Goal: Task Accomplishment & Management: Manage account settings

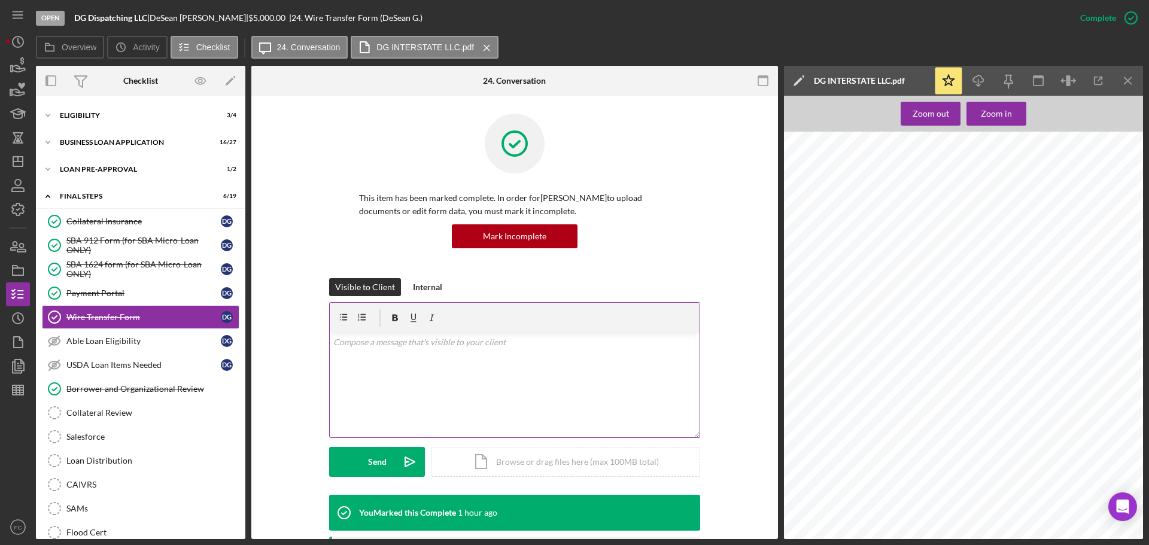
scroll to position [180, 0]
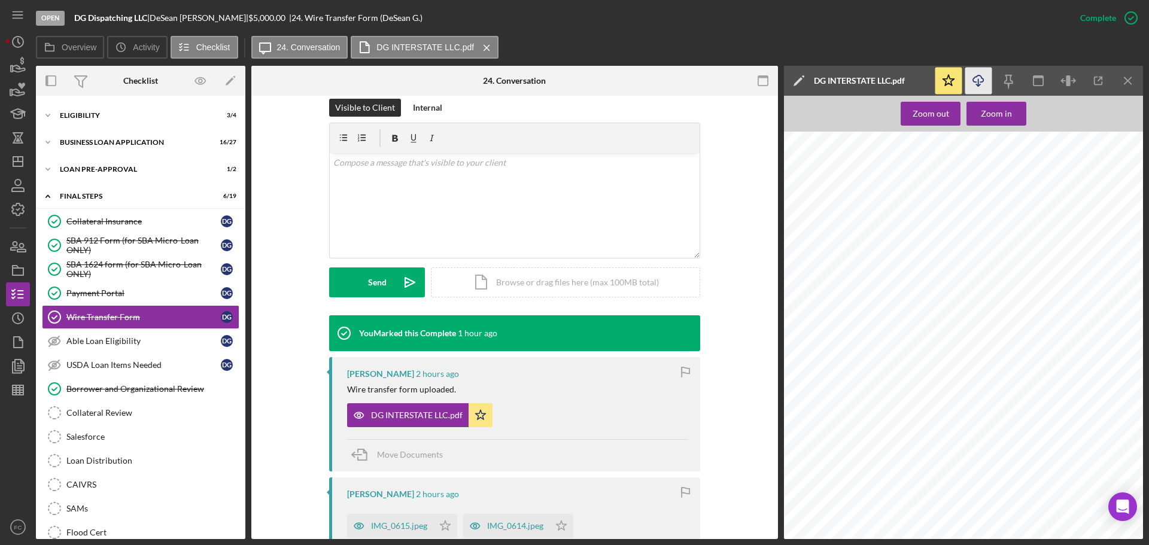
click at [973, 77] on icon "Icon/Download" at bounding box center [979, 81] width 27 height 27
click at [1008, 489] on div at bounding box center [967, 369] width 366 height 474
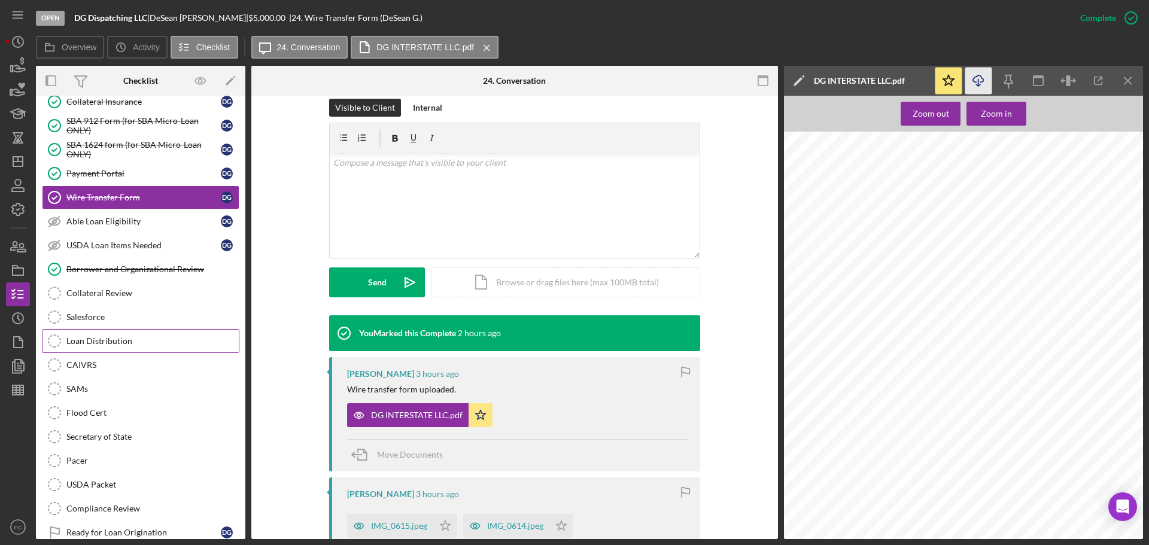
scroll to position [189, 0]
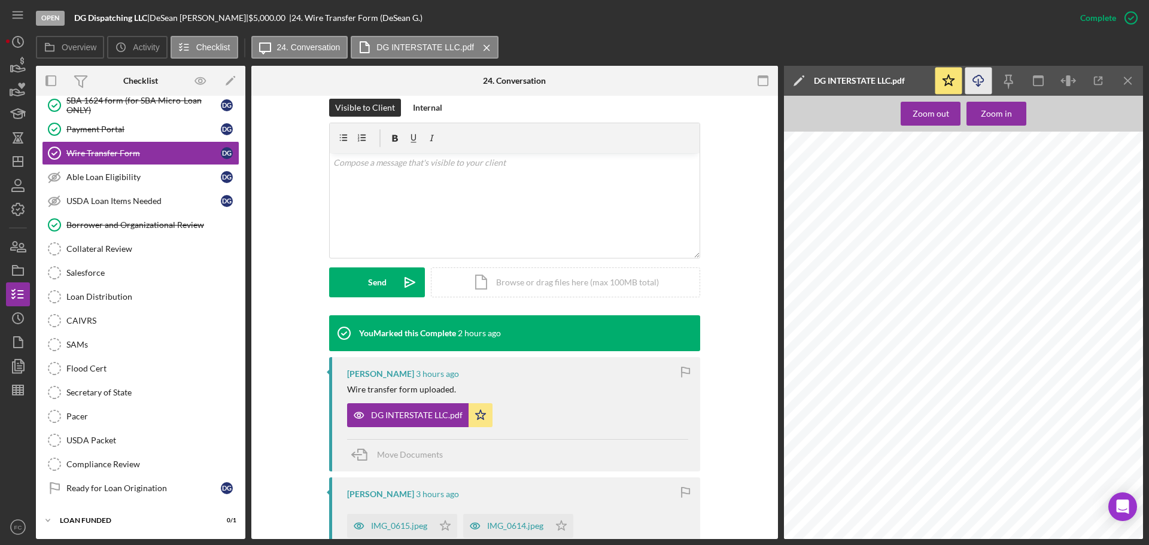
drag, startPoint x: 874, startPoint y: 231, endPoint x: 905, endPoint y: 231, distance: 30.5
click at [905, 231] on div at bounding box center [967, 369] width 366 height 474
drag, startPoint x: 872, startPoint y: 229, endPoint x: 947, endPoint y: 232, distance: 74.9
click at [947, 232] on div at bounding box center [967, 369] width 366 height 474
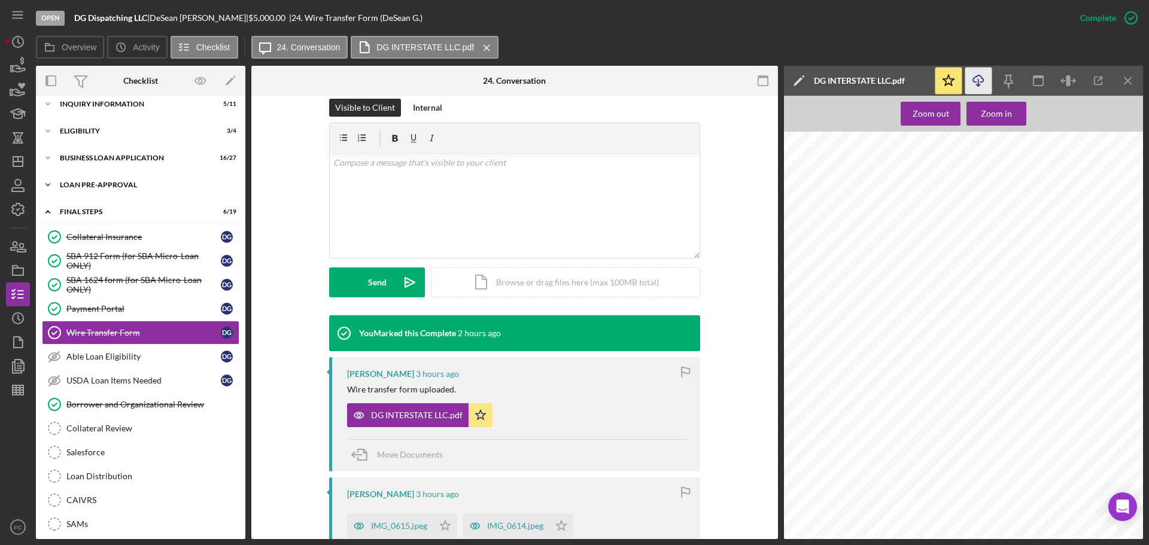
scroll to position [0, 0]
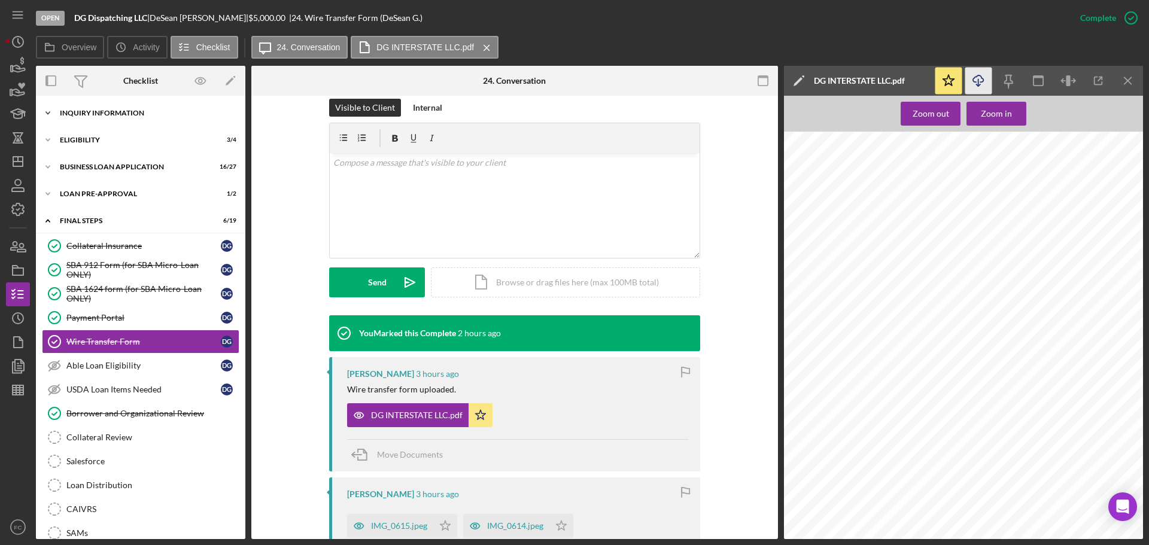
click at [114, 121] on div "Icon/Expander INQUIRY INFORMATION 5 / 11" at bounding box center [141, 113] width 210 height 24
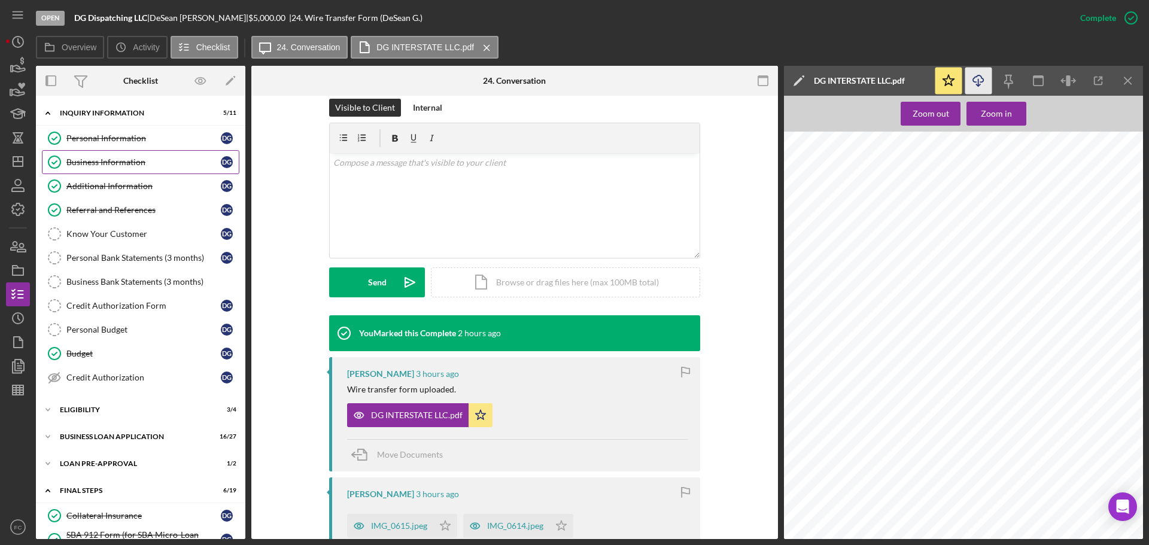
click at [99, 160] on div "Business Information" at bounding box center [143, 162] width 154 height 10
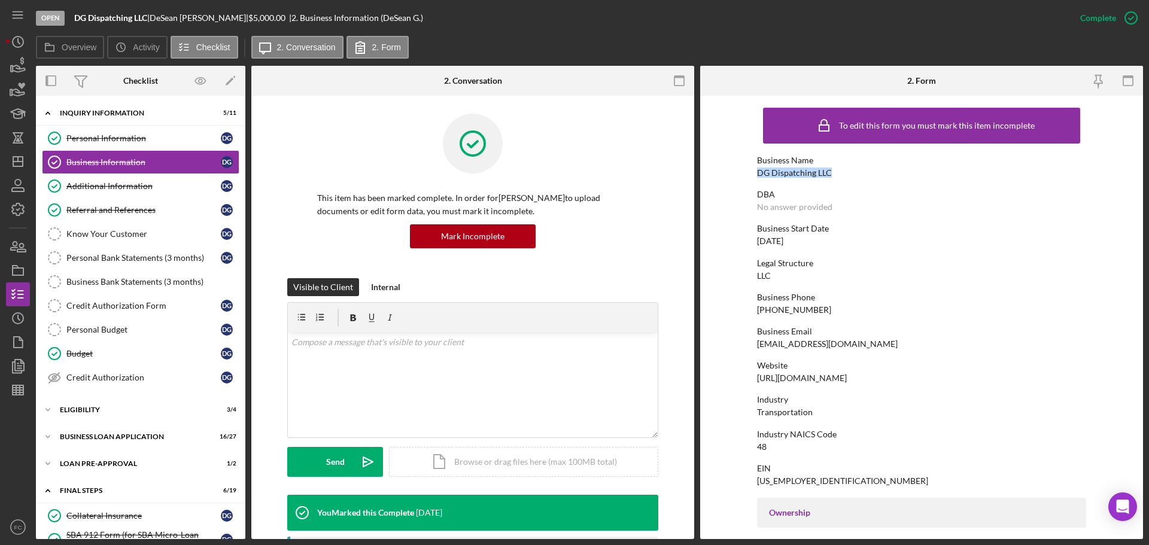
drag, startPoint x: 754, startPoint y: 175, endPoint x: 832, endPoint y: 171, distance: 77.9
click at [832, 171] on form "To edit this form you must mark this item incomplete Business Name DG Dispatchi…" at bounding box center [921, 318] width 443 height 444
copy div "DG Dispatching LLC"
click at [19, 252] on icon "button" at bounding box center [21, 248] width 8 height 8
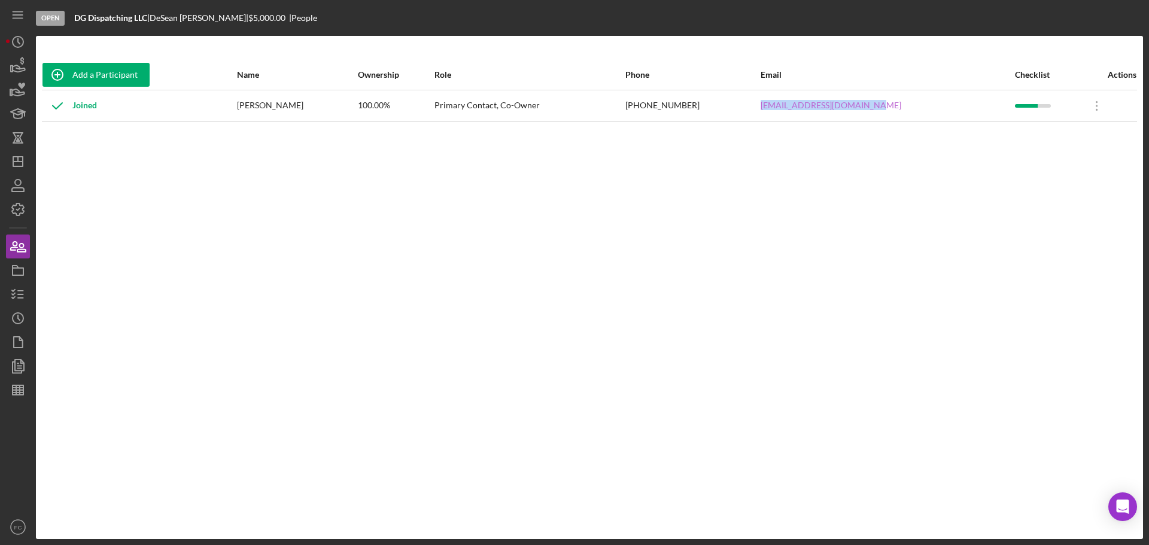
drag, startPoint x: 784, startPoint y: 105, endPoint x: 887, endPoint y: 105, distance: 103.0
click at [891, 105] on tr "Joined [PERSON_NAME] 100.00% Primary Contact, Co-Owner [PHONE_NUMBER] [EMAIL_AD…" at bounding box center [590, 106] width 1096 height 32
copy tr "[EMAIL_ADDRESS][DOMAIN_NAME]"
click at [17, 288] on icon "button" at bounding box center [18, 295] width 30 height 30
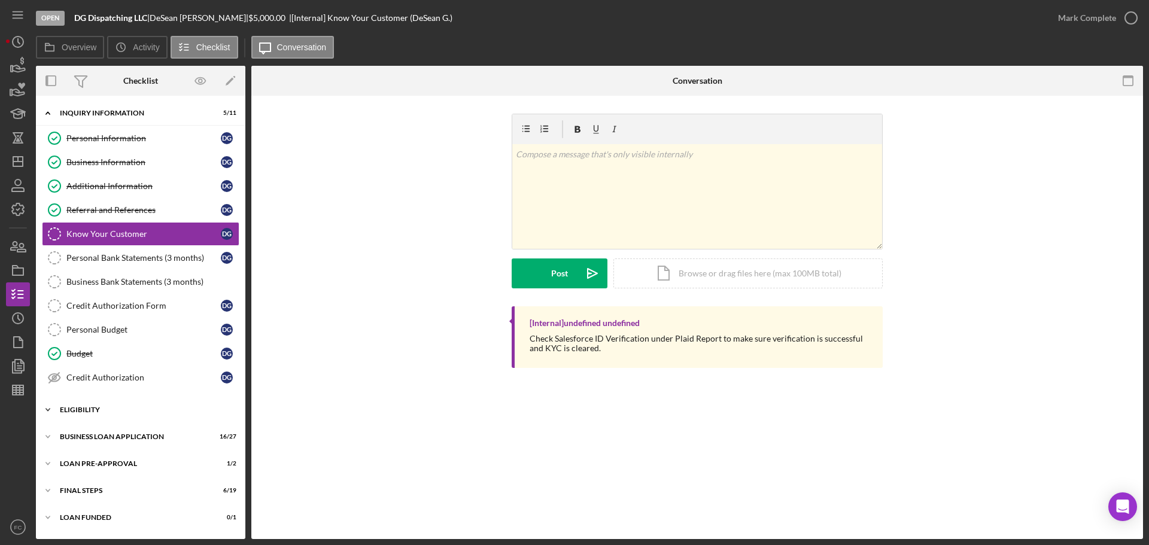
click at [87, 411] on div "ELIGIBILITY" at bounding box center [145, 410] width 171 height 7
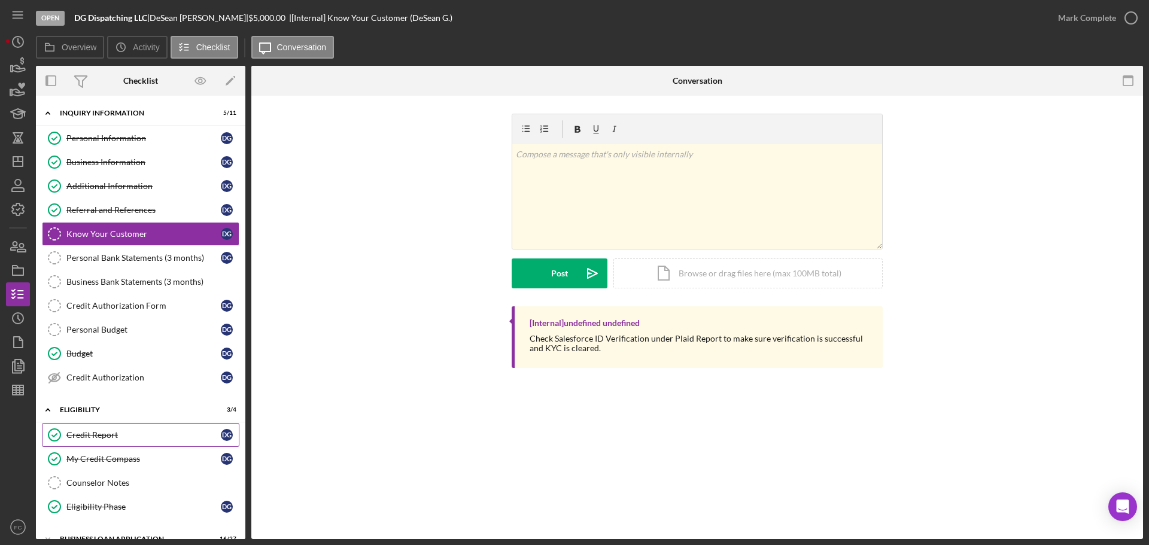
click at [88, 436] on div "Credit Report" at bounding box center [143, 435] width 154 height 10
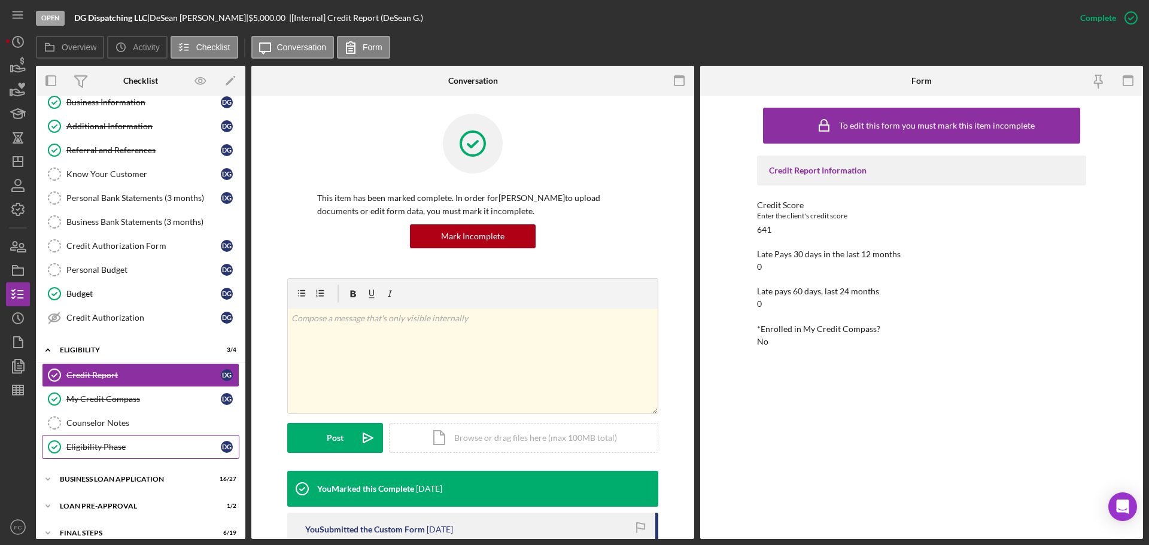
scroll to position [99, 0]
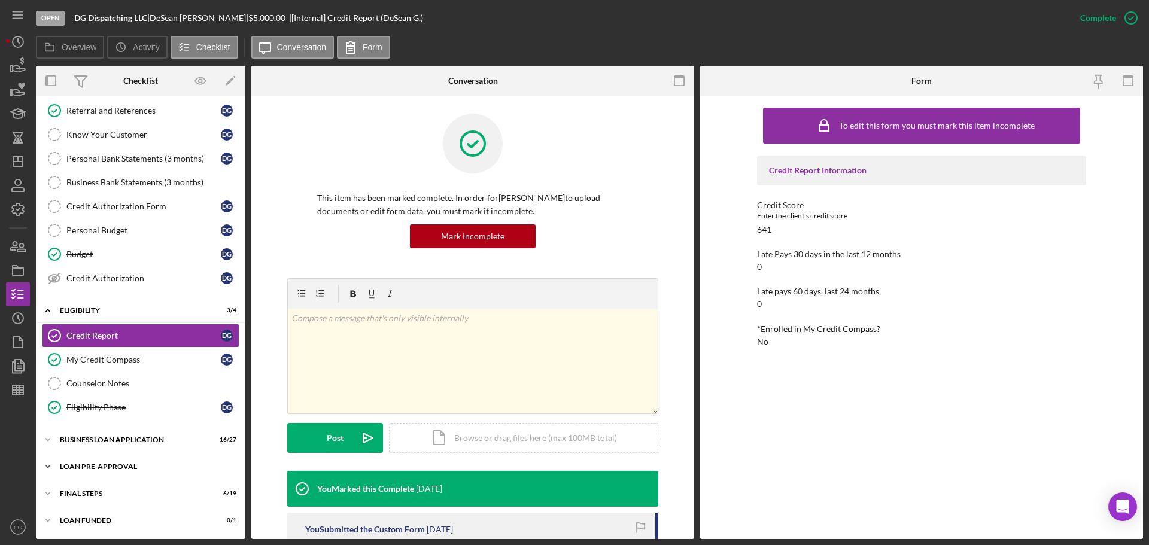
click at [115, 464] on div "LOAN PRE-APPROVAL" at bounding box center [145, 466] width 171 height 7
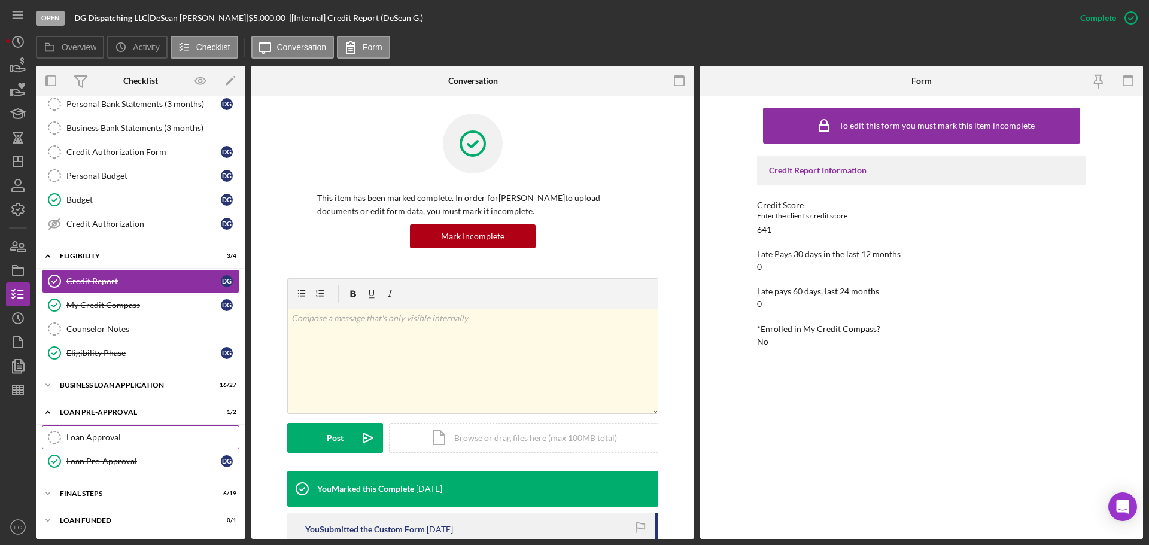
click at [135, 430] on link "Loan Approval Loan Approval" at bounding box center [141, 438] width 198 height 24
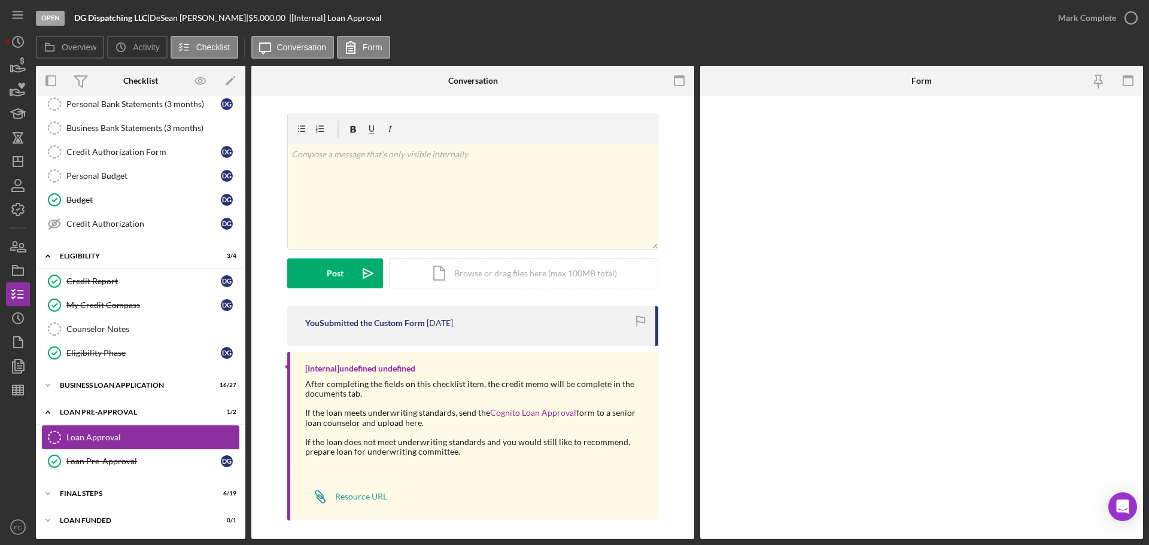
scroll to position [154, 0]
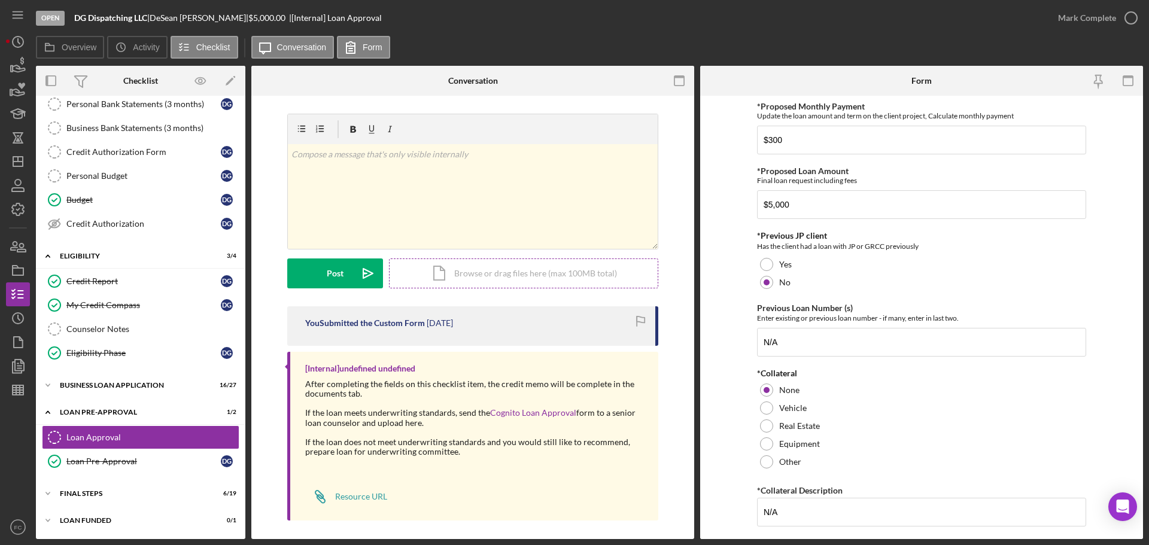
click at [509, 269] on div "Icon/Document Browse or drag files here (max 100MB total) Tap to choose files o…" at bounding box center [523, 274] width 269 height 30
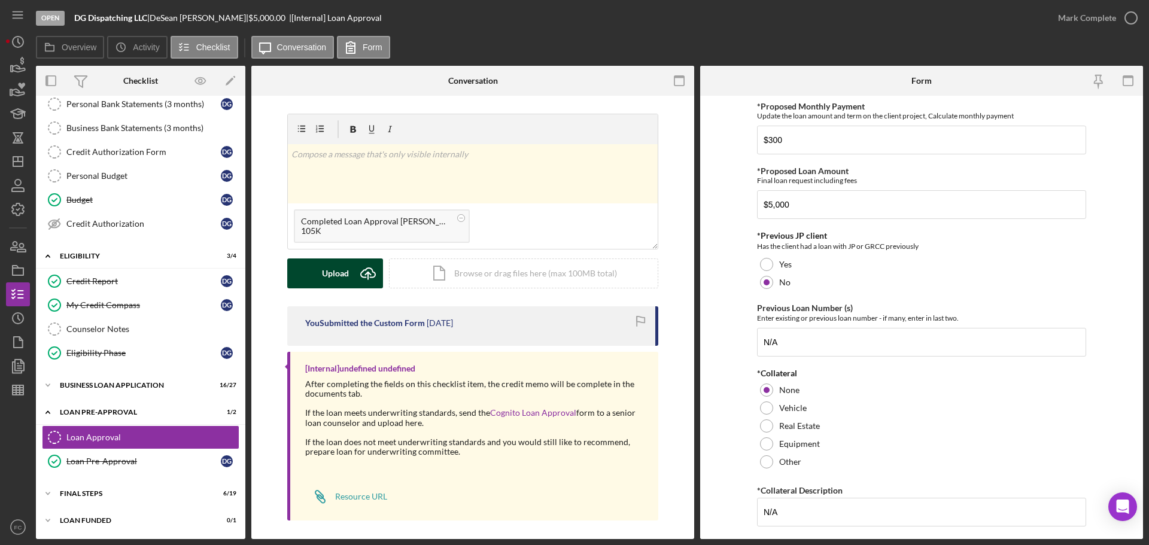
click at [335, 279] on div "Upload" at bounding box center [335, 274] width 27 height 30
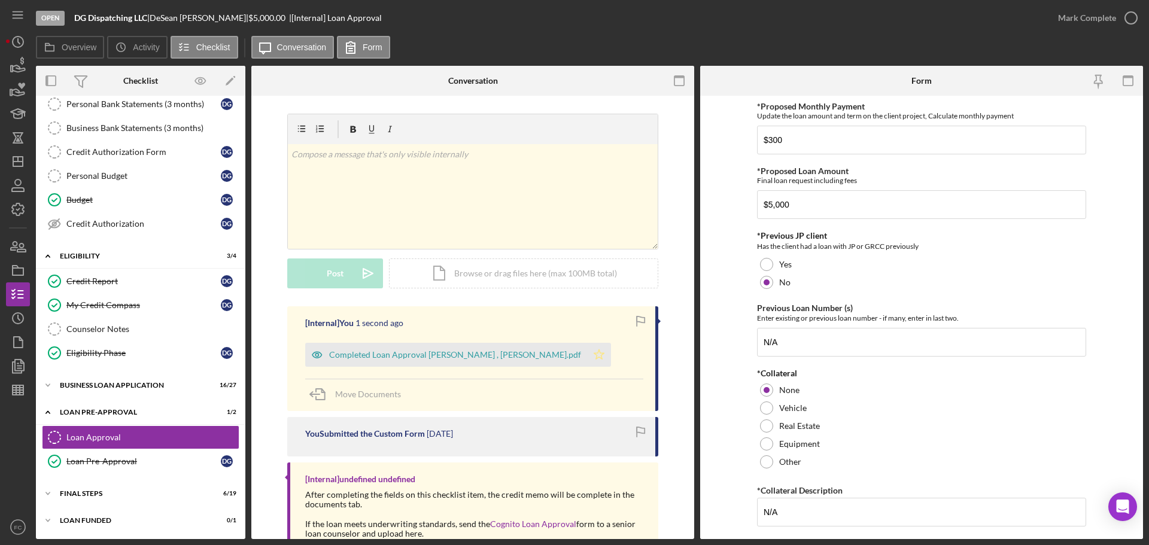
click at [606, 356] on icon "Icon/Star" at bounding box center [599, 355] width 24 height 24
click at [1136, 19] on icon "button" at bounding box center [1132, 18] width 30 height 30
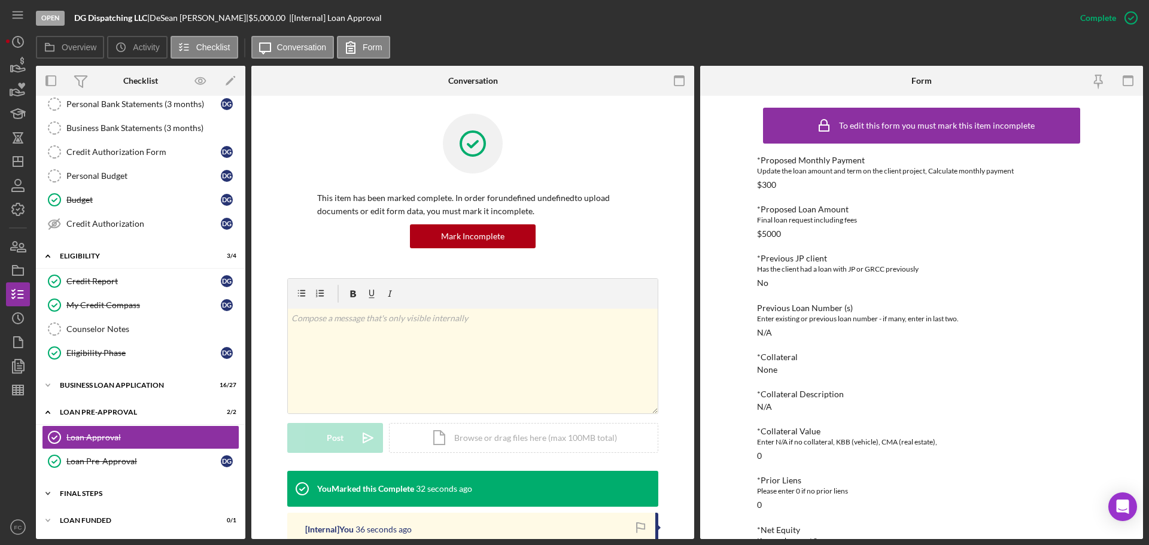
click at [102, 493] on div "FINAL STEPS" at bounding box center [145, 493] width 171 height 7
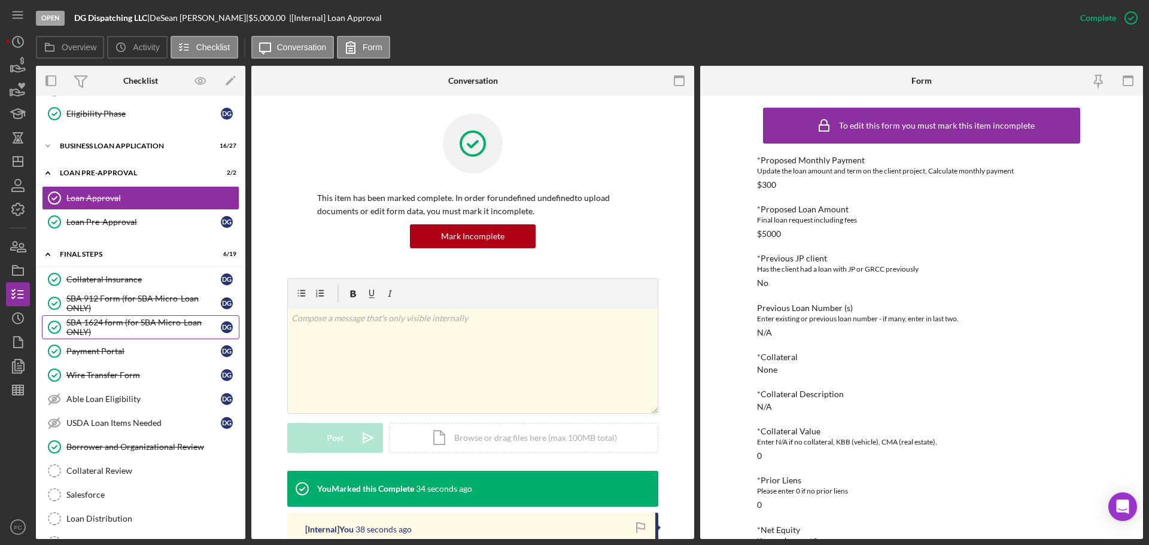
scroll to position [453, 0]
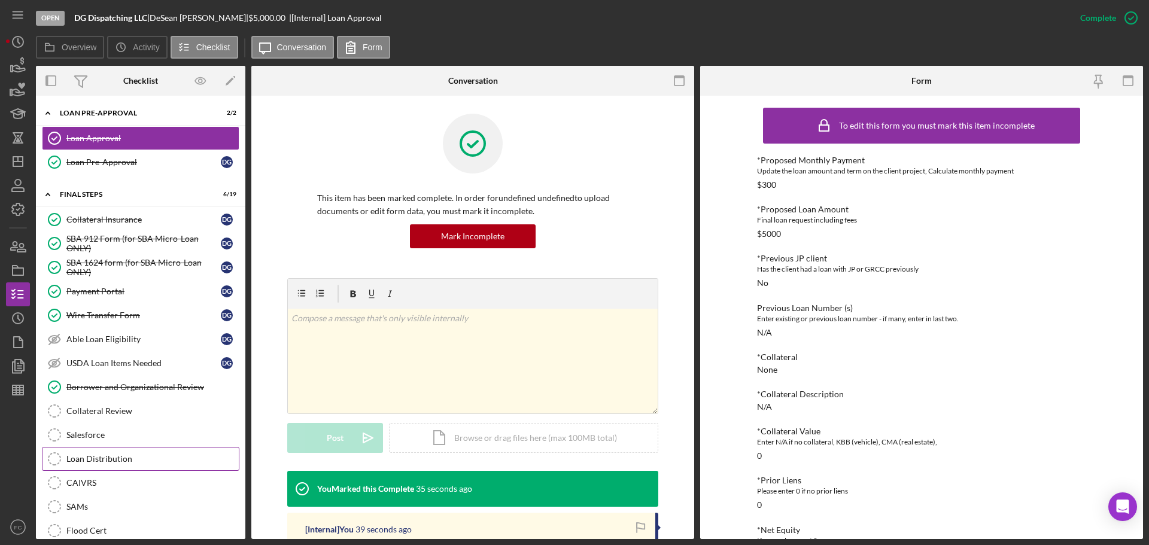
click at [126, 450] on link "Loan Distribution Loan Distribution" at bounding box center [141, 459] width 198 height 24
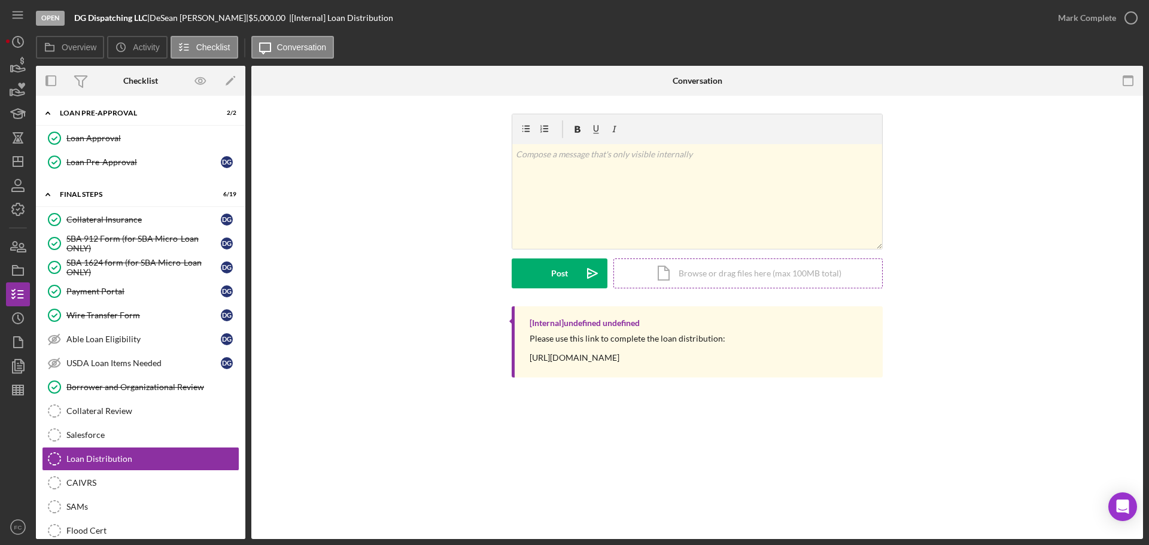
click at [674, 266] on div "Icon/Document Browse or drag files here (max 100MB total) Tap to choose files o…" at bounding box center [748, 274] width 269 height 30
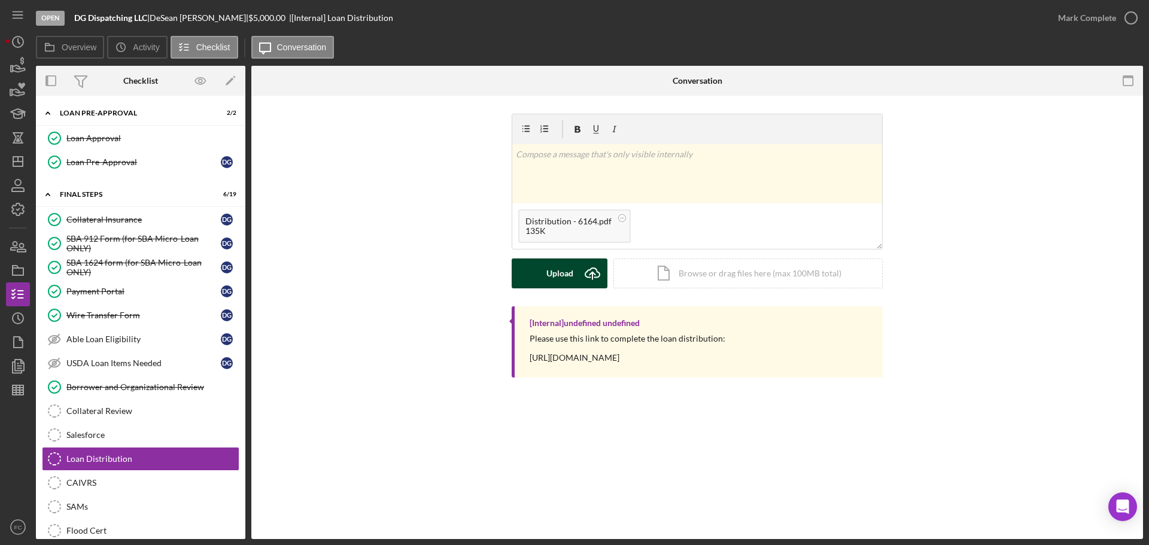
click at [560, 274] on div "Upload" at bounding box center [560, 274] width 27 height 30
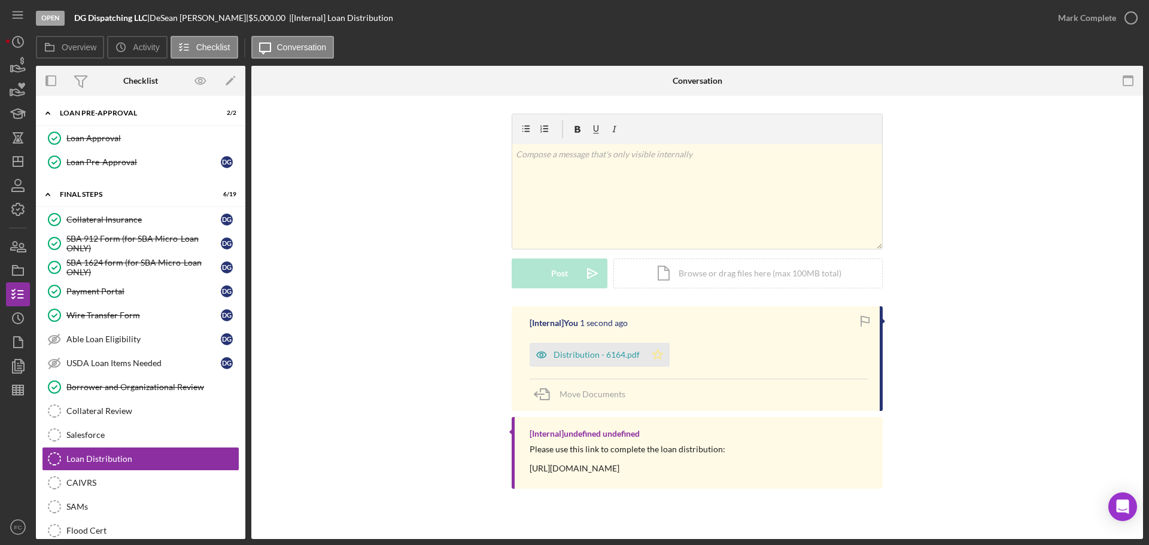
click at [660, 356] on icon "Icon/Star" at bounding box center [658, 355] width 24 height 24
click at [1023, 466] on div "[Internal] You 1 minute ago Distribution - 6164.pdf Icon/Star Move Documents [I…" at bounding box center [697, 401] width 856 height 189
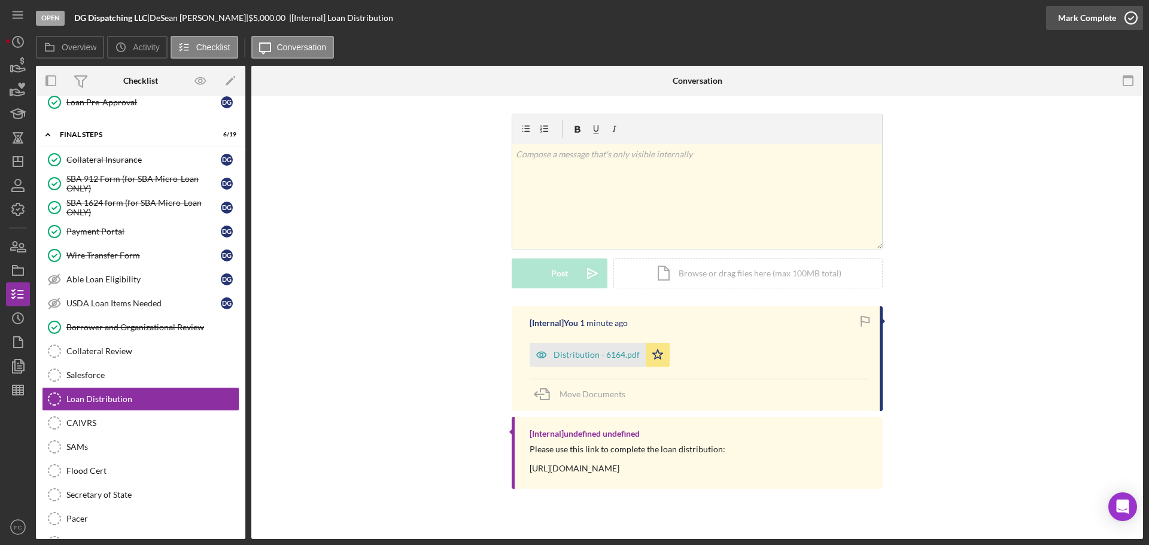
click at [1130, 16] on icon "button" at bounding box center [1132, 18] width 30 height 30
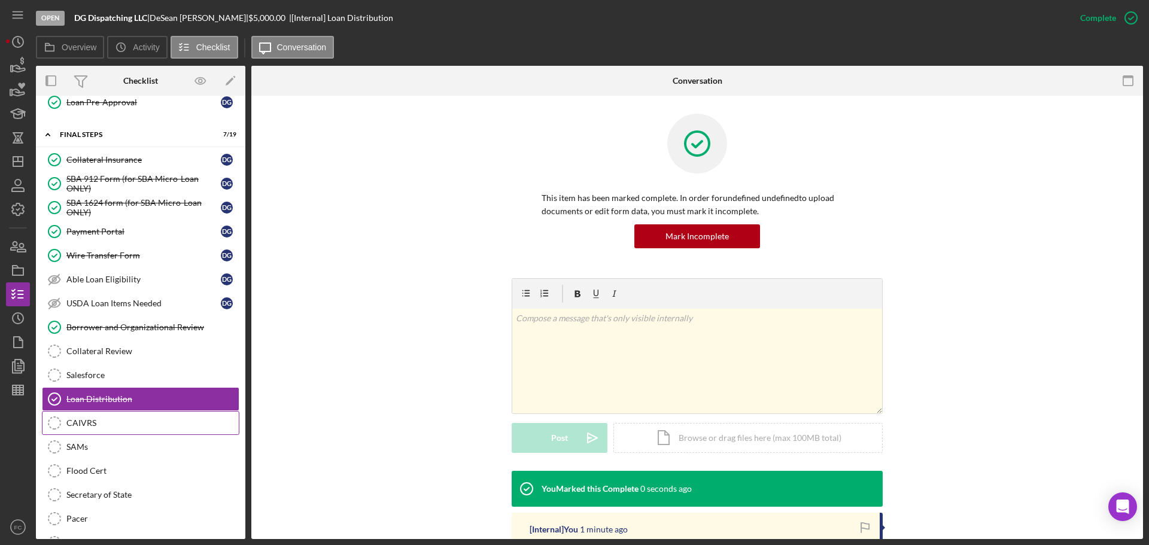
scroll to position [615, 0]
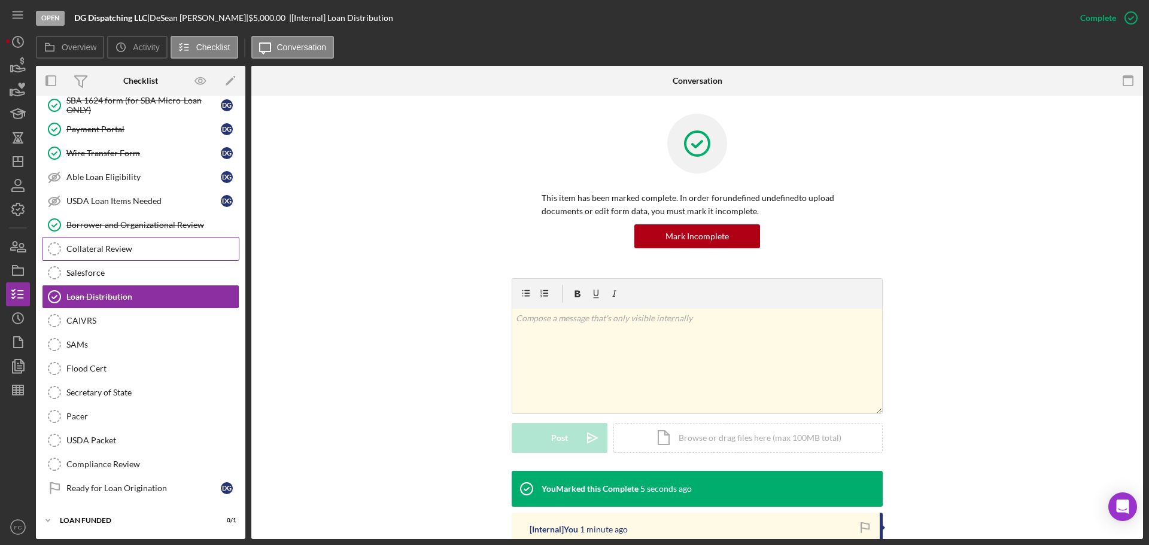
click at [120, 251] on div "Collateral Review" at bounding box center [152, 249] width 172 height 10
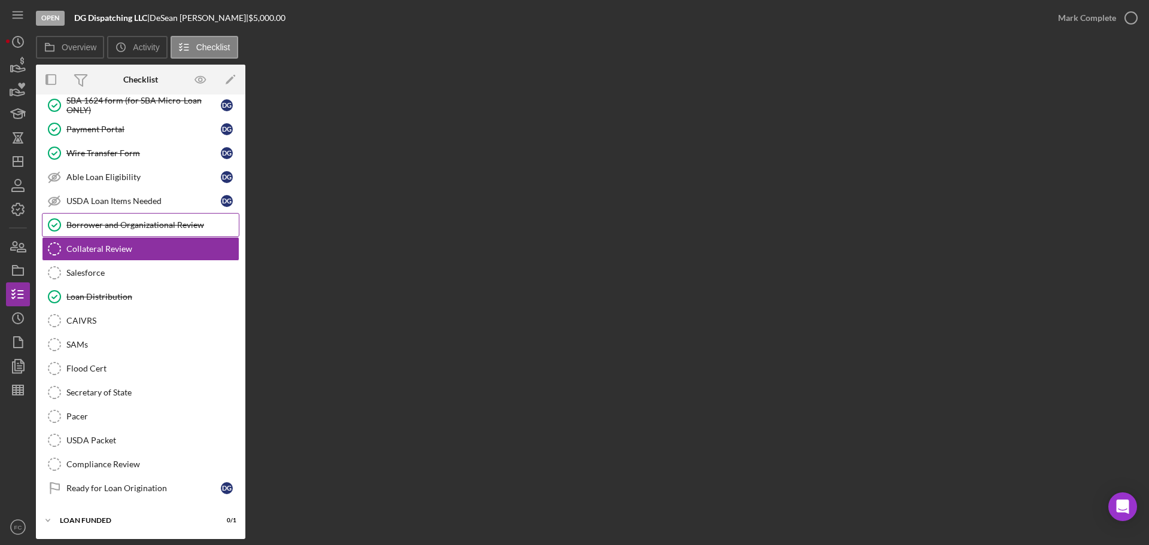
scroll to position [615, 0]
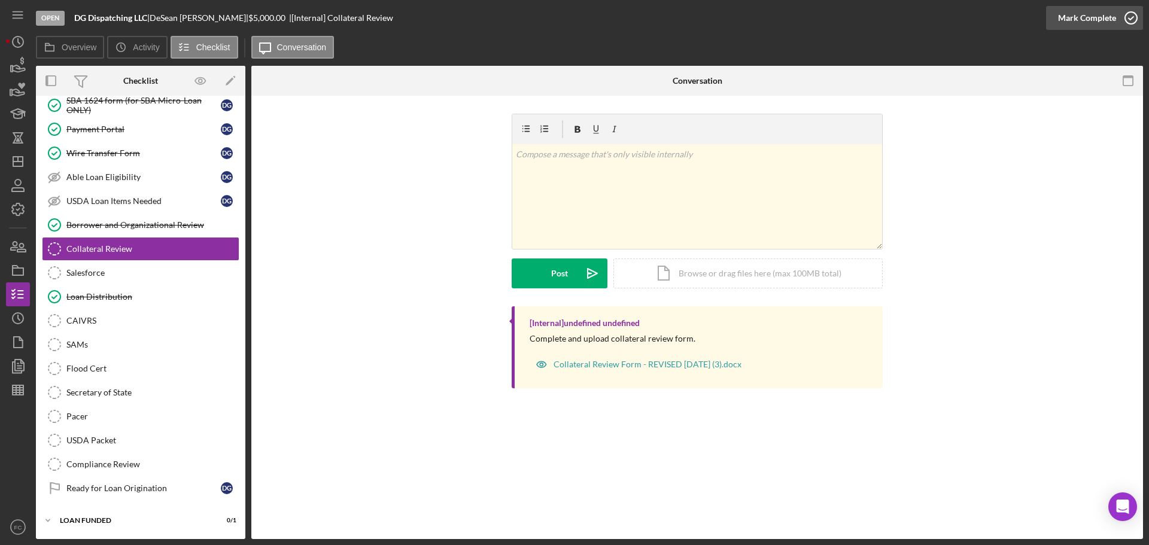
click at [1135, 16] on icon "button" at bounding box center [1132, 18] width 30 height 30
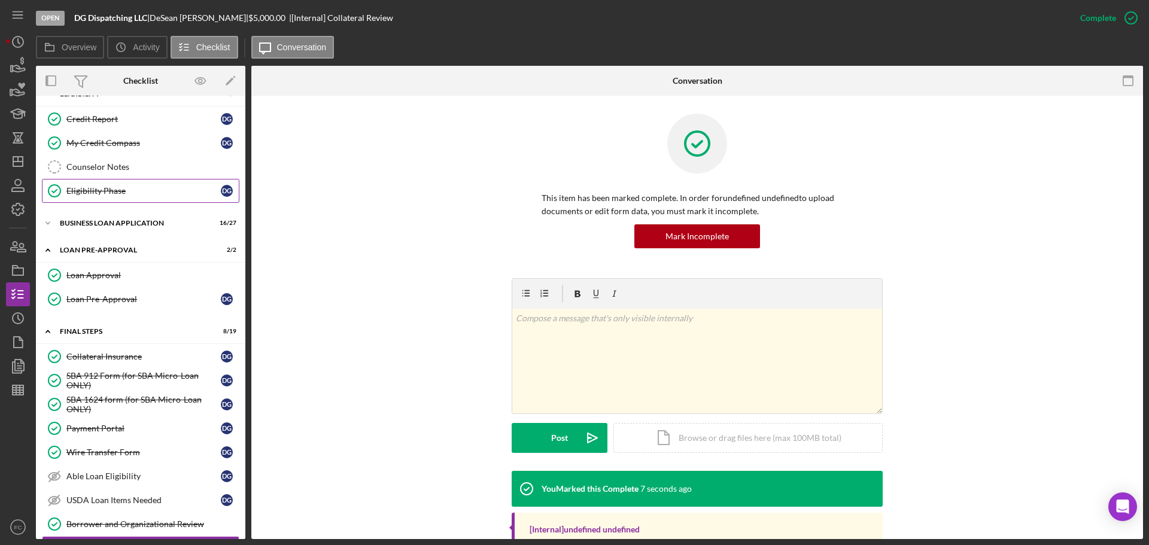
scroll to position [137, 0]
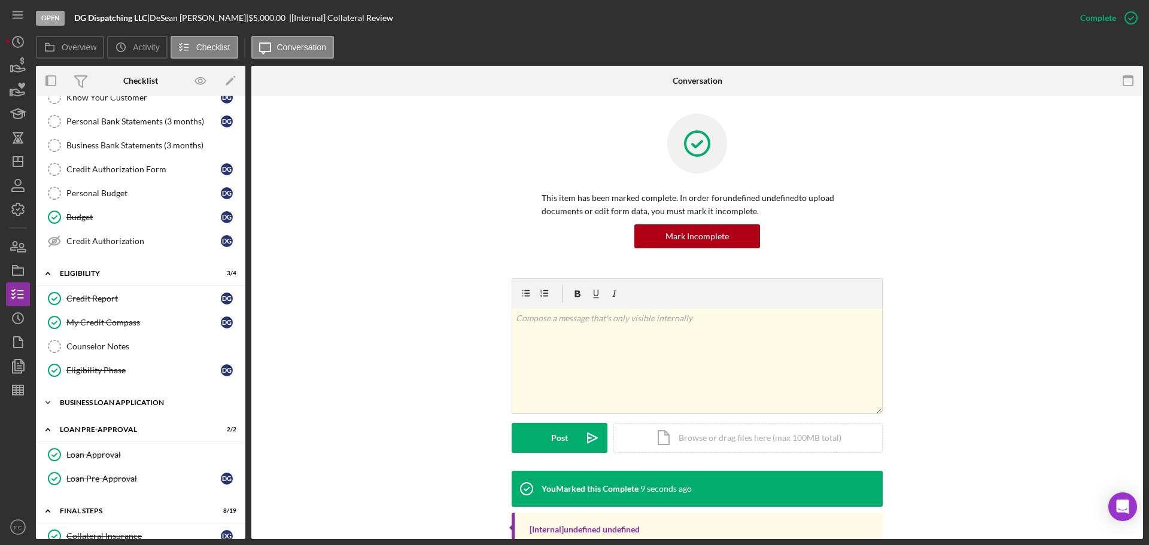
click at [95, 404] on div "BUSINESS LOAN APPLICATION" at bounding box center [145, 402] width 171 height 7
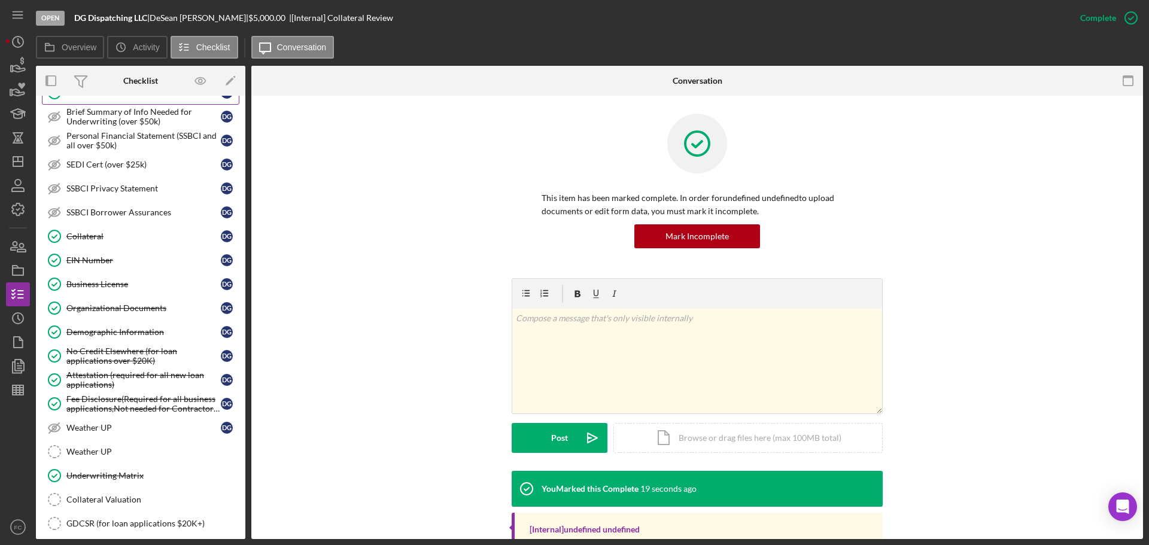
scroll to position [675, 0]
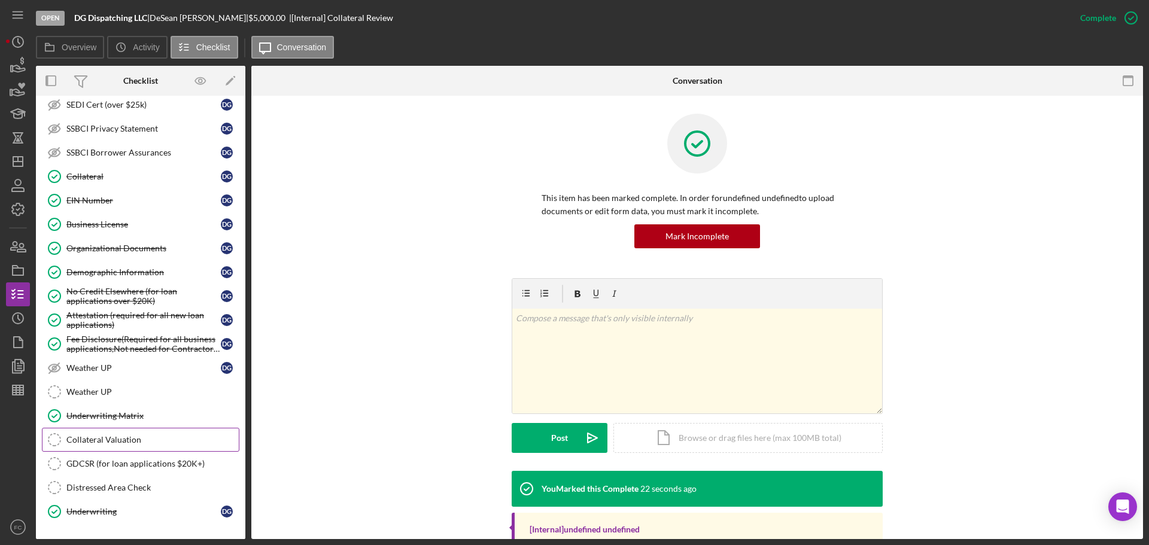
click at [102, 428] on link "Collateral Valuation Collateral Valuation" at bounding box center [141, 440] width 198 height 24
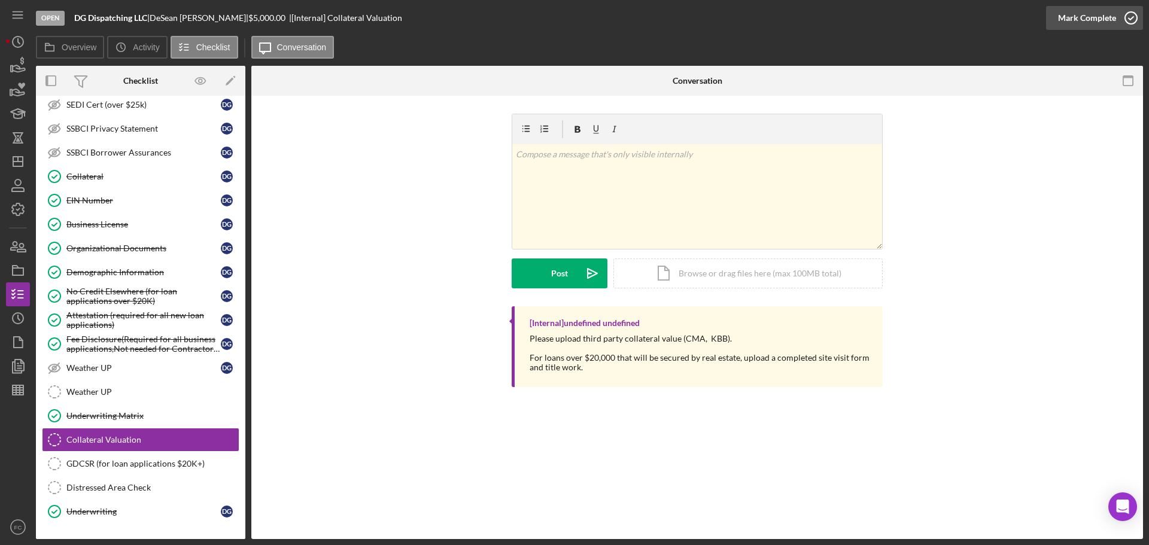
click at [1130, 17] on icon "button" at bounding box center [1132, 18] width 30 height 30
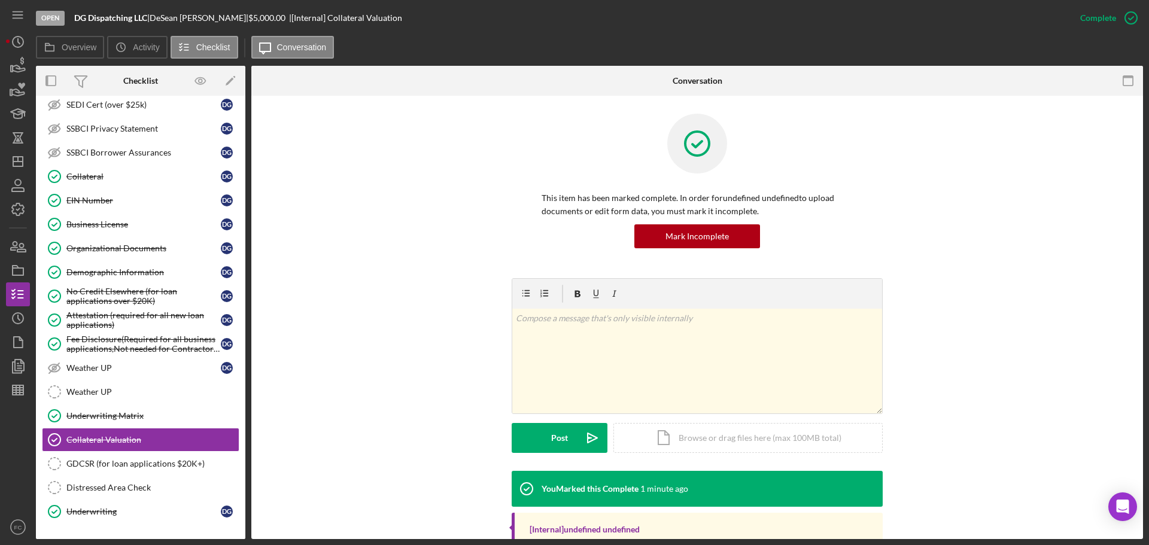
drag, startPoint x: 156, startPoint y: 18, endPoint x: 225, endPoint y: 16, distance: 68.9
click at [225, 16] on div "DG Dispatching LLC | [PERSON_NAME] | $5,000.00 | [Internal] Collateral Valuation" at bounding box center [238, 18] width 328 height 10
copy div "[PERSON_NAME] |"
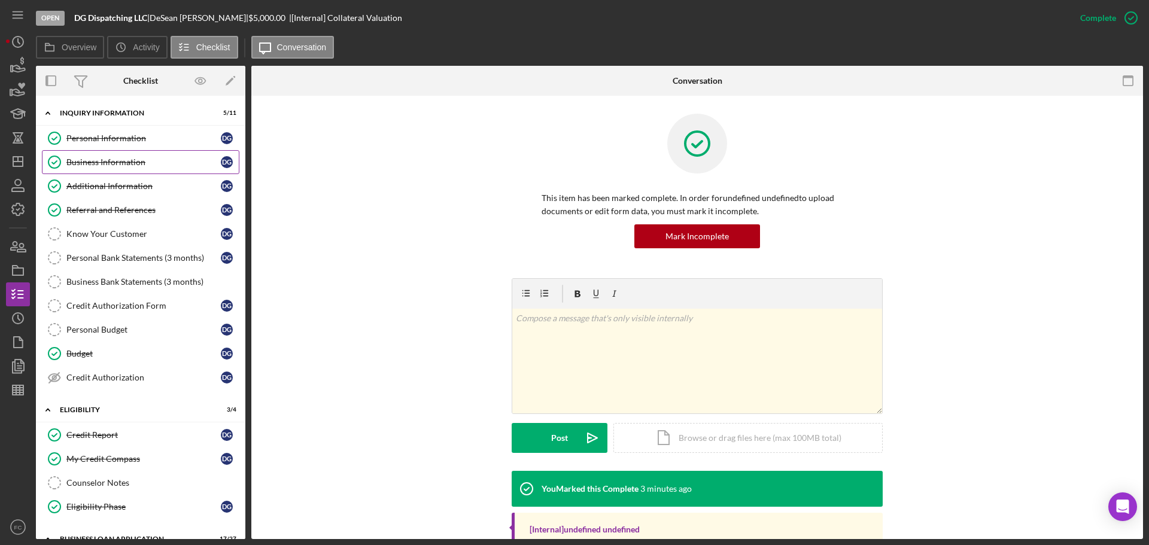
click at [139, 162] on div "Business Information" at bounding box center [143, 162] width 154 height 10
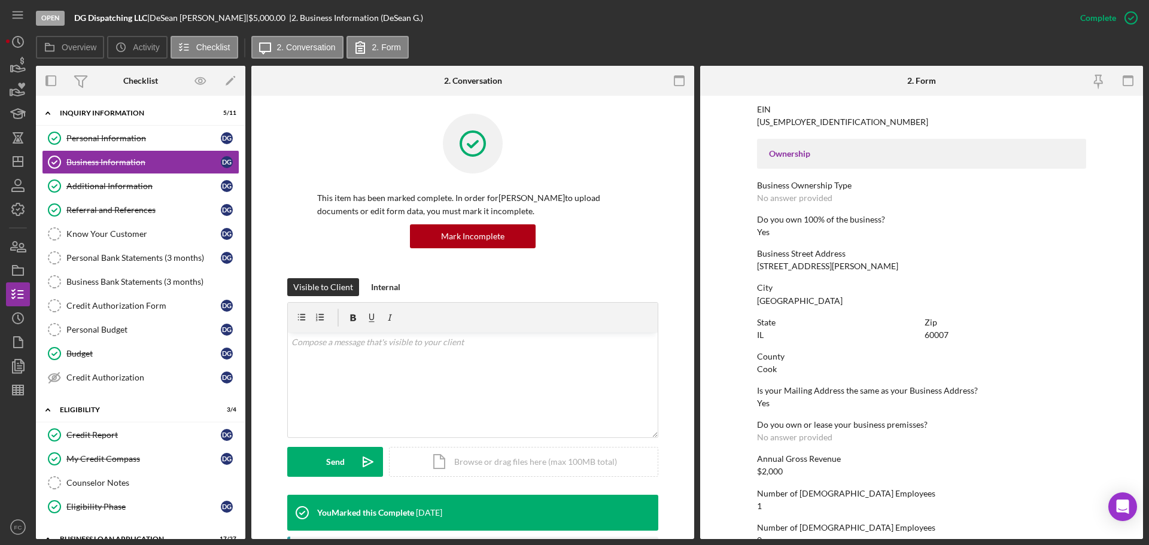
scroll to position [180, 0]
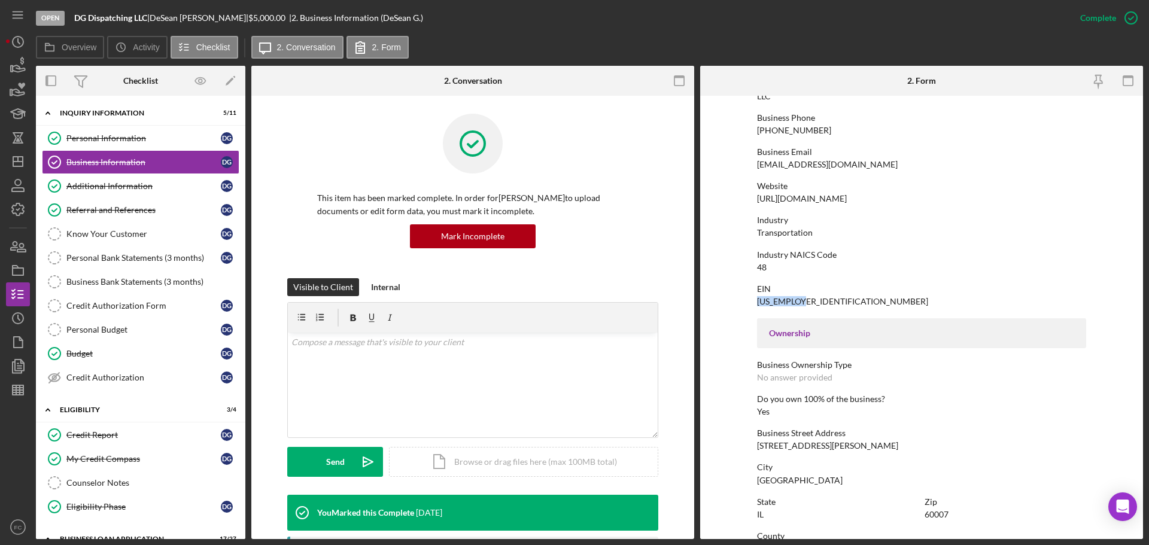
drag, startPoint x: 751, startPoint y: 302, endPoint x: 805, endPoint y: 301, distance: 53.9
click at [805, 301] on form "To edit this form you must mark this item incomplete Business Name DG Dispatchi…" at bounding box center [921, 318] width 443 height 444
copy div "[US_EMPLOYER_IDENTIFICATION_NUMBER]"
drag, startPoint x: 755, startPoint y: 235, endPoint x: 821, endPoint y: 238, distance: 65.9
click at [821, 238] on form "To edit this form you must mark this item incomplete Business Name DG Dispatchi…" at bounding box center [921, 318] width 443 height 444
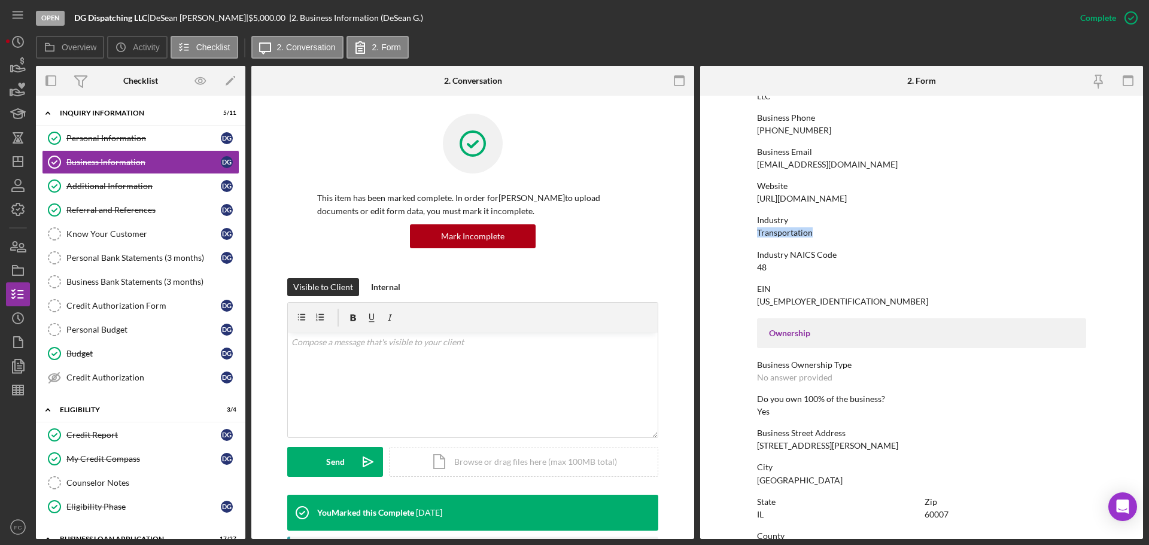
copy div "Transportation"
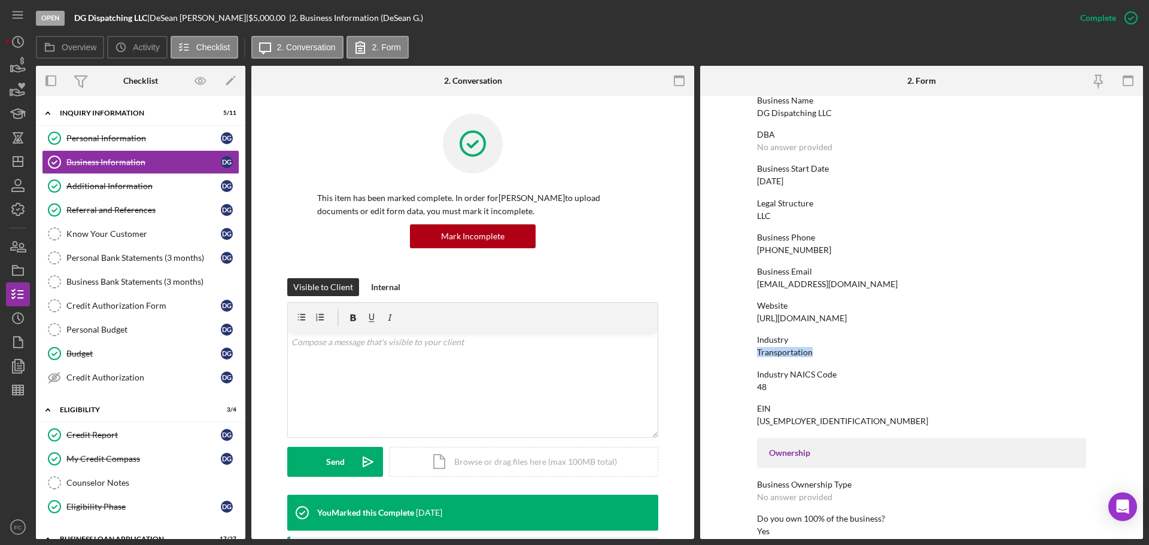
scroll to position [0, 0]
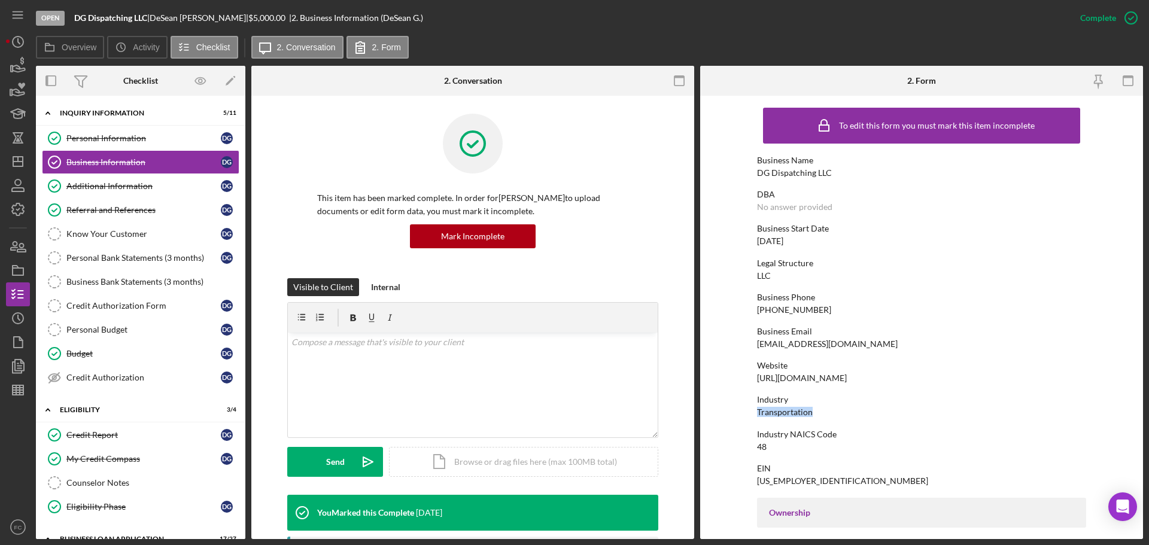
drag, startPoint x: 756, startPoint y: 241, endPoint x: 798, endPoint y: 244, distance: 42.7
click at [803, 244] on form "To edit this form you must mark this item incomplete Business Name DG Dispatchi…" at bounding box center [921, 318] width 443 height 444
copy div "[DATE]"
click at [107, 207] on div "Referral and References" at bounding box center [143, 210] width 154 height 10
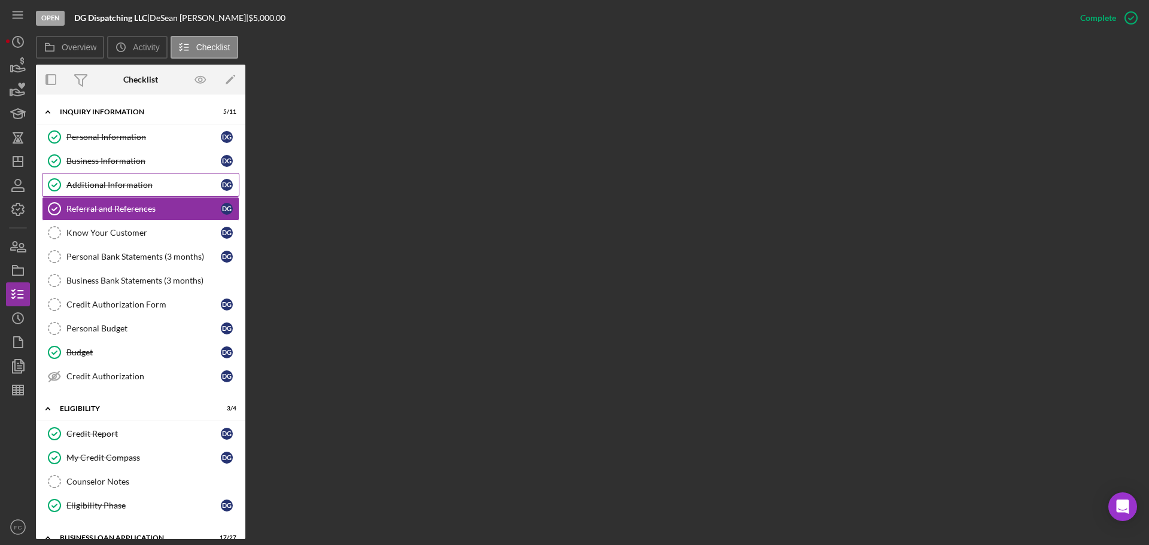
click at [115, 186] on div "Additional Information" at bounding box center [143, 185] width 154 height 10
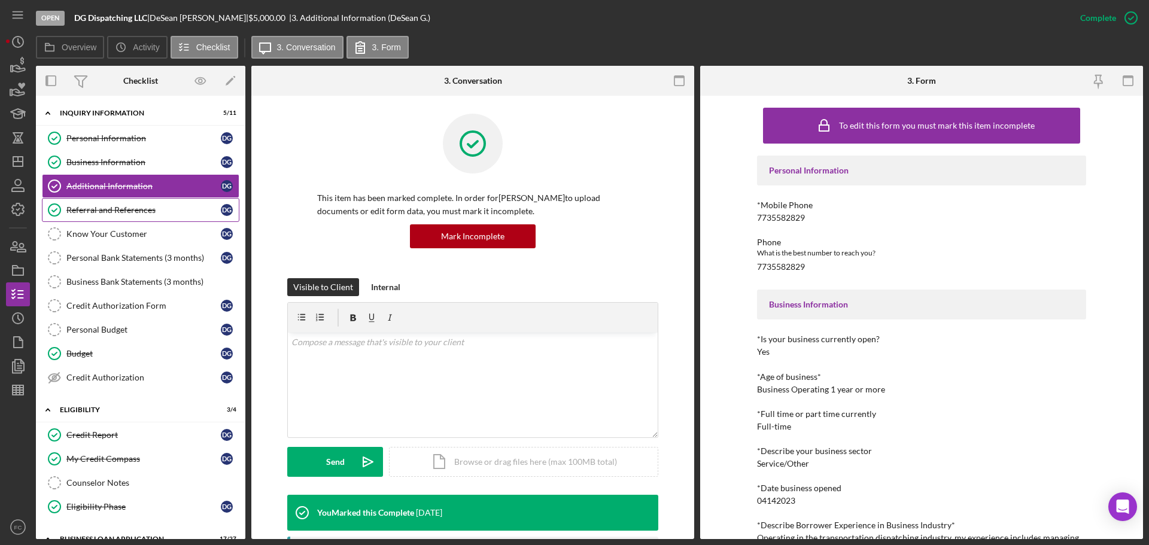
click at [105, 214] on div "Referral and References" at bounding box center [143, 210] width 154 height 10
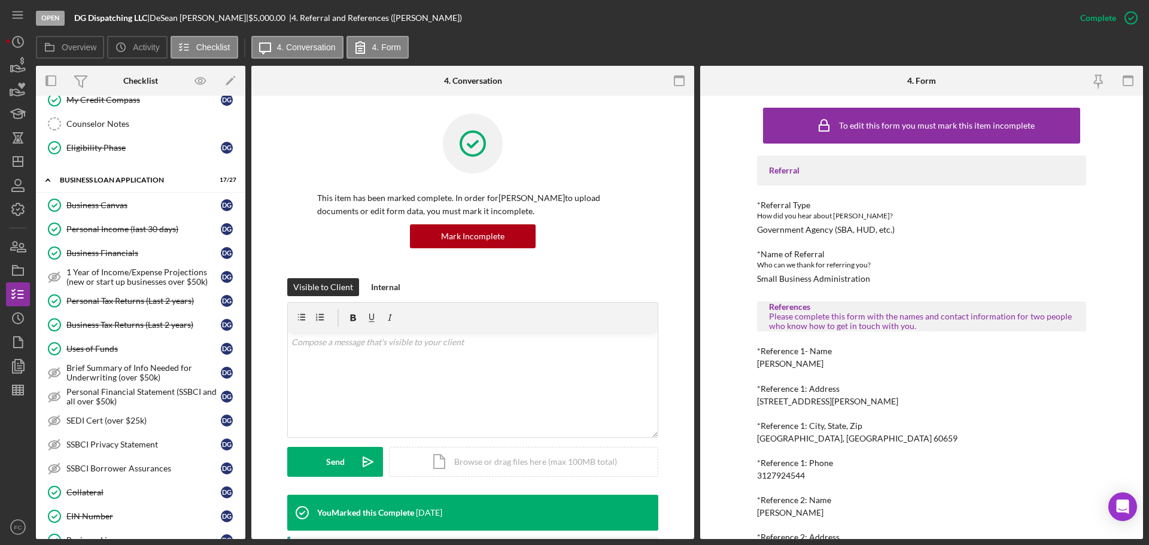
scroll to position [479, 0]
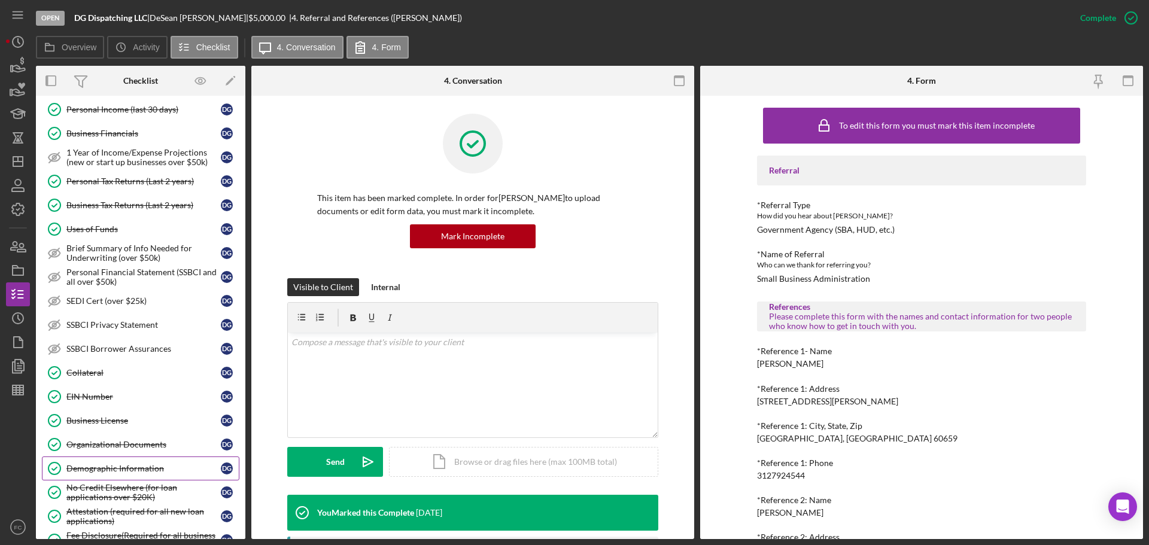
click at [122, 458] on link "Demographic Information Demographic Information D G" at bounding box center [141, 469] width 198 height 24
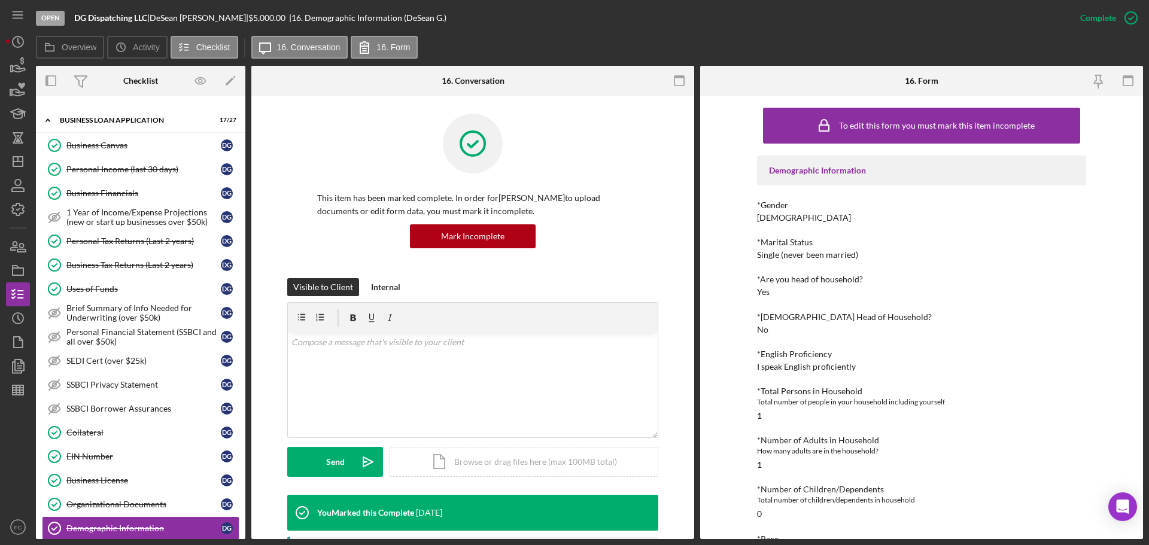
scroll to position [359, 0]
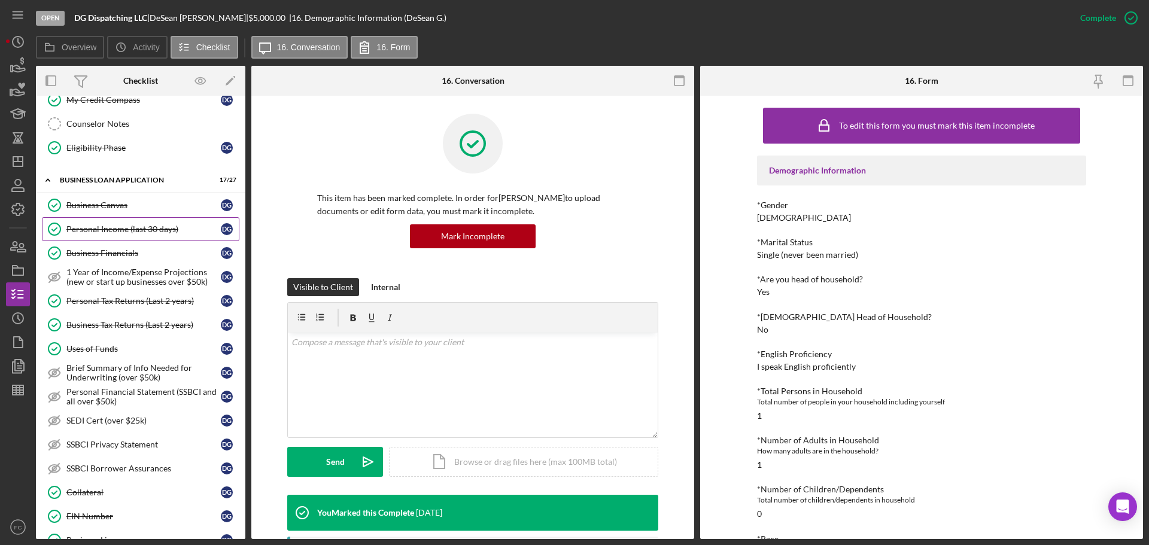
click at [119, 232] on div "Personal Income (last 30 days)" at bounding box center [143, 230] width 154 height 10
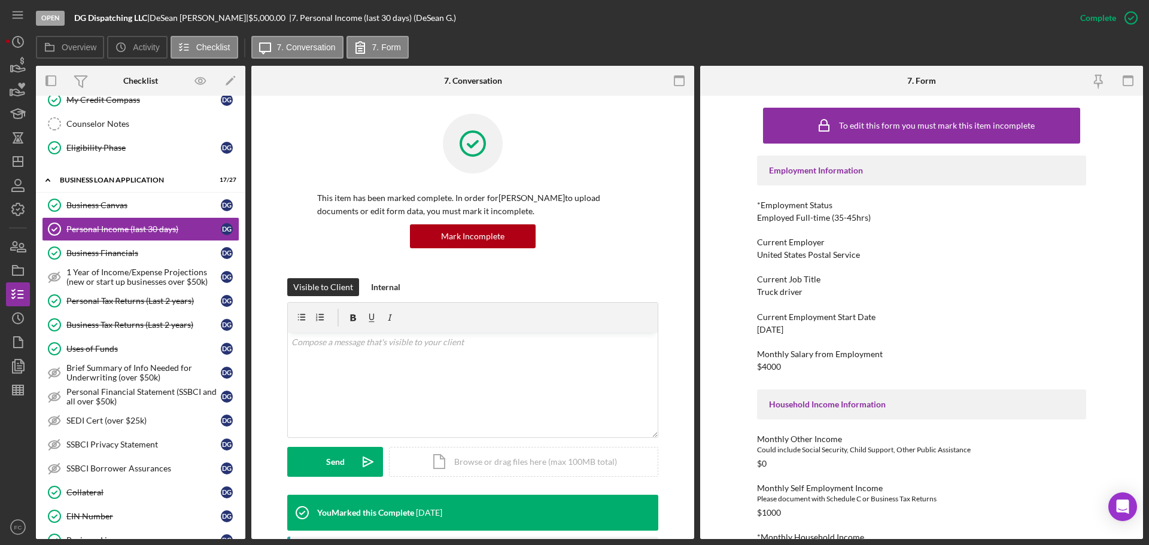
drag, startPoint x: 753, startPoint y: 330, endPoint x: 804, endPoint y: 328, distance: 50.9
click at [804, 328] on div "To edit this form you must mark this item incomplete Employment Information *Em…" at bounding box center [921, 318] width 443 height 444
copy div "[DATE]"
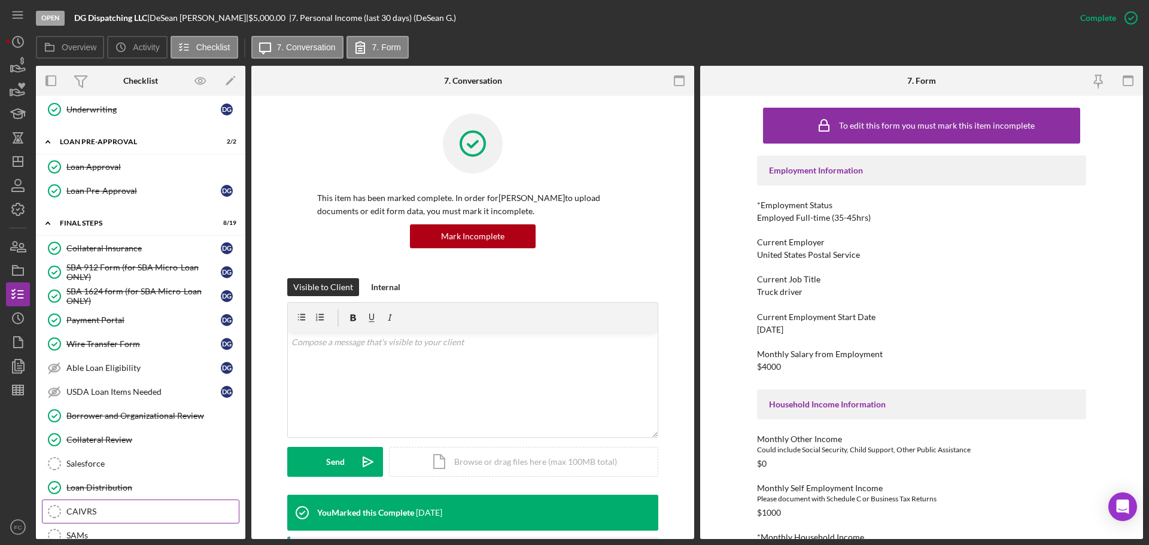
scroll to position [1138, 0]
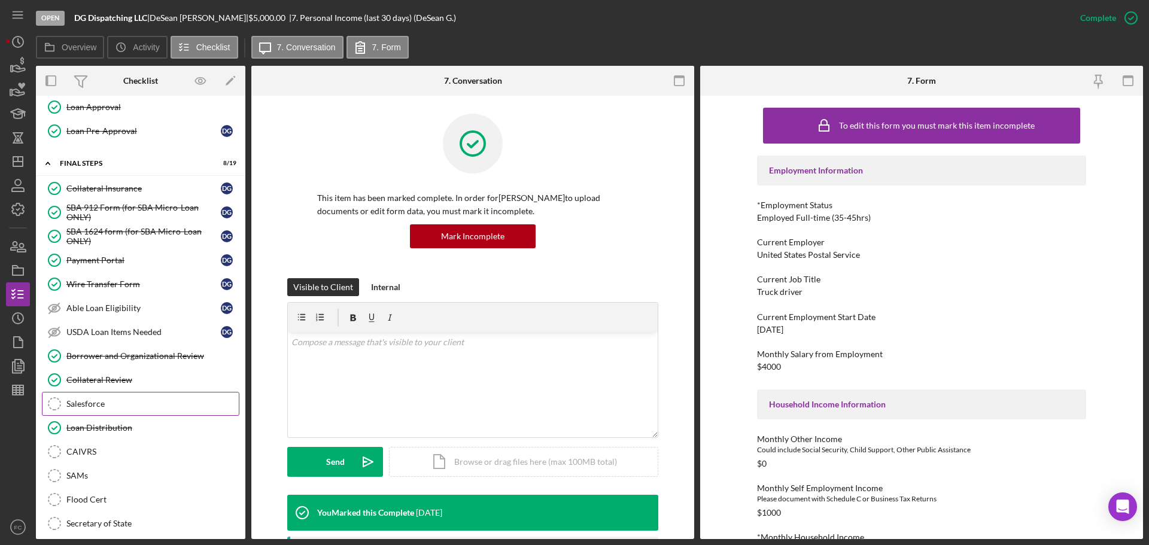
drag, startPoint x: 126, startPoint y: 427, endPoint x: 177, endPoint y: 407, distance: 54.3
click at [126, 427] on div "Loan Distribution" at bounding box center [152, 428] width 172 height 10
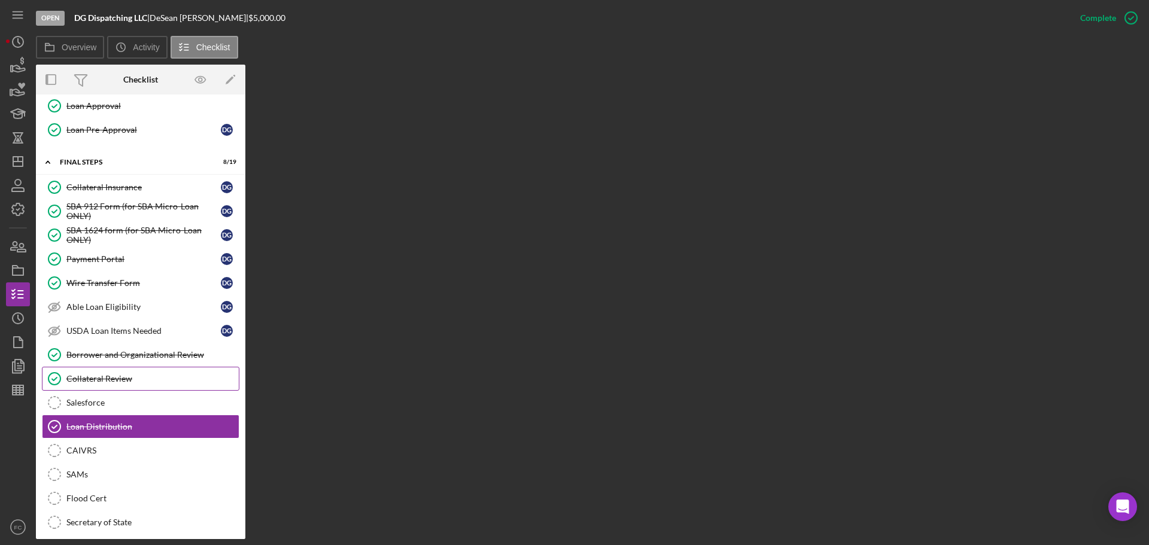
click at [121, 380] on div "Collateral Review" at bounding box center [152, 379] width 172 height 10
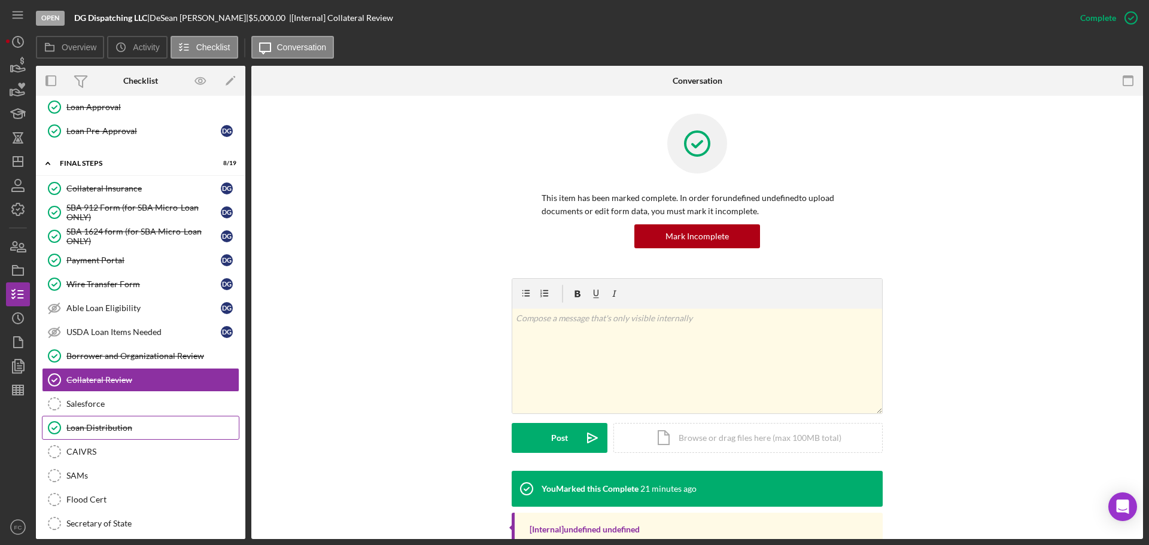
click at [117, 423] on div "Loan Distribution" at bounding box center [152, 428] width 172 height 10
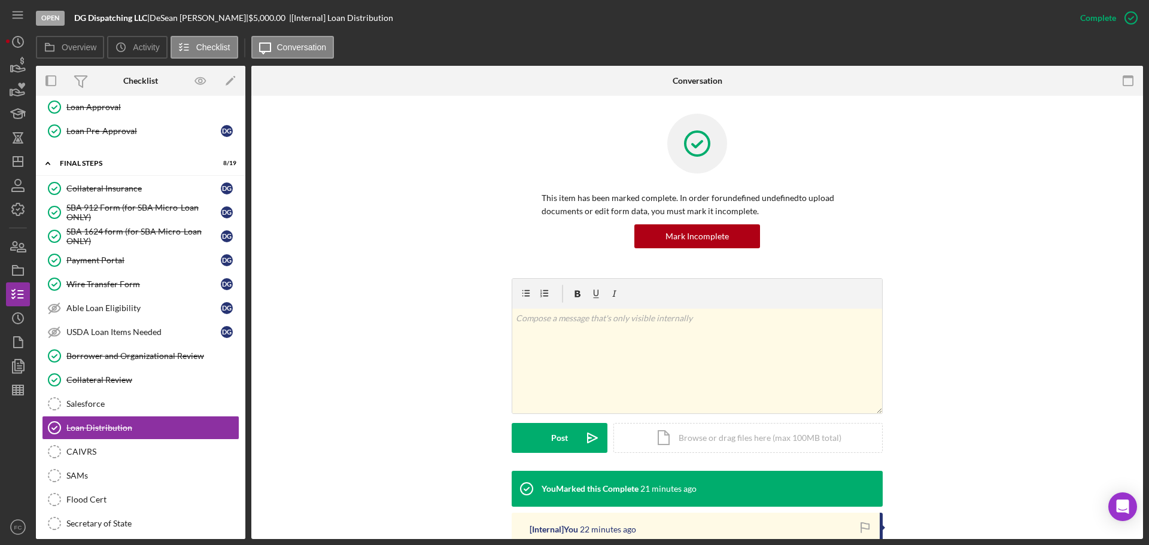
scroll to position [180, 0]
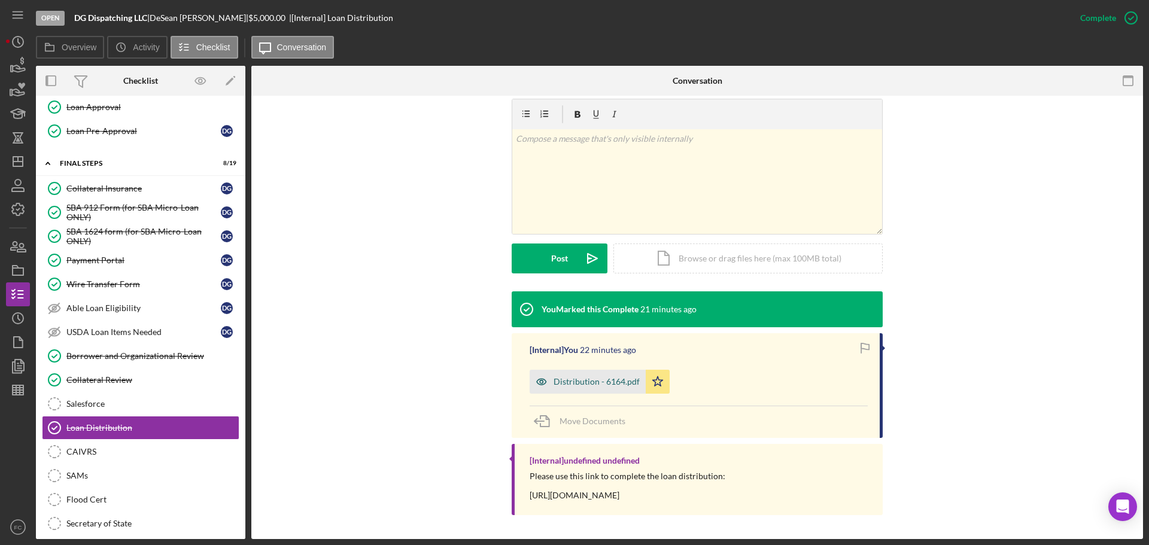
click at [566, 389] on div "Distribution - 6164.pdf" at bounding box center [588, 382] width 116 height 24
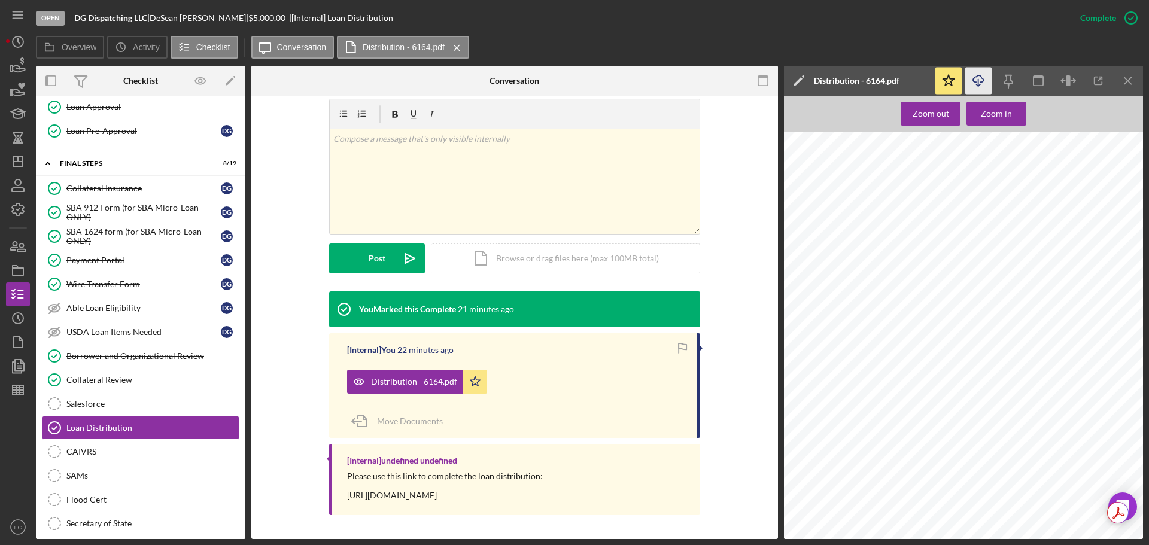
click at [979, 87] on icon "Icon/Download" at bounding box center [979, 81] width 27 height 27
click at [475, 380] on polygon "button" at bounding box center [476, 382] width 10 height 10
drag, startPoint x: 339, startPoint y: 504, endPoint x: 584, endPoint y: 494, distance: 245.7
click at [592, 493] on div "[Internal] undefined undefined Please use this link to complete the loan distri…" at bounding box center [514, 479] width 371 height 71
drag, startPoint x: 77, startPoint y: 13, endPoint x: 148, endPoint y: 17, distance: 71.4
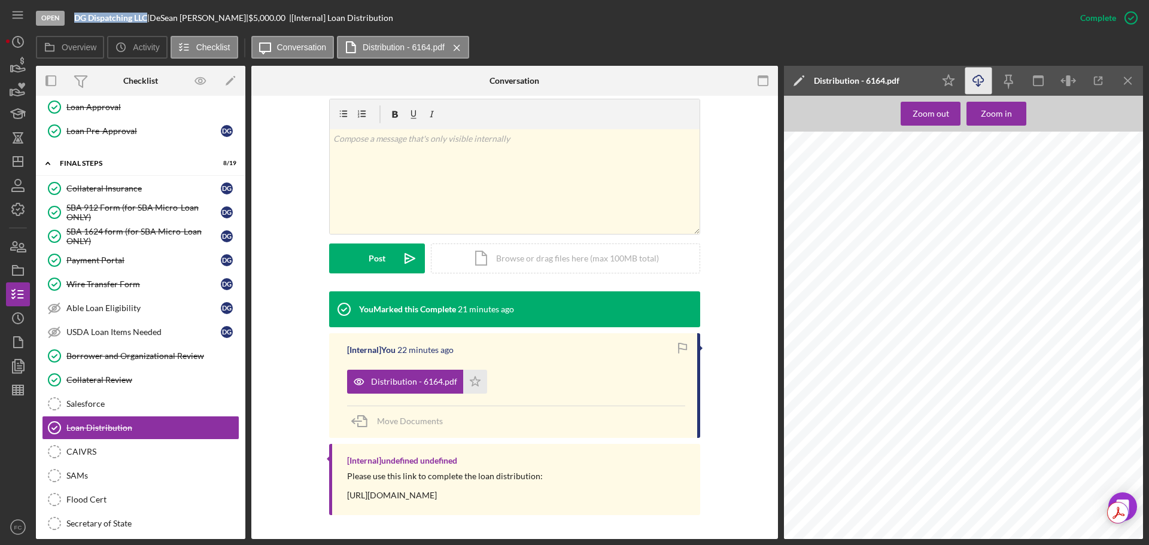
click at [148, 17] on div "Open DG Dispatching LLC | [PERSON_NAME] | $5,000.00 | [Internal] Loan Distribut…" at bounding box center [552, 18] width 1033 height 36
copy b "DG Dispatching LLC"
drag, startPoint x: 818, startPoint y: 282, endPoint x: 838, endPoint y: 282, distance: 19.8
click at [838, 282] on div "Distribution You will not be able to make edits once you submit. Be sure to dou…" at bounding box center [967, 249] width 366 height 474
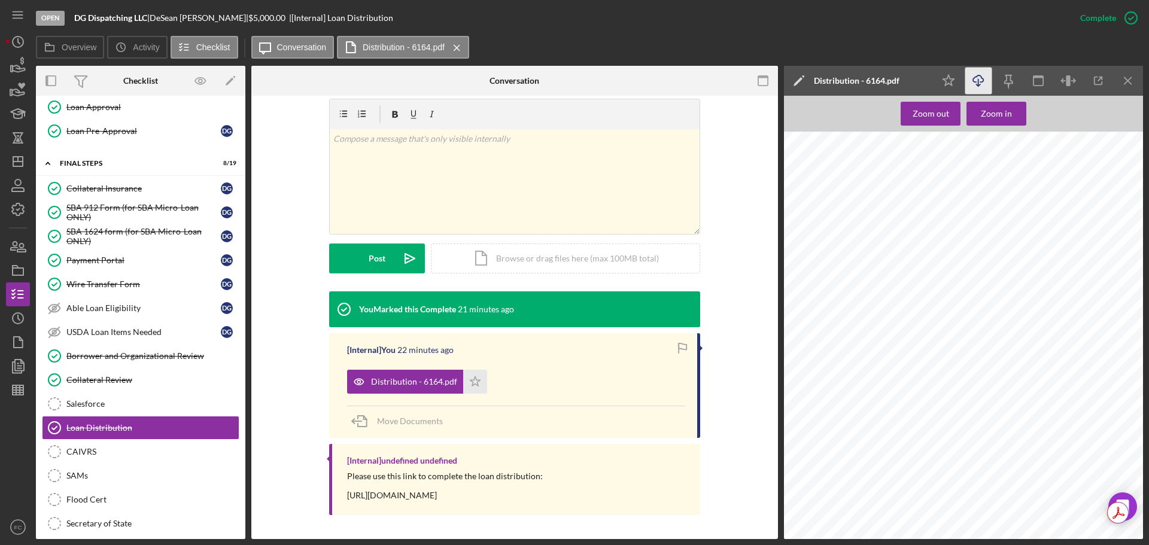
click at [823, 283] on div "Distribution You will not be able to make edits once you submit. Be sure to dou…" at bounding box center [967, 249] width 366 height 474
click at [818, 283] on div "Distribution You will not be able to make edits once you submit. Be sure to dou…" at bounding box center [967, 249] width 366 height 474
drag, startPoint x: 819, startPoint y: 283, endPoint x: 840, endPoint y: 284, distance: 21.0
click at [840, 284] on span "DeSean" at bounding box center [829, 285] width 23 height 7
copy span "DeSean"
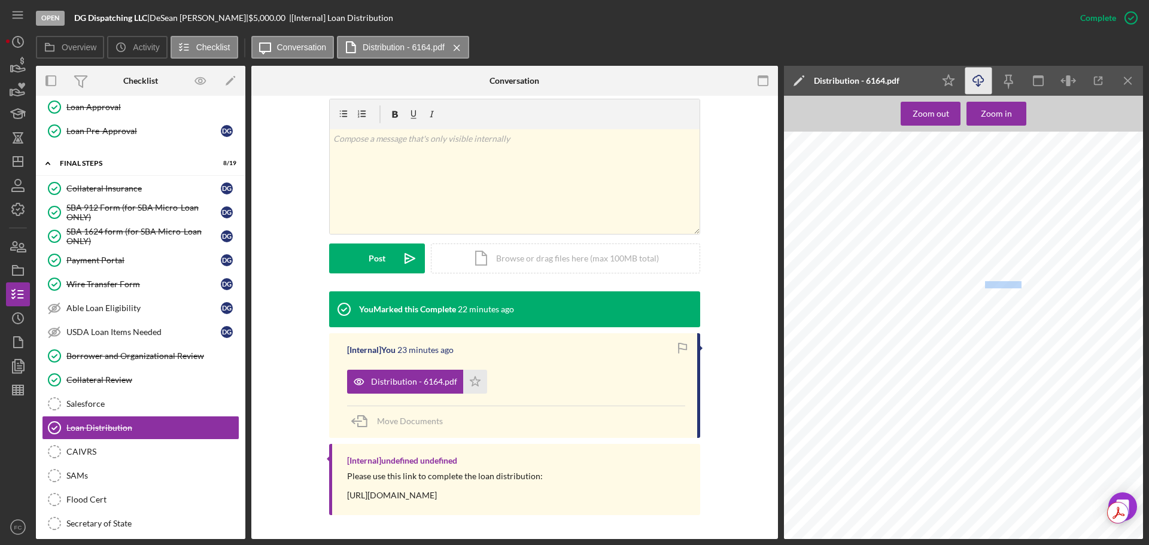
drag, startPoint x: 986, startPoint y: 286, endPoint x: 1009, endPoint y: 285, distance: 23.4
click at [1009, 285] on span "[PERSON_NAME]" at bounding box center [1010, 285] width 51 height 7
copy span "[PERSON_NAME]"
drag, startPoint x: 818, startPoint y: 236, endPoint x: 899, endPoint y: 236, distance: 80.2
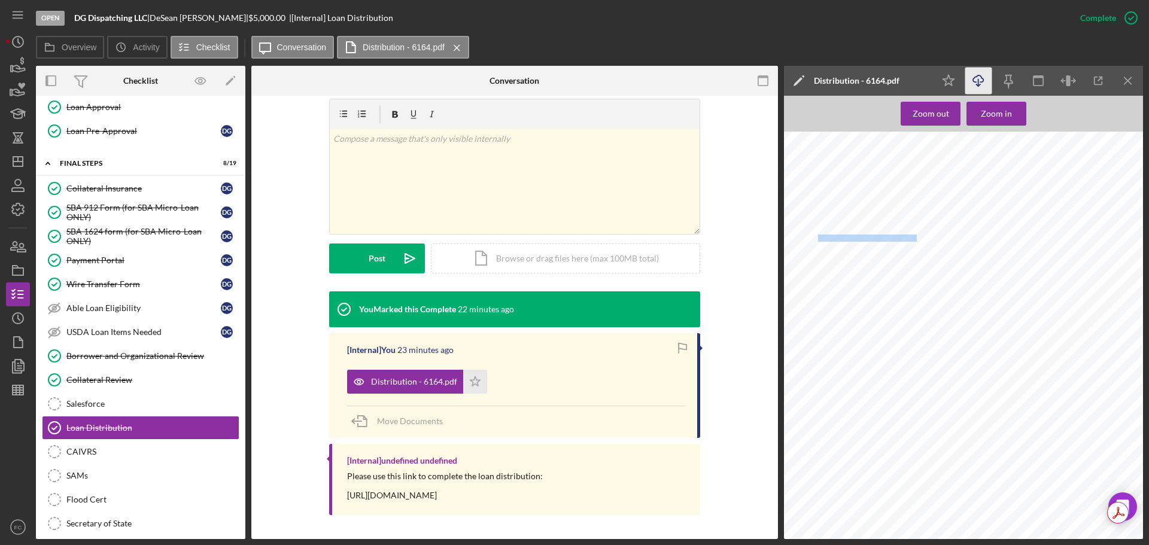
click at [899, 236] on span "[STREET_ADDRESS][PERSON_NAME]" at bounding box center [875, 238] width 114 height 7
drag, startPoint x: 819, startPoint y: 257, endPoint x: 868, endPoint y: 257, distance: 49.1
click at [868, 257] on div "Distribution You will not be able to make edits once you submit. Be sure to dou…" at bounding box center [967, 129] width 366 height 474
click at [868, 260] on div "Distribution You will not be able to make edits once you submit. Be sure to dou…" at bounding box center [967, 129] width 366 height 474
drag, startPoint x: 818, startPoint y: 258, endPoint x: 839, endPoint y: 260, distance: 21.7
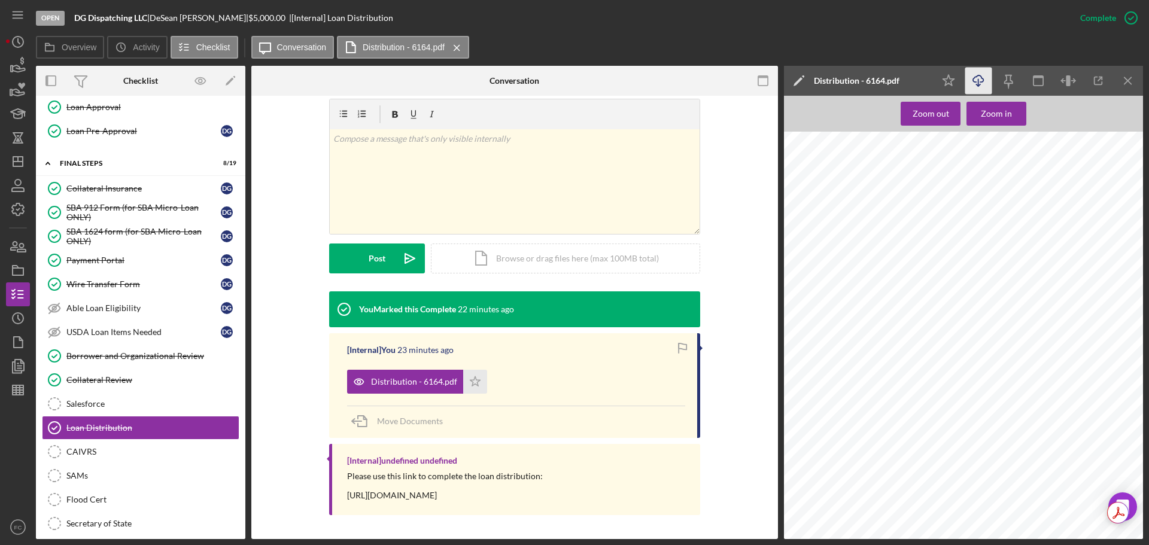
click at [839, 260] on div "Distribution You will not be able to make edits once you submit. Be sure to dou…" at bounding box center [967, 129] width 366 height 474
drag, startPoint x: 821, startPoint y: 259, endPoint x: 866, endPoint y: 260, distance: 44.3
click at [866, 260] on span "[GEOGRAPHIC_DATA]" at bounding box center [850, 260] width 65 height 7
drag, startPoint x: 818, startPoint y: 302, endPoint x: 835, endPoint y: 301, distance: 16.2
click at [836, 301] on div "Distribution You will not be able to make edits once you submit. Be sure to dou…" at bounding box center [967, 129] width 366 height 474
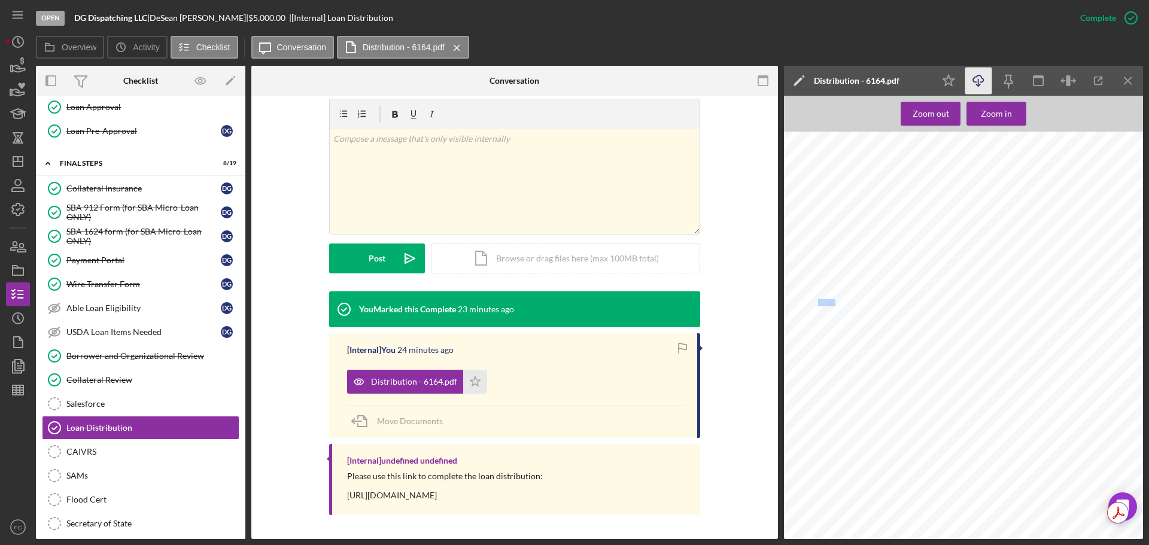
scroll to position [299, 0]
drag, startPoint x: 820, startPoint y: 365, endPoint x: 859, endPoint y: 366, distance: 38.3
click at [859, 366] on span "Transportation" at bounding box center [838, 366] width 41 height 7
drag, startPoint x: 819, startPoint y: 482, endPoint x: 842, endPoint y: 490, distance: 24.6
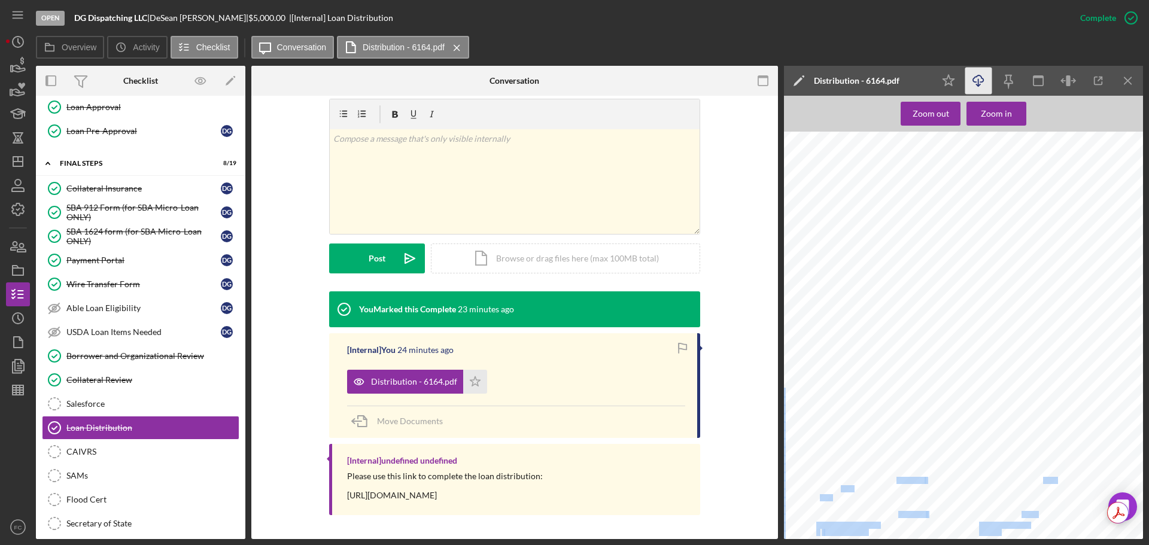
click at [842, 490] on div "Nature of Business Transportation Fund Distribution Payees Add all payees, incl…" at bounding box center [967, 484] width 366 height 474
click at [837, 491] on span "Dispatching" at bounding box center [836, 489] width 33 height 7
drag, startPoint x: 820, startPoint y: 481, endPoint x: 832, endPoint y: 498, distance: 20.8
click at [832, 498] on div "Nature of Business Transportation Fund Distribution Payees Add all payees, incl…" at bounding box center [967, 484] width 366 height 474
click at [20, 248] on icon "button" at bounding box center [21, 248] width 8 height 8
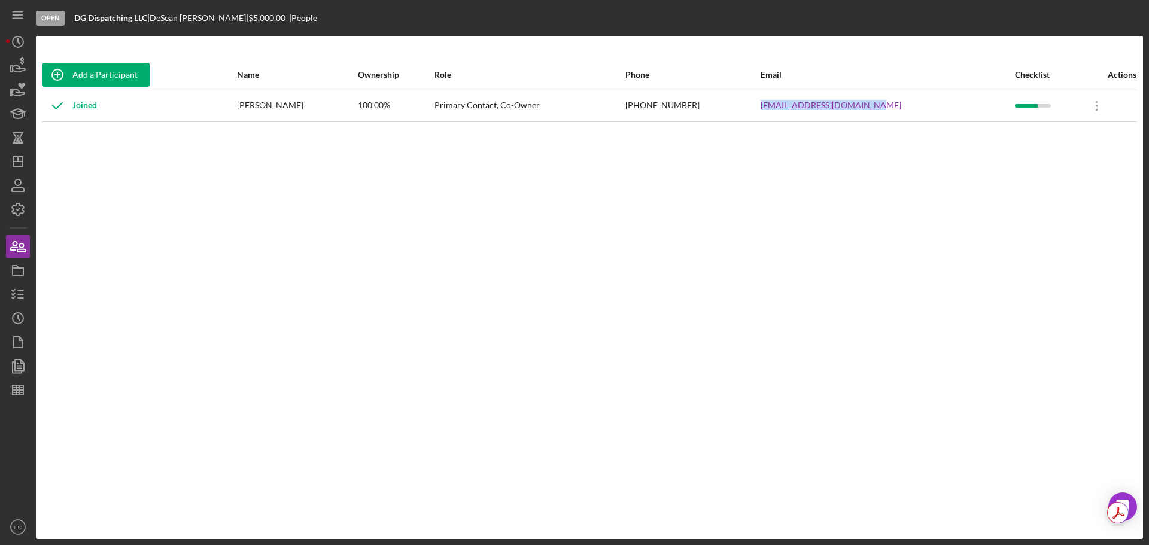
drag, startPoint x: 793, startPoint y: 107, endPoint x: 897, endPoint y: 103, distance: 104.9
click at [897, 103] on tr "Joined [PERSON_NAME] 100.00% Primary Contact, Co-Owner [PHONE_NUMBER] [EMAIL_AD…" at bounding box center [590, 106] width 1096 height 32
click at [13, 295] on polyline "button" at bounding box center [13, 294] width 3 height 2
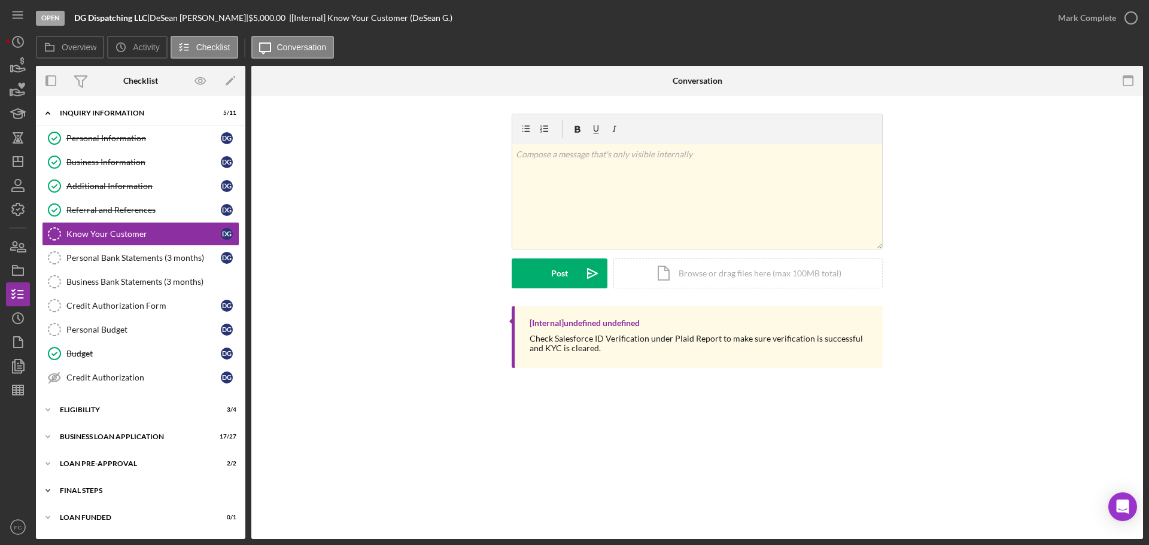
click at [116, 498] on div "Icon/Expander FINAL STEPS 8 / 19" at bounding box center [141, 491] width 210 height 24
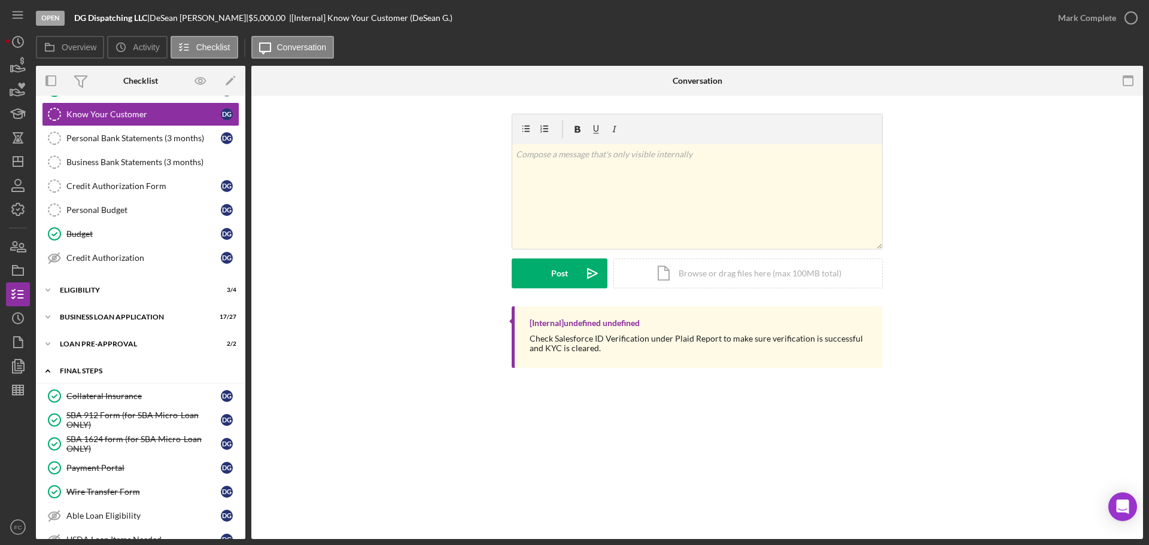
scroll to position [299, 0]
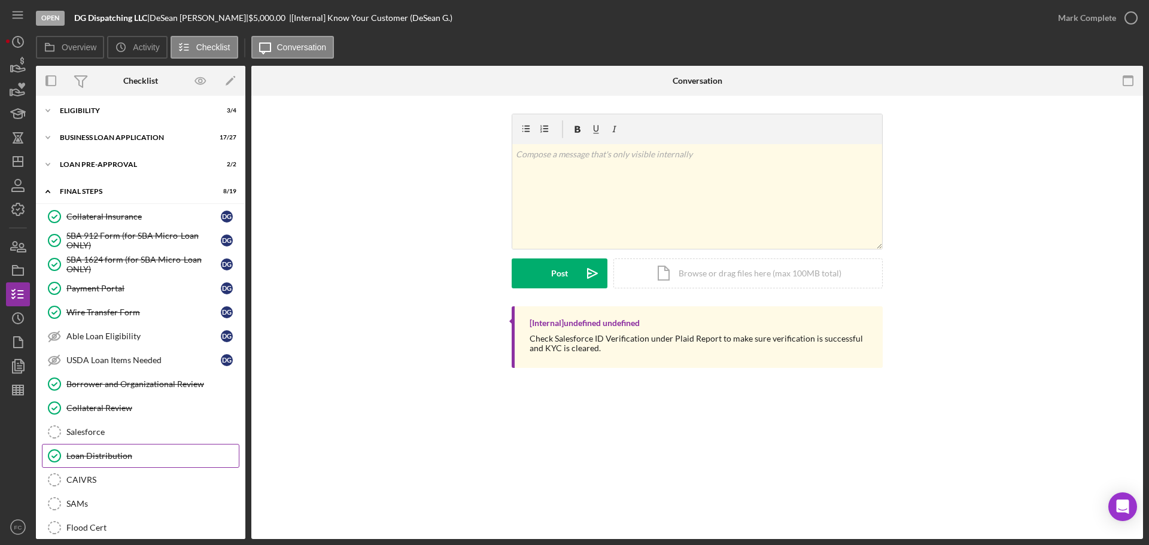
click at [119, 459] on div "Loan Distribution" at bounding box center [152, 456] width 172 height 10
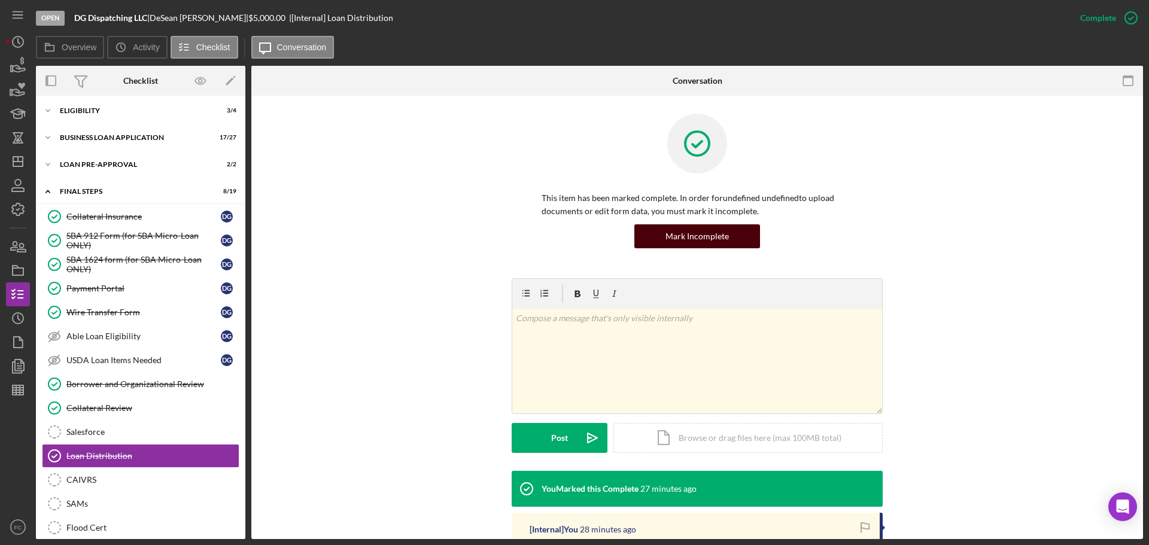
click at [663, 237] on button "Mark Incomplete" at bounding box center [698, 237] width 126 height 24
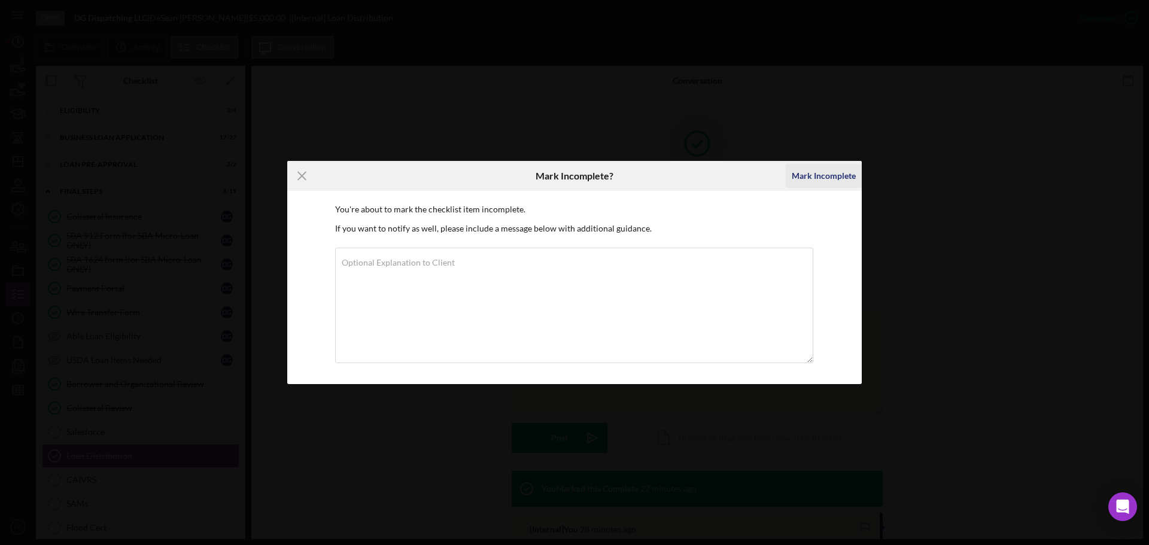
click at [834, 175] on div "Mark Incomplete" at bounding box center [824, 176] width 64 height 24
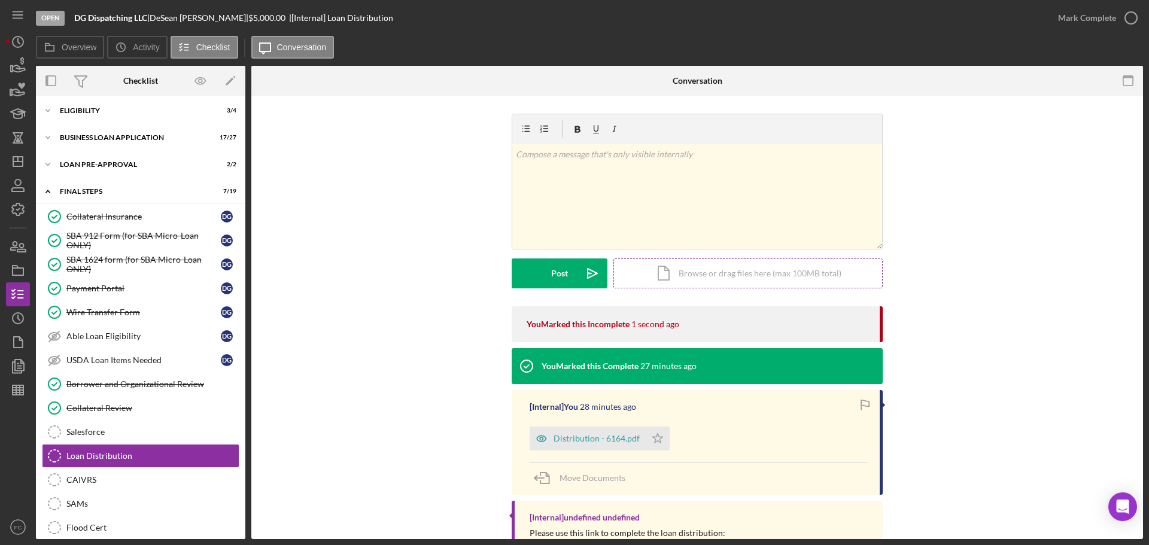
click at [699, 276] on div "Icon/Document Browse or drag files here (max 100MB total) Tap to choose files o…" at bounding box center [748, 274] width 269 height 30
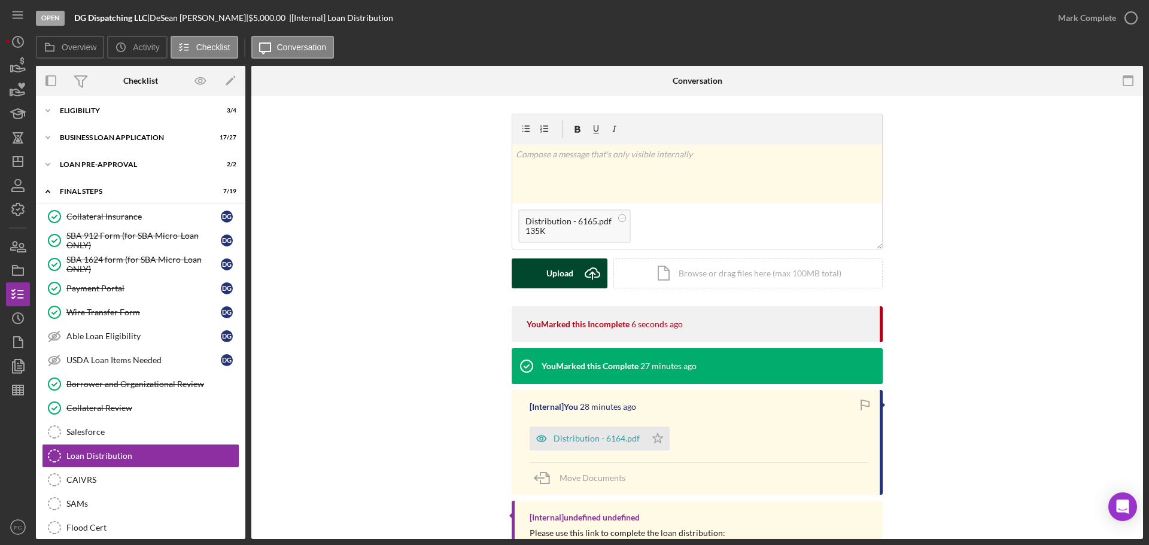
click at [541, 270] on button "Upload Icon/Upload" at bounding box center [560, 274] width 96 height 30
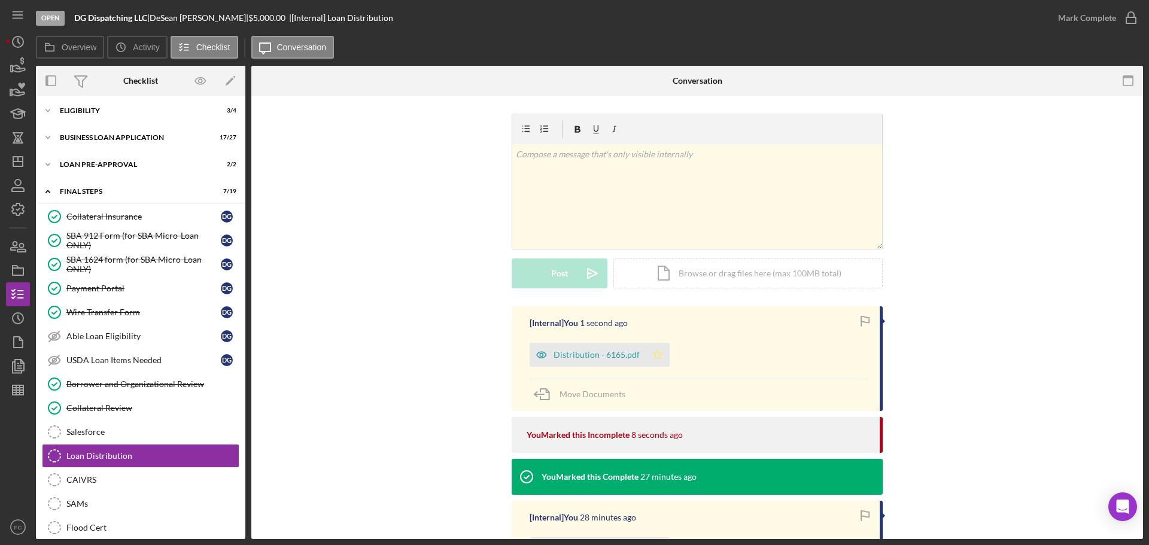
click at [659, 359] on icon "Icon/Star" at bounding box center [658, 355] width 24 height 24
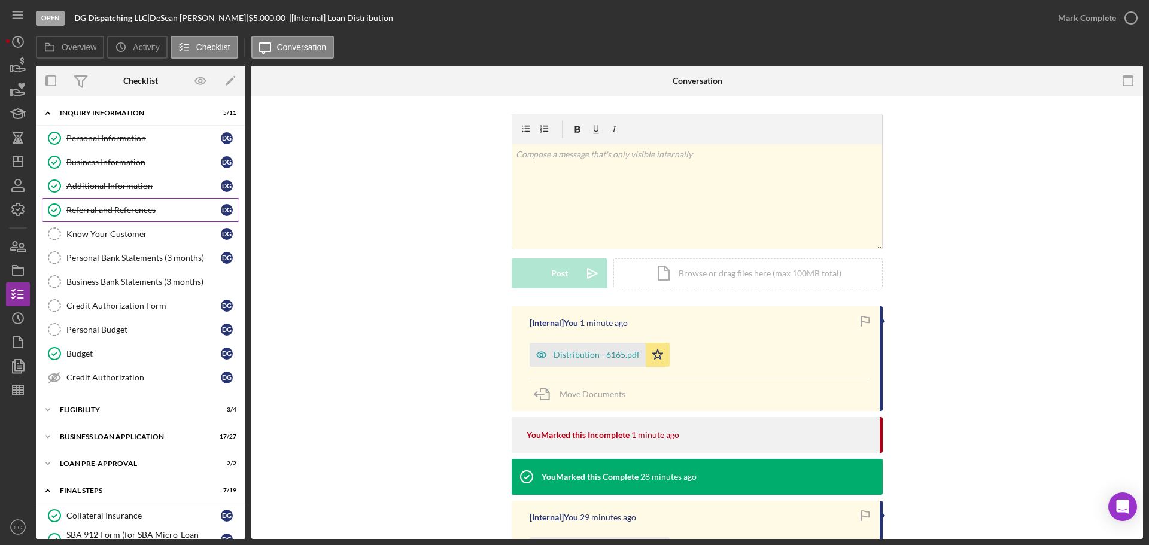
click at [120, 210] on div "Referral and References" at bounding box center [143, 210] width 154 height 10
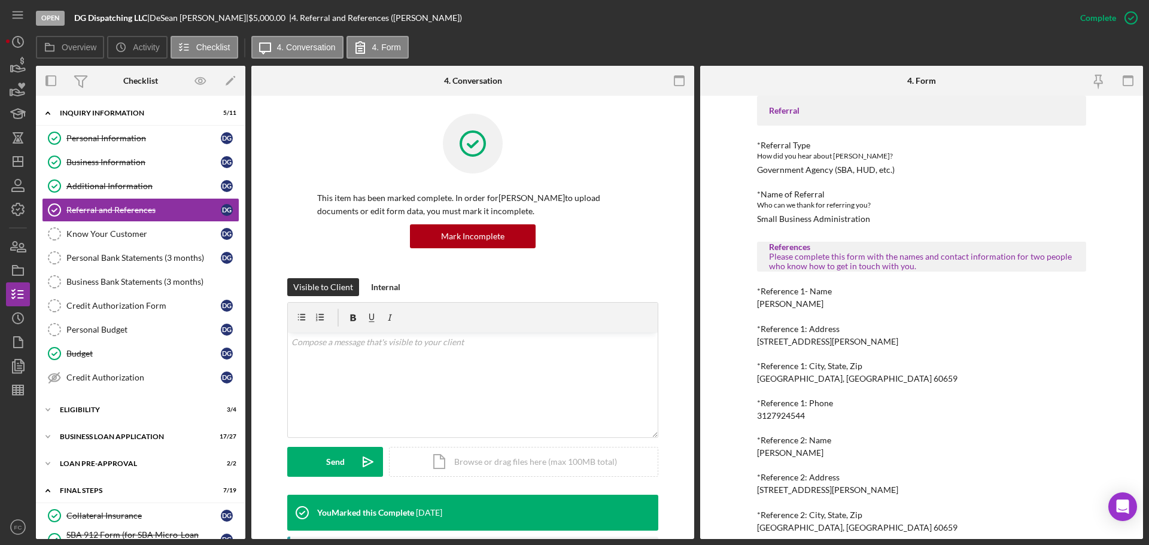
scroll to position [108, 0]
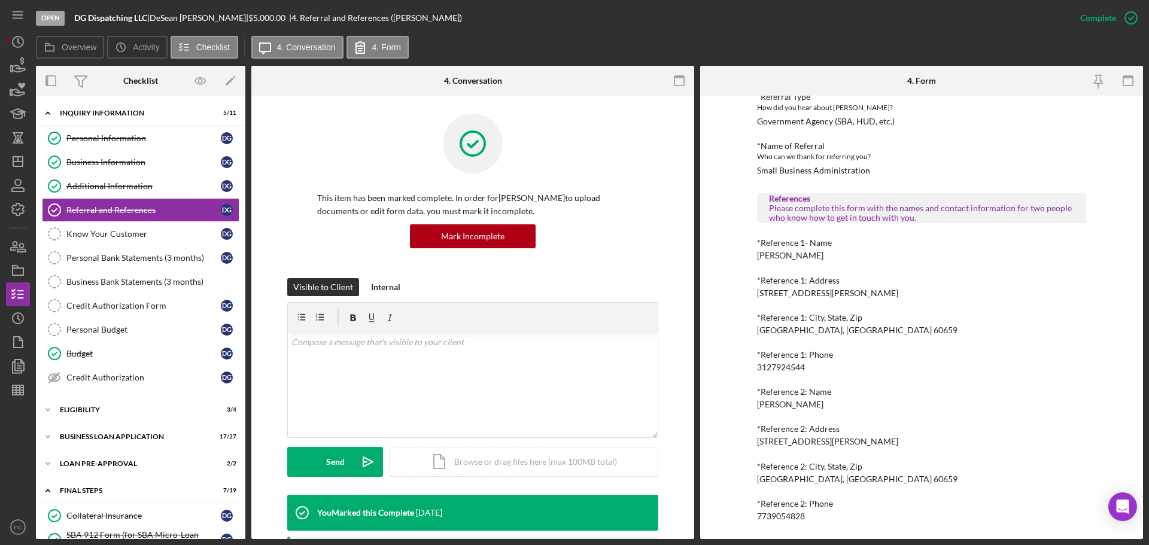
drag, startPoint x: 753, startPoint y: 257, endPoint x: 813, endPoint y: 258, distance: 60.5
click at [813, 258] on div "To edit this form you must mark this item incomplete Referral *Referral Type Ho…" at bounding box center [921, 318] width 443 height 444
drag, startPoint x: 756, startPoint y: 368, endPoint x: 806, endPoint y: 368, distance: 50.9
click at [806, 368] on div "*Reference 1: Phone [PHONE_NUMBER]" at bounding box center [921, 361] width 329 height 22
drag, startPoint x: 754, startPoint y: 405, endPoint x: 805, endPoint y: 403, distance: 50.3
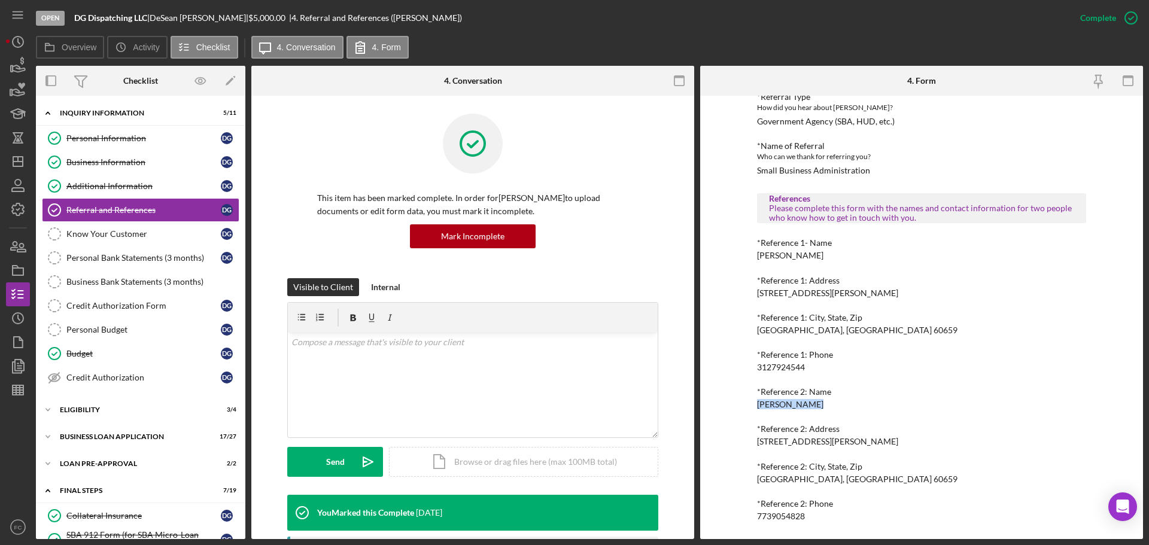
click at [809, 402] on div "To edit this form you must mark this item incomplete Referral *Referral Type Ho…" at bounding box center [921, 318] width 443 height 444
drag, startPoint x: 753, startPoint y: 515, endPoint x: 809, endPoint y: 518, distance: 55.7
click at [817, 521] on div "To edit this form you must mark this item incomplete Referral *Referral Type Ho…" at bounding box center [921, 318] width 443 height 444
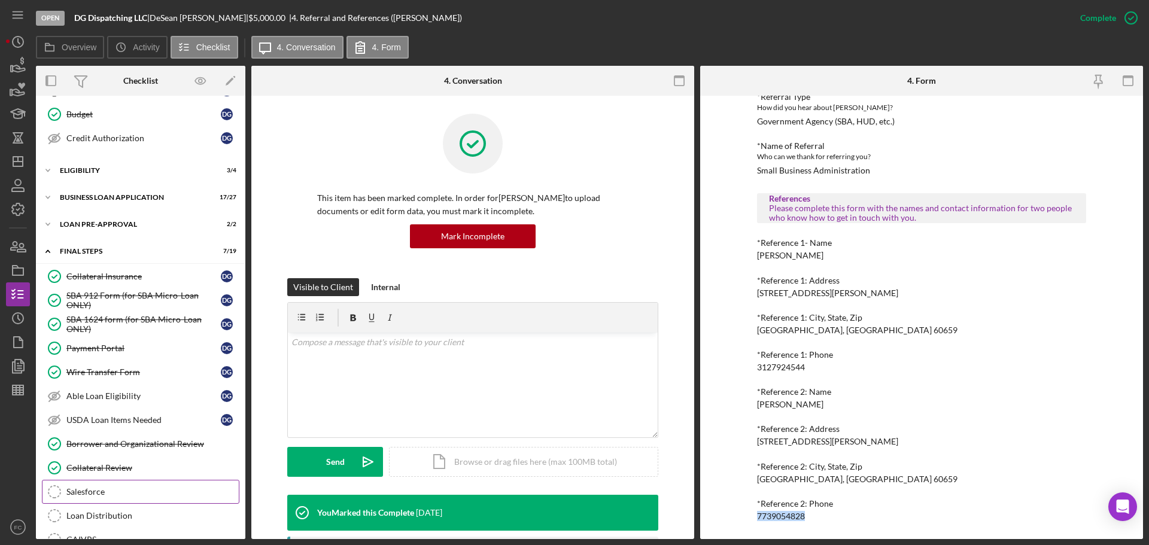
scroll to position [359, 0]
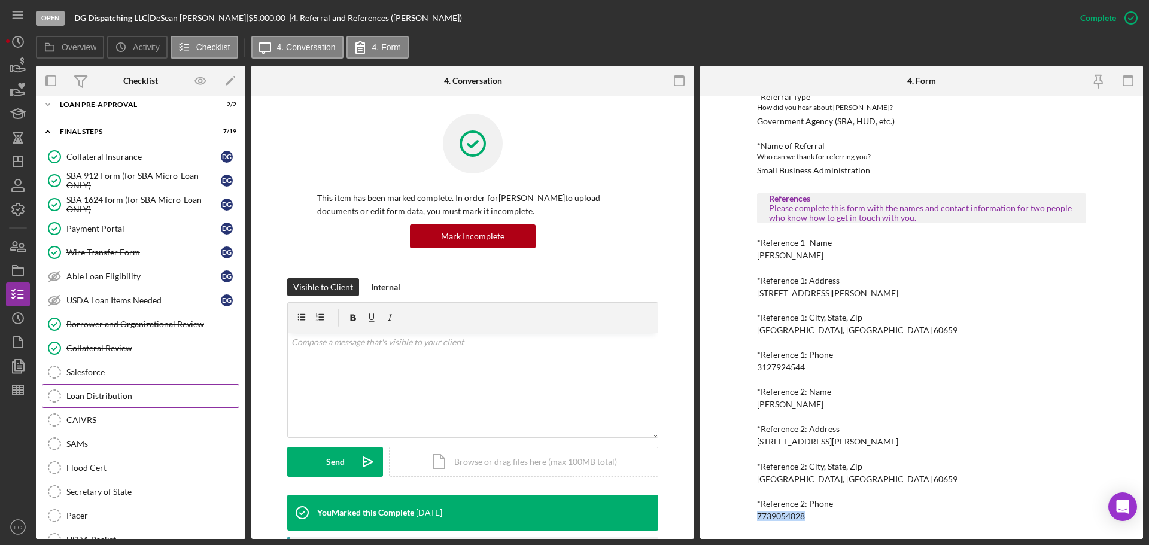
click at [119, 387] on link "Loan Distribution Loan Distribution" at bounding box center [141, 396] width 198 height 24
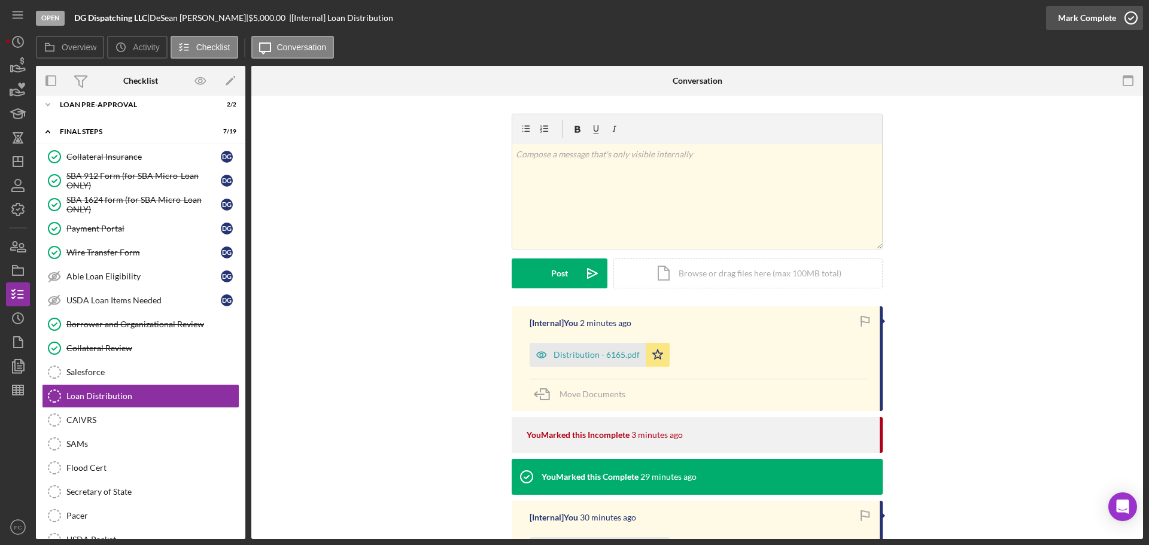
click at [1135, 16] on icon "button" at bounding box center [1132, 18] width 30 height 30
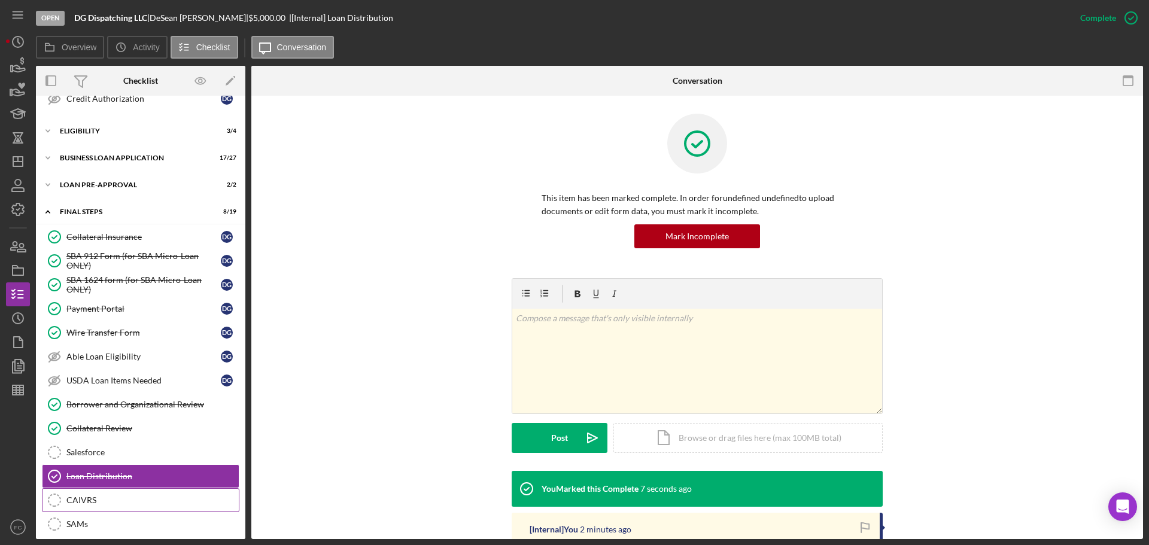
scroll to position [159, 0]
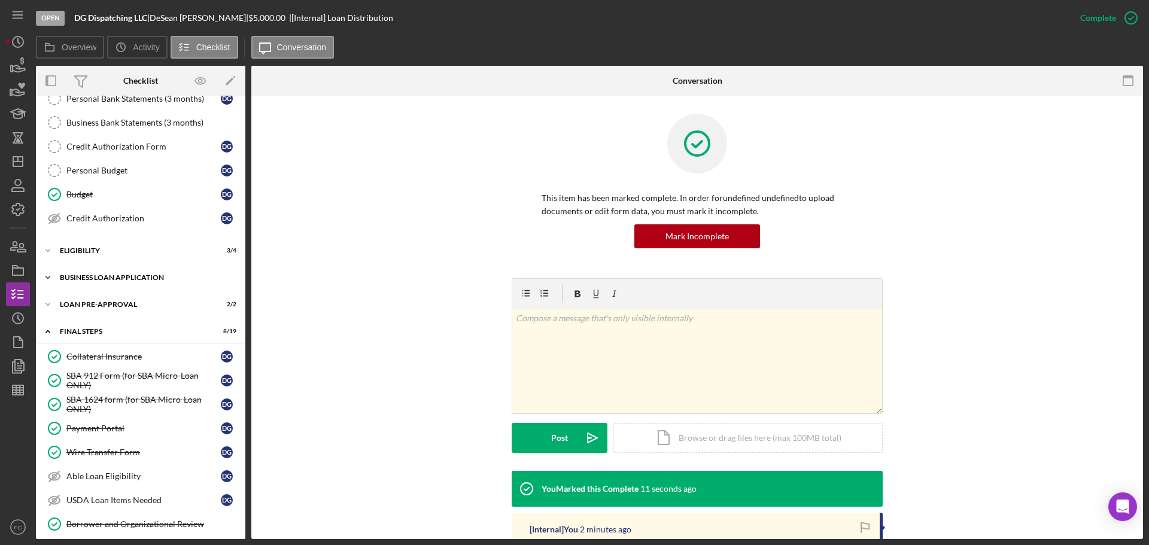
click at [102, 280] on div "BUSINESS LOAN APPLICATION" at bounding box center [145, 277] width 171 height 7
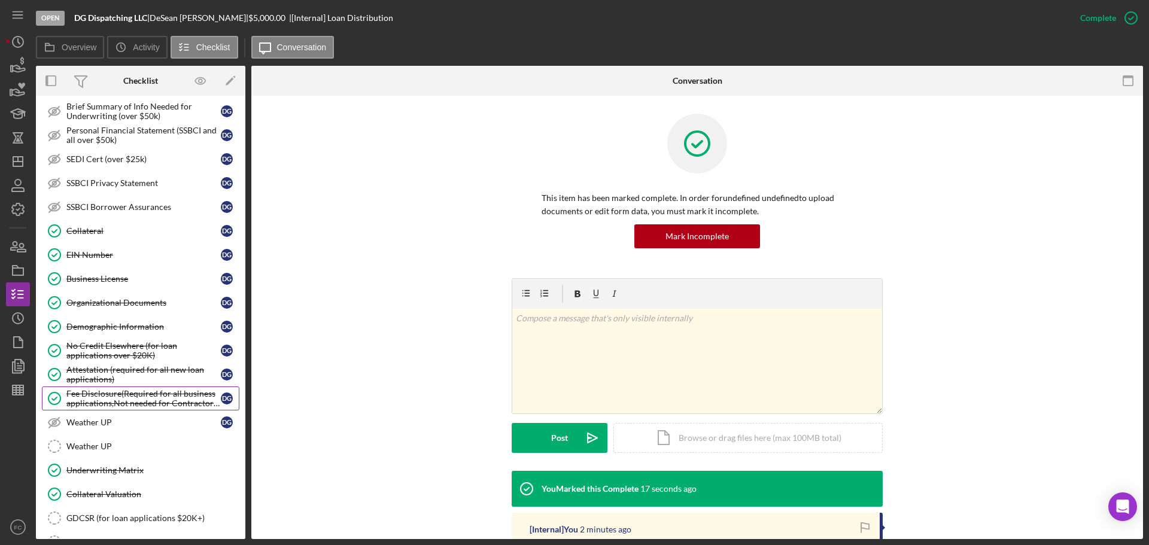
scroll to position [578, 0]
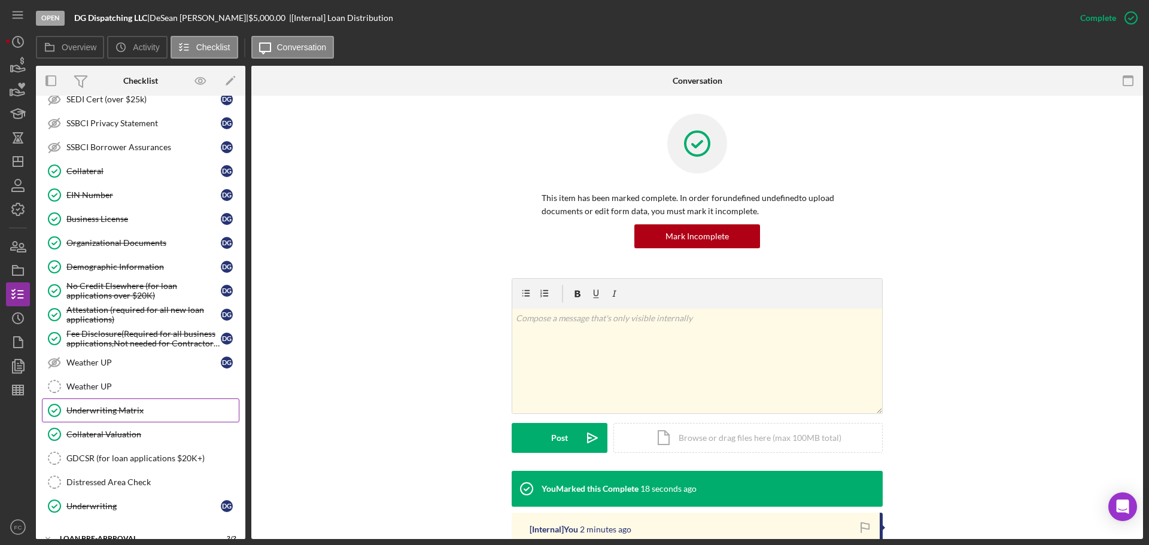
click at [99, 415] on div "Underwriting Matrix" at bounding box center [152, 411] width 172 height 10
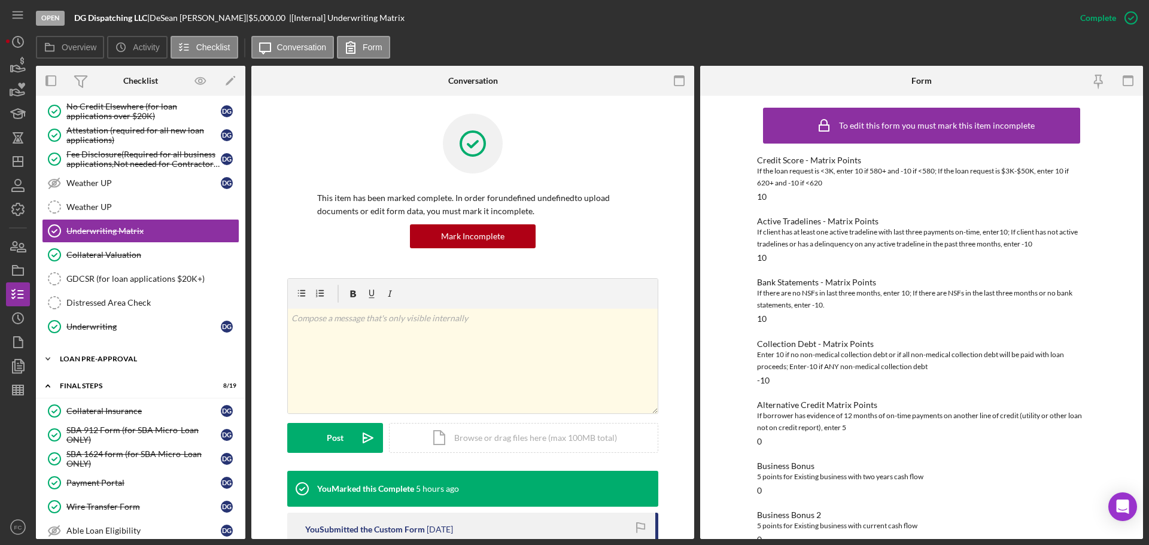
scroll to position [997, 0]
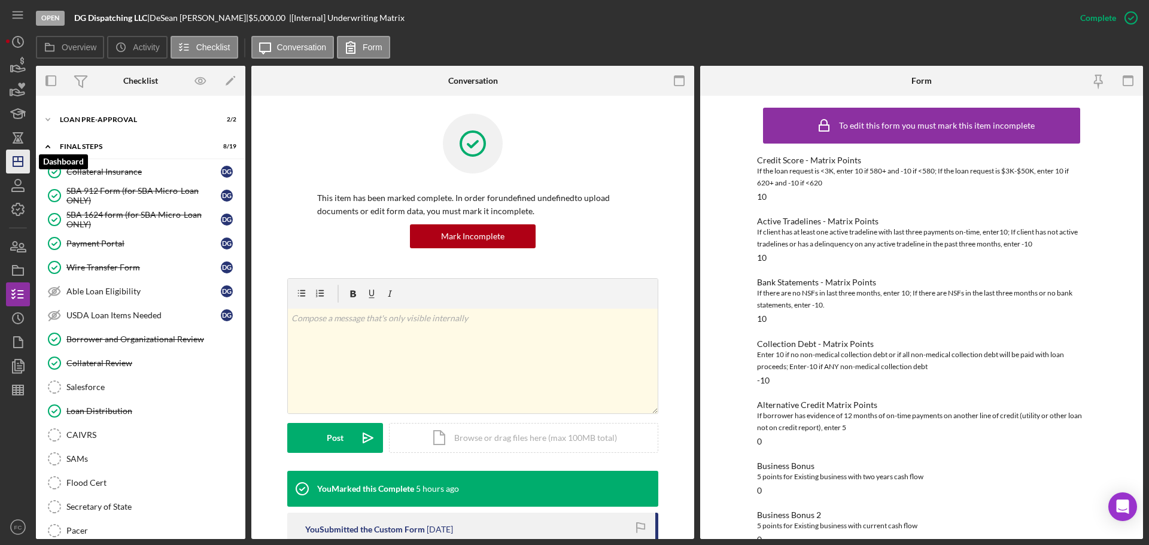
click at [25, 168] on icon "Icon/Dashboard" at bounding box center [18, 162] width 30 height 30
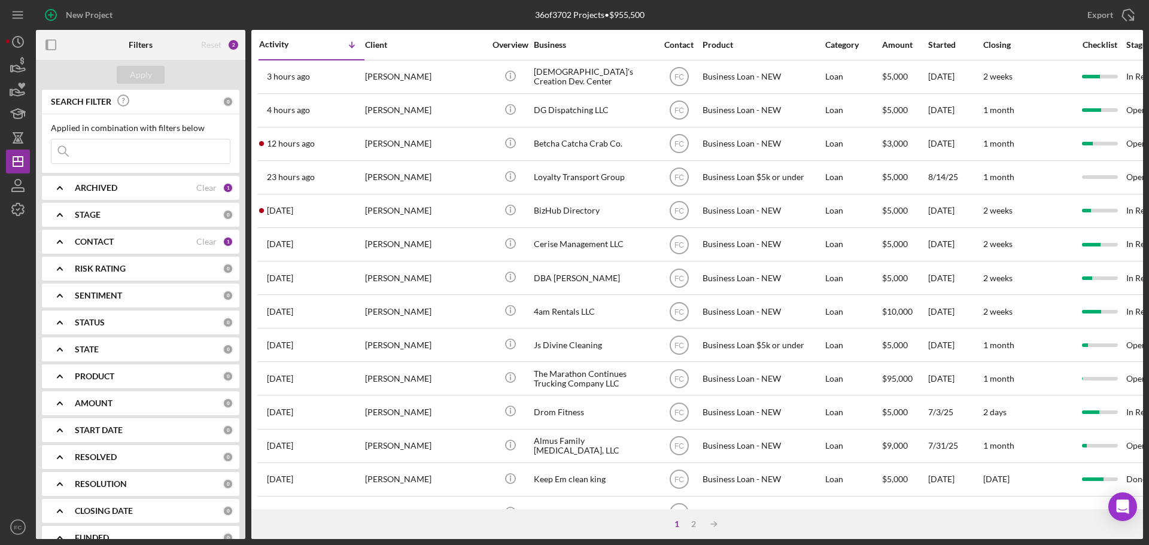
click at [81, 184] on b "ARCHIVED" at bounding box center [96, 188] width 43 height 10
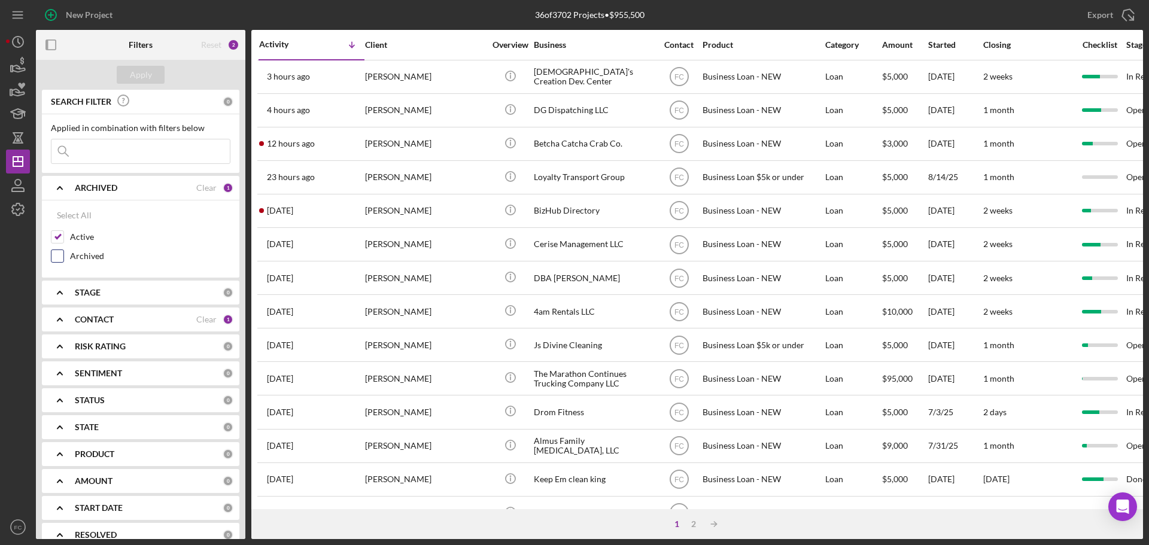
click at [56, 254] on input "Archived" at bounding box center [57, 256] width 12 height 12
checkbox input "true"
click at [77, 145] on input at bounding box center [140, 151] width 178 height 24
type input "[PERSON_NAME]"
click at [141, 72] on div "Apply" at bounding box center [141, 75] width 22 height 18
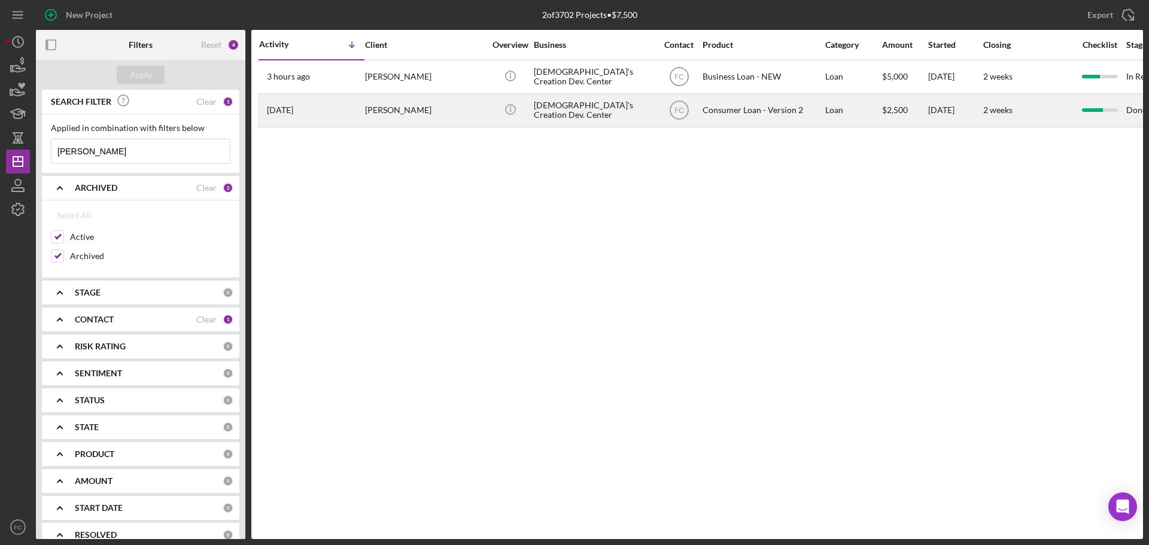
click at [702, 117] on td "FC" at bounding box center [679, 110] width 46 height 34
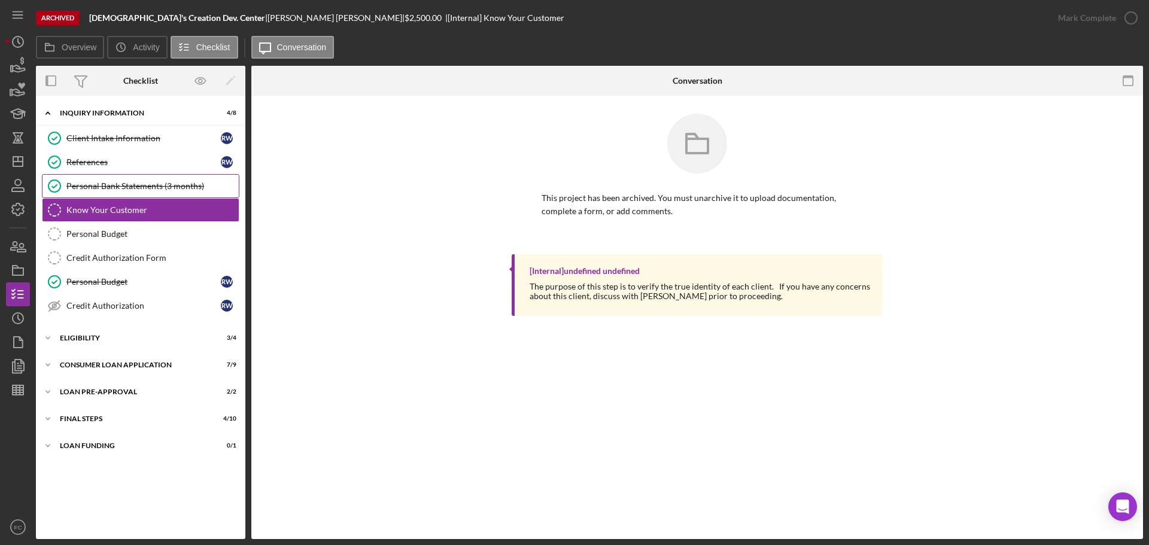
click at [150, 186] on div "Personal Bank Statements (3 months)" at bounding box center [152, 186] width 172 height 10
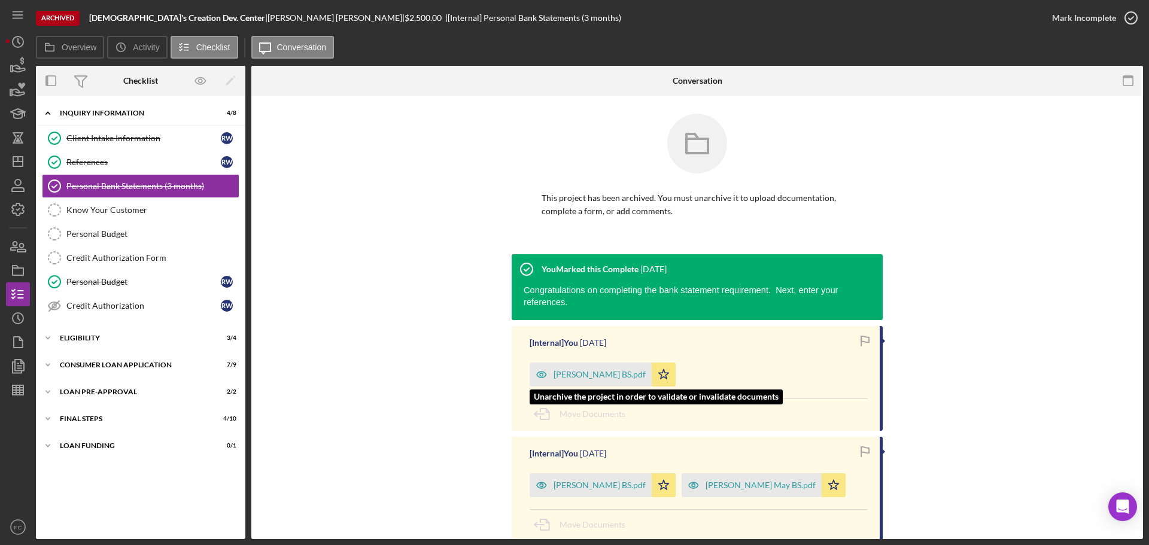
scroll to position [60, 0]
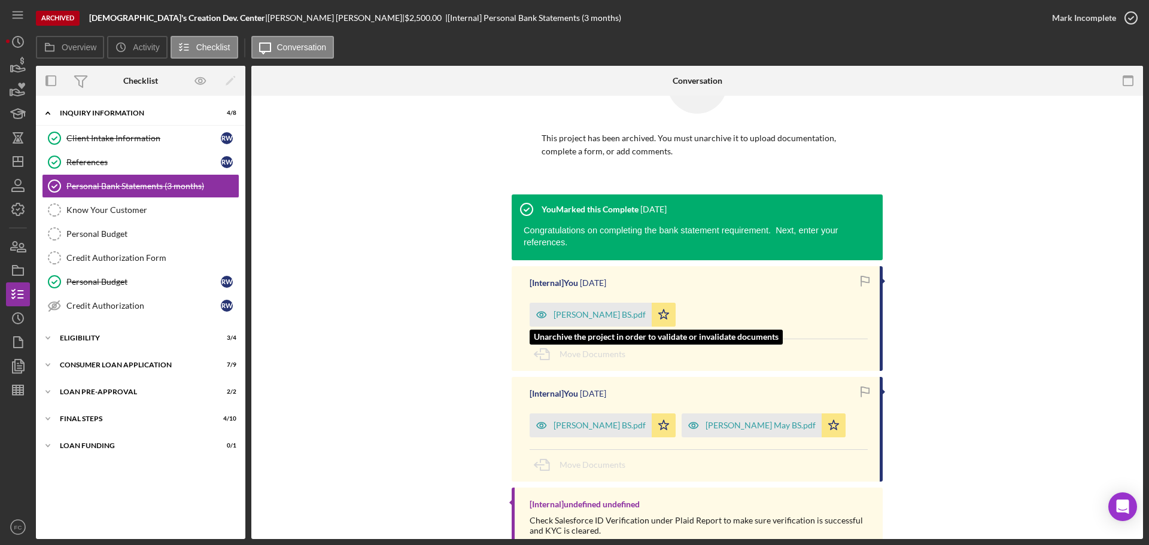
drag, startPoint x: 593, startPoint y: 305, endPoint x: 580, endPoint y: 322, distance: 21.3
click at [580, 322] on div "[Internal] You [DATE] [PERSON_NAME] BS.pdf Icon/Star Unarchive the project in o…" at bounding box center [697, 318] width 371 height 105
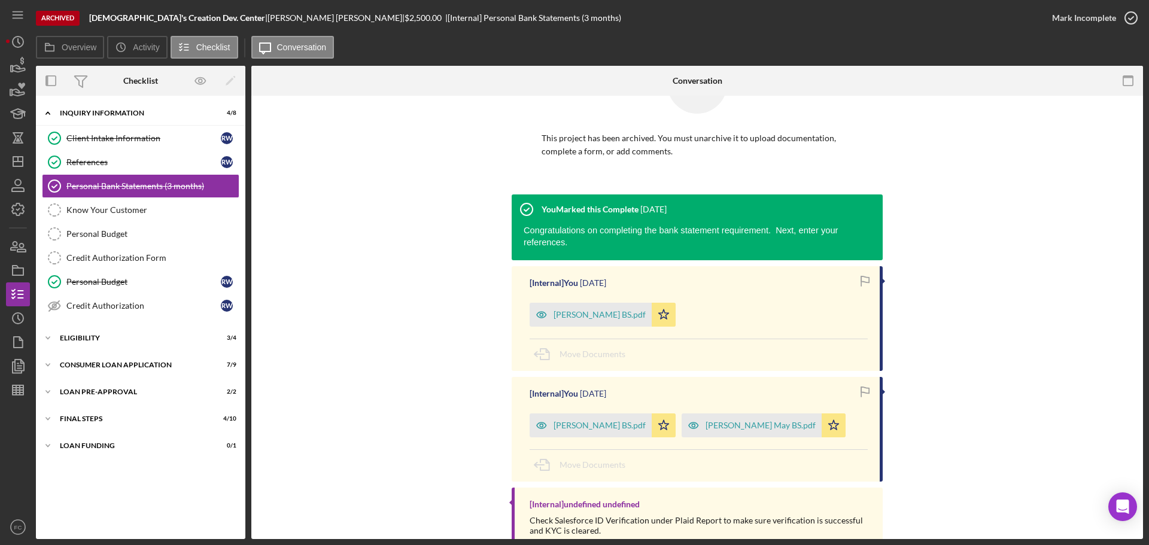
click at [418, 463] on div "You Marked this Complete [DATE] Congratulations on completing the bank statemen…" at bounding box center [697, 376] width 856 height 362
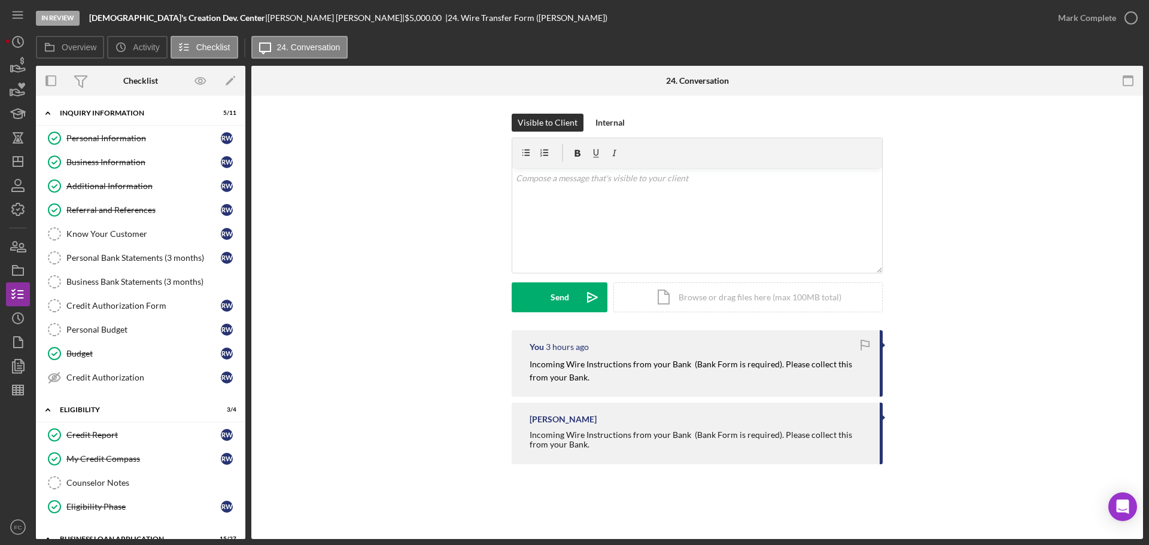
scroll to position [60, 0]
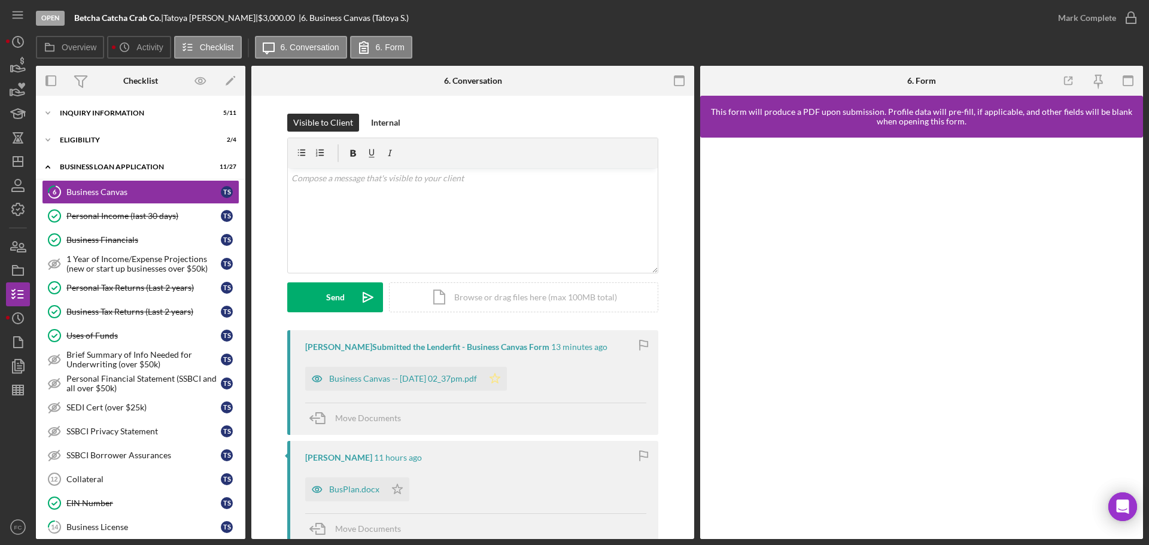
click at [507, 384] on icon "Icon/Star" at bounding box center [495, 379] width 24 height 24
click at [1132, 17] on icon "button" at bounding box center [1132, 18] width 30 height 30
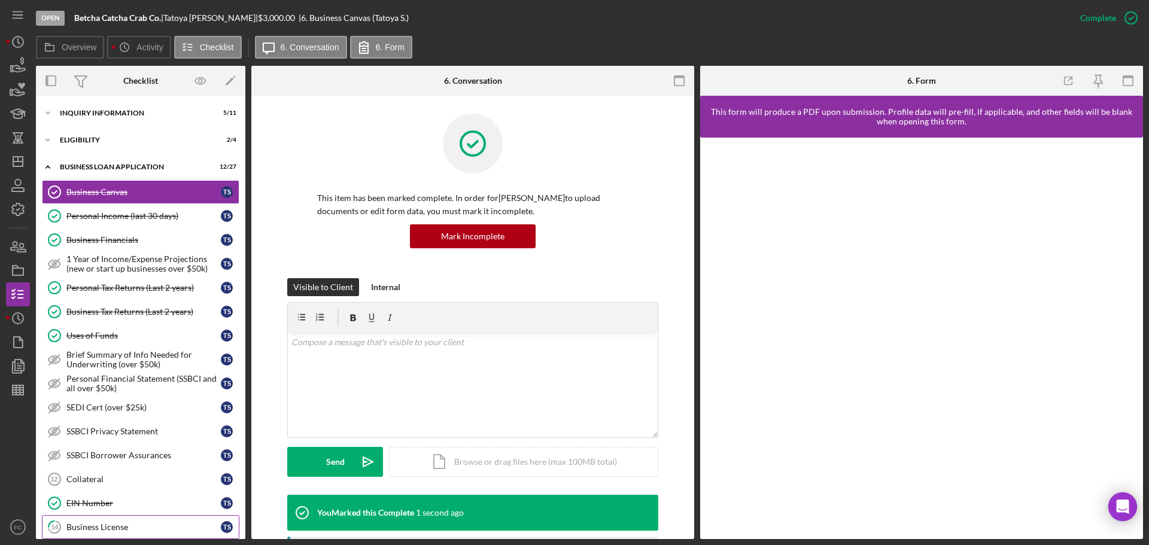
scroll to position [180, 0]
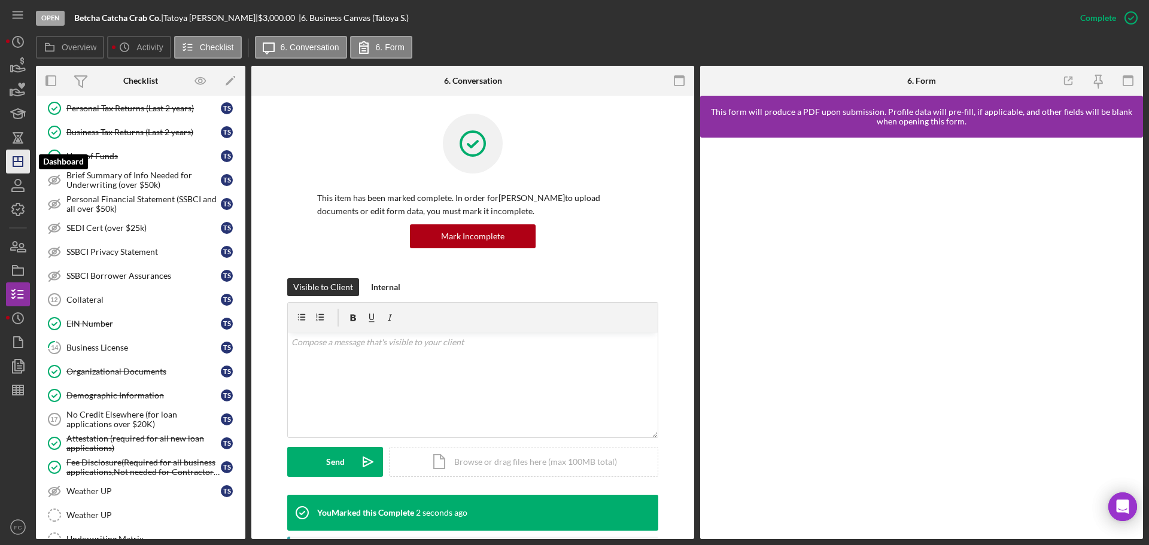
click at [23, 164] on polygon "button" at bounding box center [18, 162] width 10 height 10
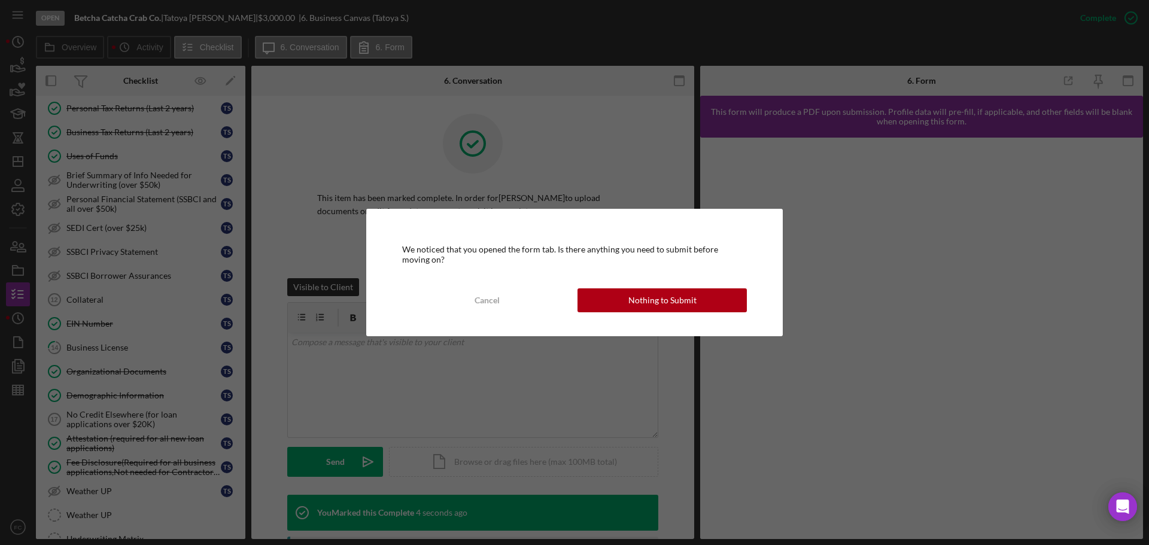
click at [659, 300] on div "Nothing to Submit" at bounding box center [663, 301] width 68 height 24
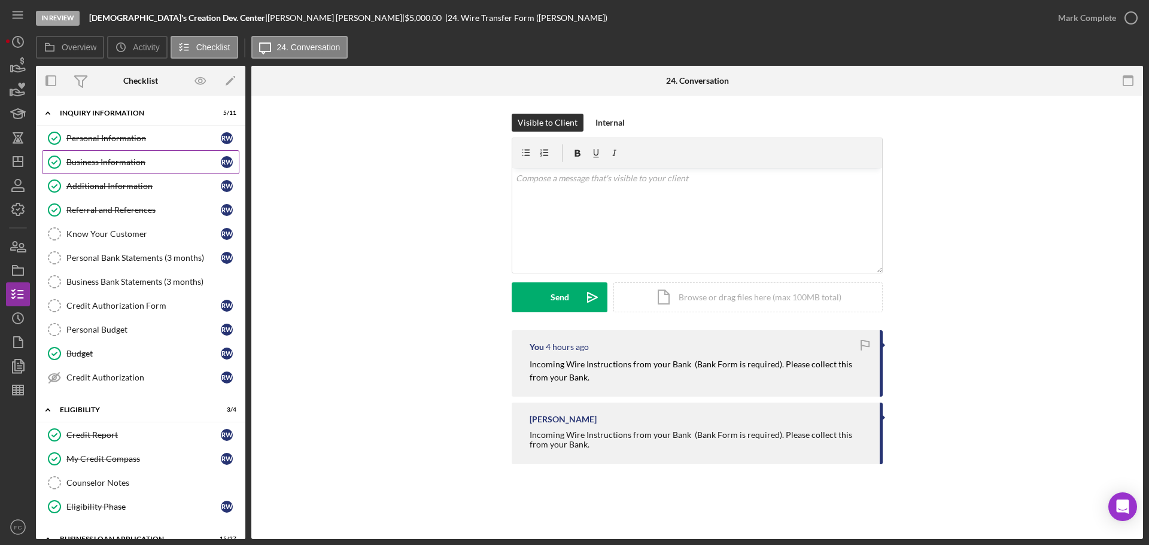
click at [80, 160] on div "Business Information" at bounding box center [143, 162] width 154 height 10
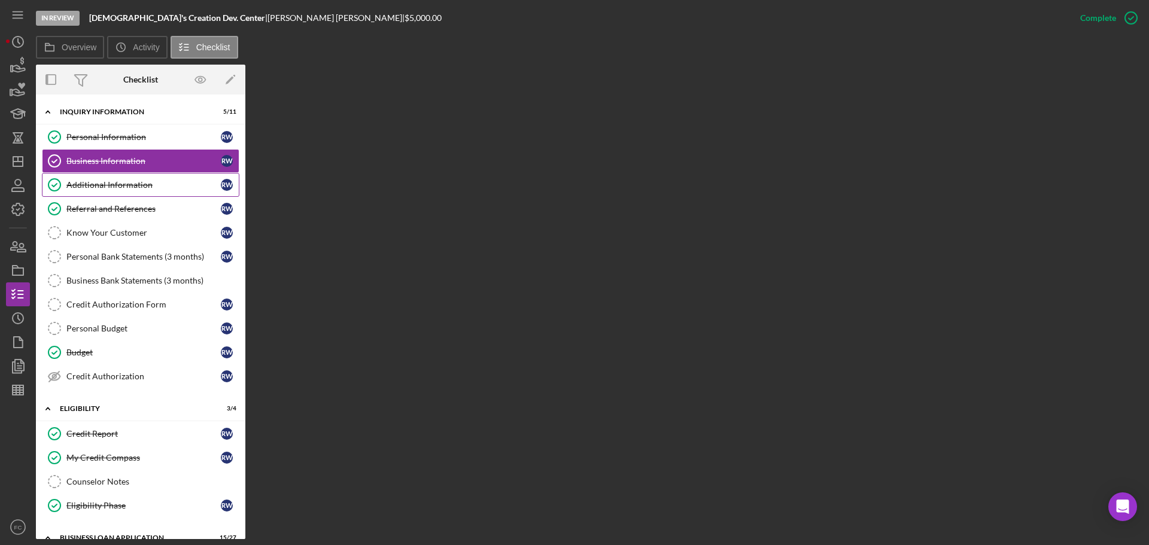
click at [112, 180] on div "Additional Information" at bounding box center [143, 185] width 154 height 10
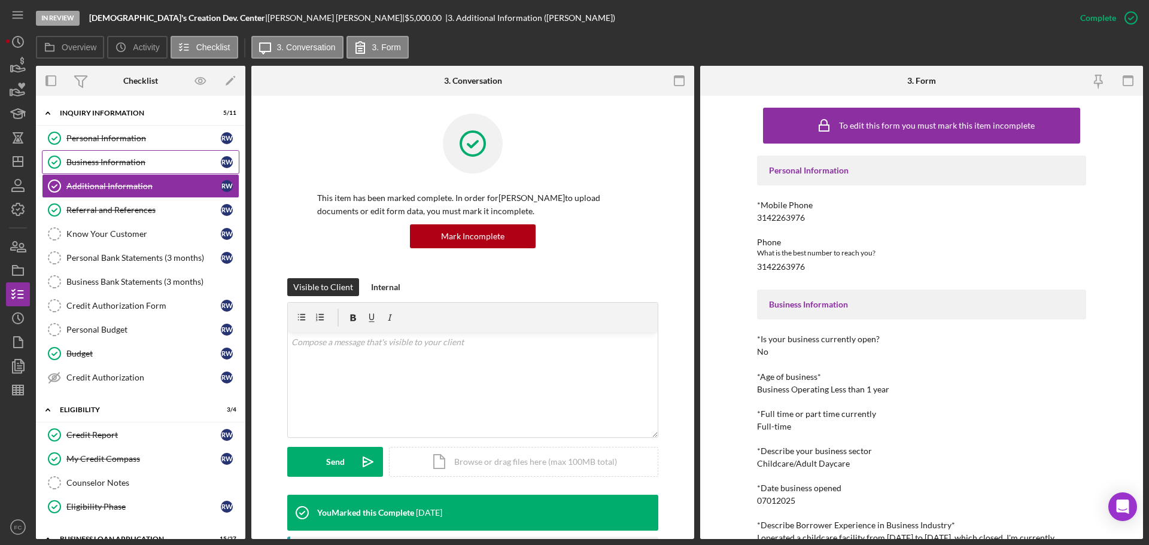
click at [108, 163] on div "Business Information" at bounding box center [143, 162] width 154 height 10
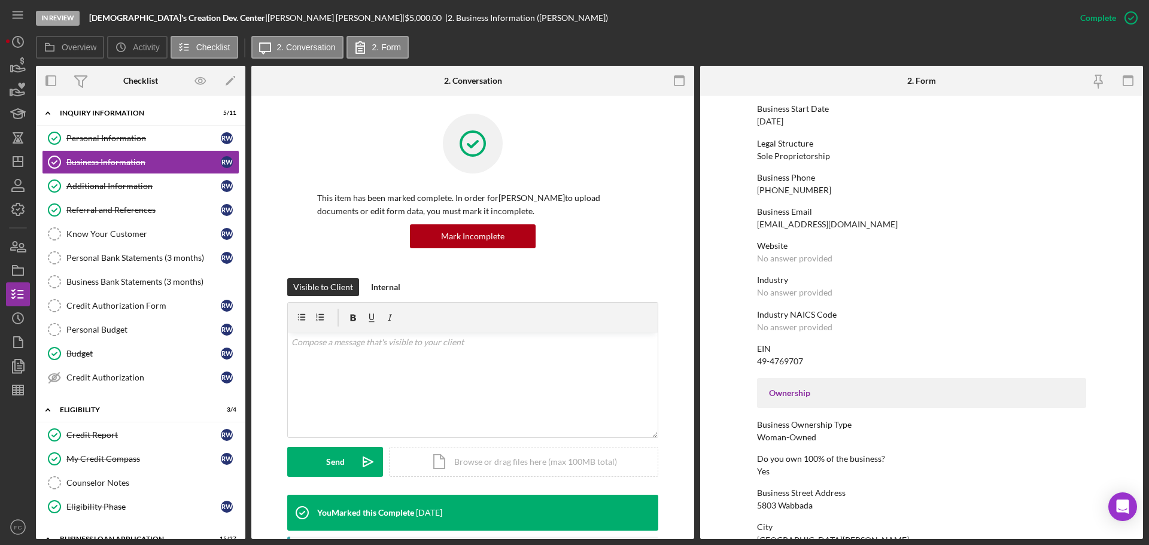
scroll to position [180, 0]
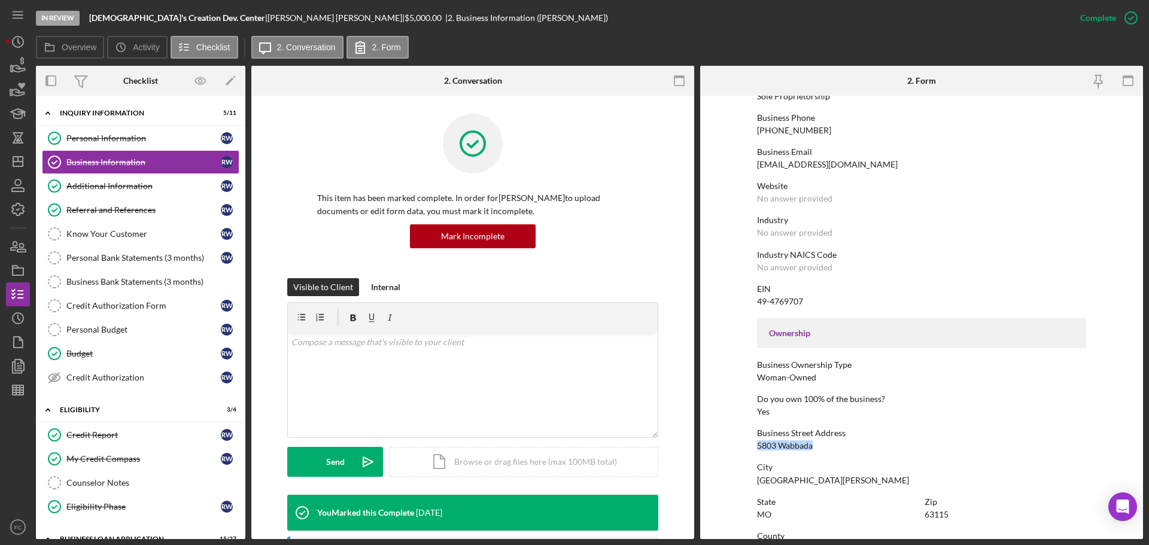
drag, startPoint x: 757, startPoint y: 449, endPoint x: 813, endPoint y: 445, distance: 56.4
click at [813, 445] on div "Business Street Address 5803 Wabbada" at bounding box center [921, 440] width 329 height 22
copy div "5803 Wabbada"
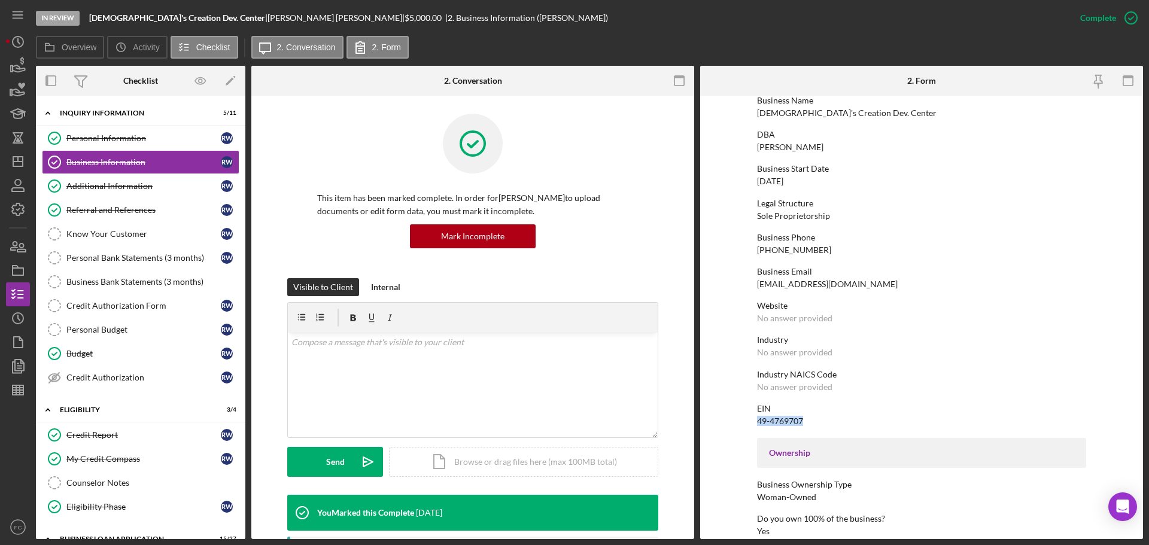
drag, startPoint x: 754, startPoint y: 422, endPoint x: 820, endPoint y: 408, distance: 66.7
click at [805, 417] on form "To edit this form you must mark this item incomplete Business Name GOD's Creati…" at bounding box center [921, 318] width 443 height 444
click at [821, 408] on div "EIN" at bounding box center [921, 409] width 329 height 10
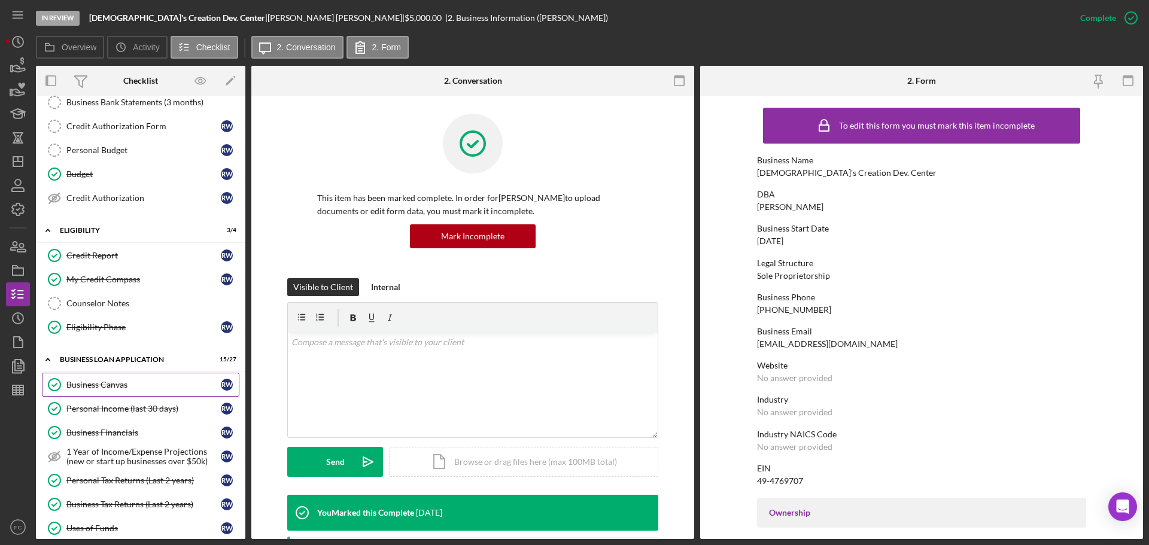
scroll to position [299, 0]
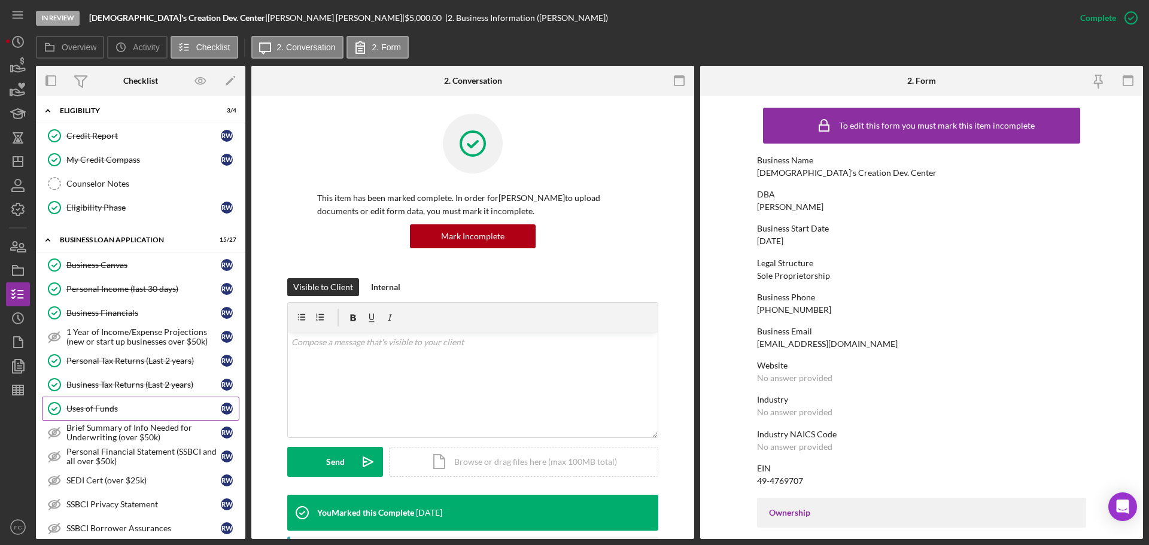
drag, startPoint x: 109, startPoint y: 407, endPoint x: 141, endPoint y: 399, distance: 33.1
click at [109, 407] on div "Uses of Funds" at bounding box center [143, 409] width 154 height 10
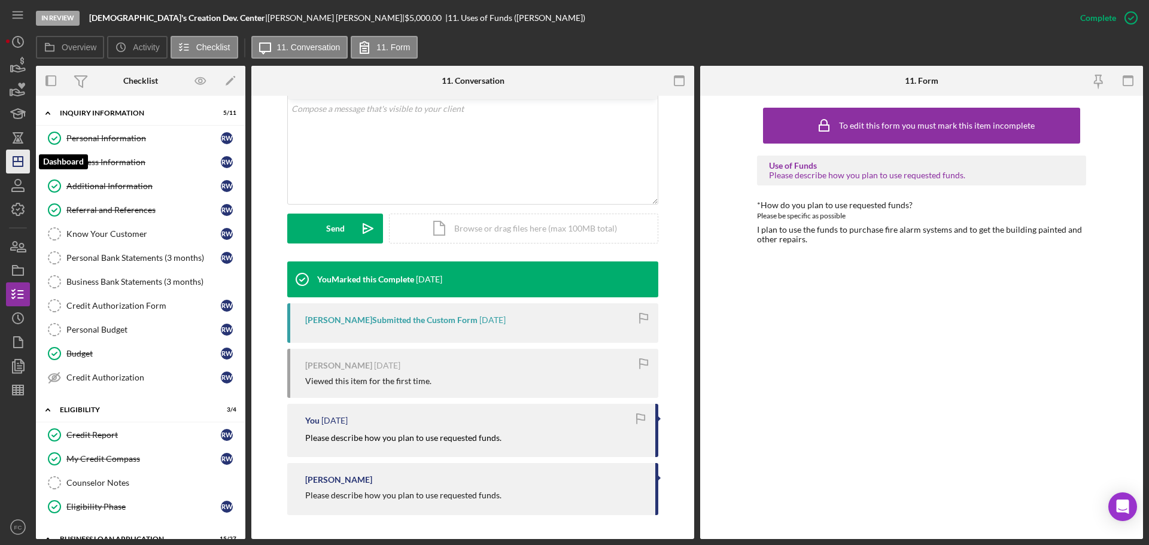
click at [17, 163] on icon "Icon/Dashboard" at bounding box center [18, 162] width 30 height 30
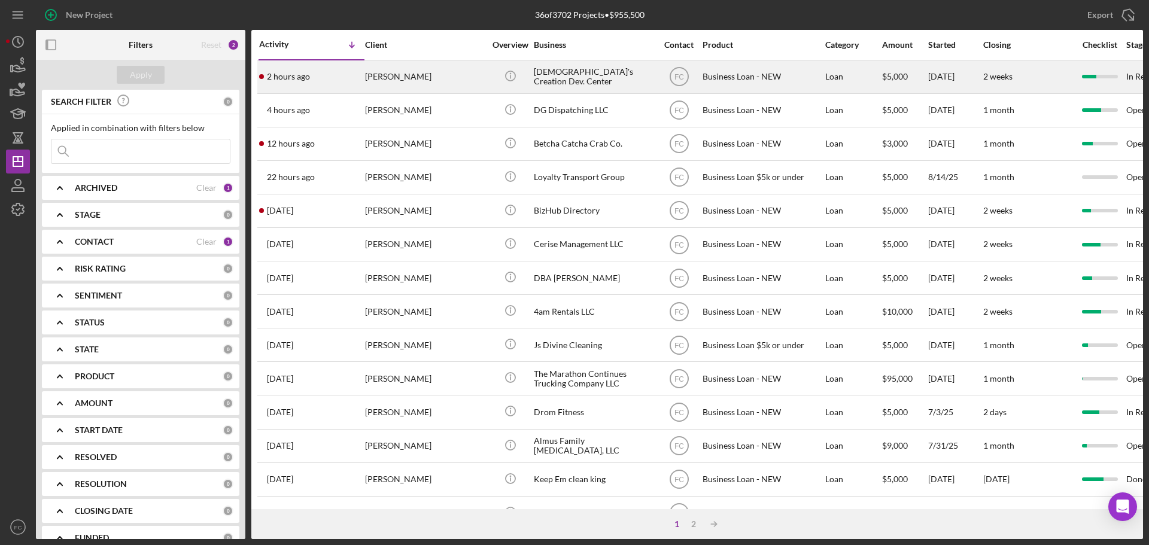
click at [321, 71] on div "2 hours ago Regina Whittaker" at bounding box center [311, 77] width 105 height 32
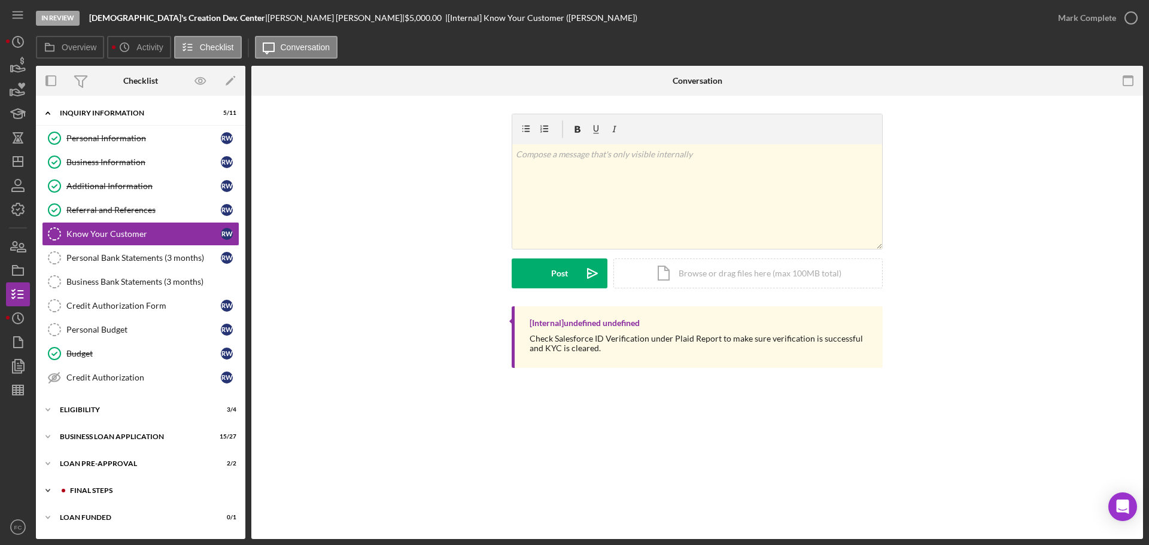
click at [93, 489] on div "FINAL STEPS" at bounding box center [150, 490] width 160 height 7
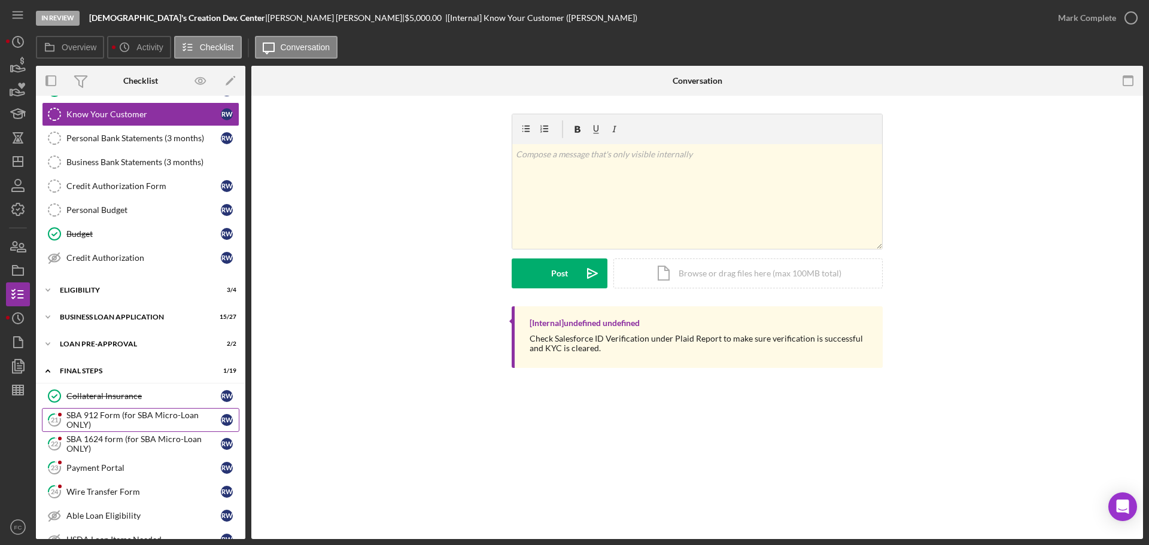
click at [105, 421] on div "SBA 912 Form (for SBA Micro-Loan ONLY)" at bounding box center [143, 420] width 154 height 19
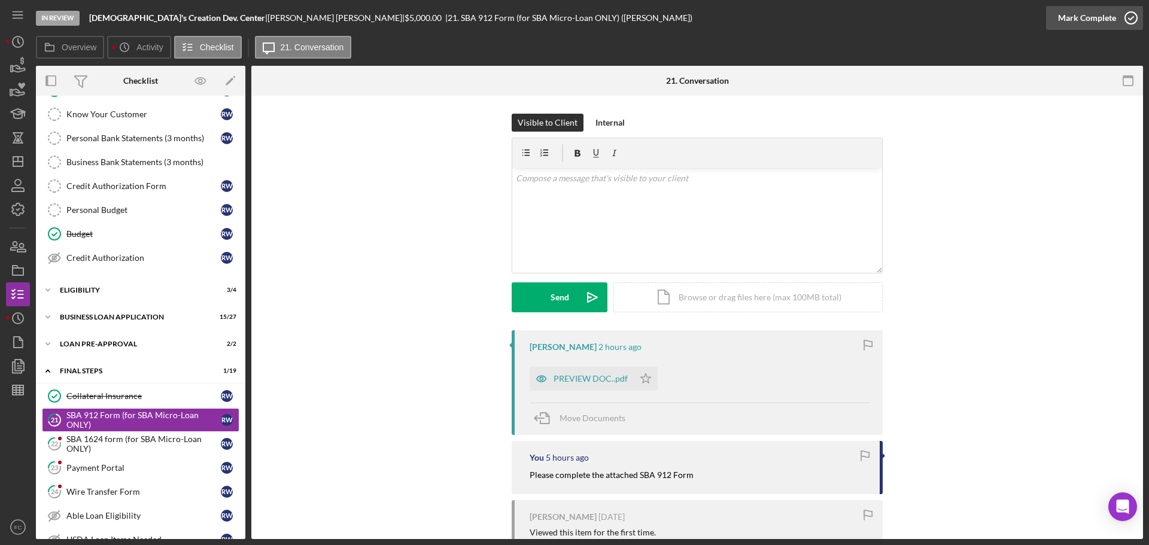
click at [1128, 17] on icon "button" at bounding box center [1132, 18] width 30 height 30
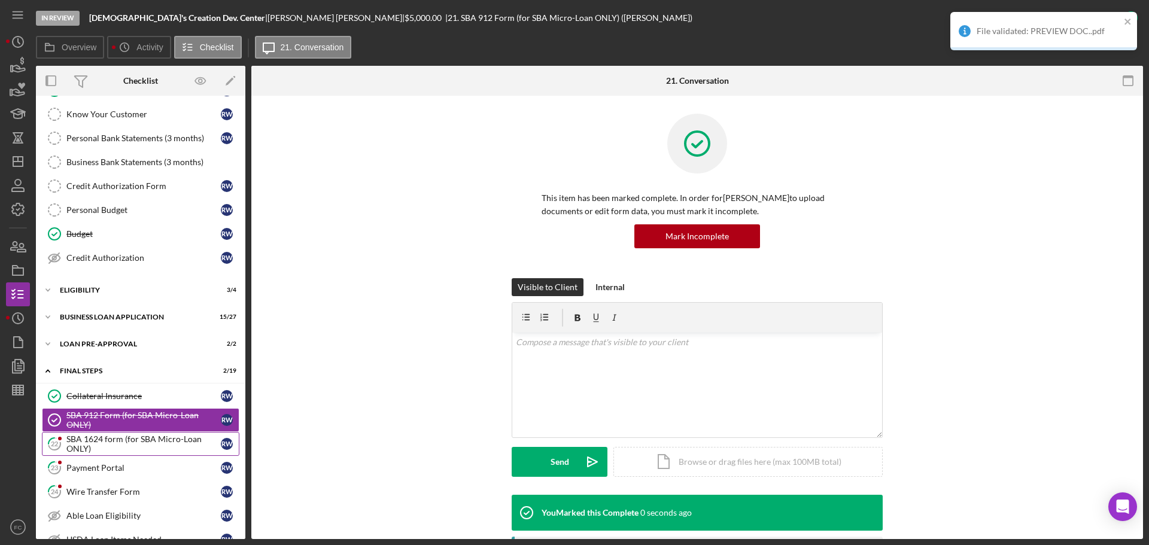
click at [120, 446] on div "SBA 1624 form (for SBA Micro-Loan ONLY)" at bounding box center [143, 444] width 154 height 19
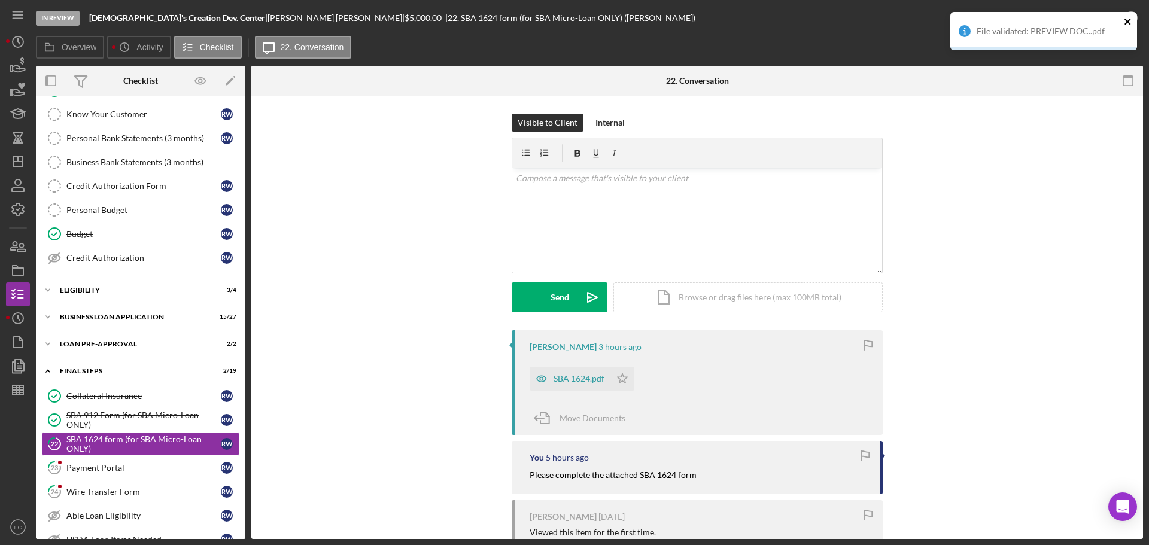
click at [1124, 19] on icon "close" at bounding box center [1128, 22] width 8 height 10
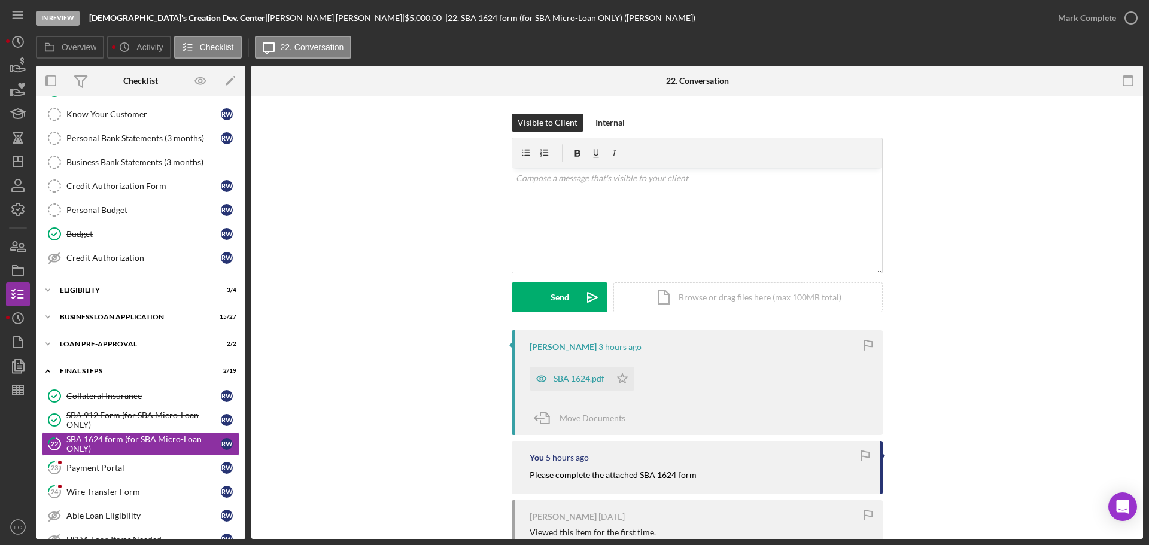
click at [1132, 19] on button "Mark Complete" at bounding box center [1095, 18] width 97 height 24
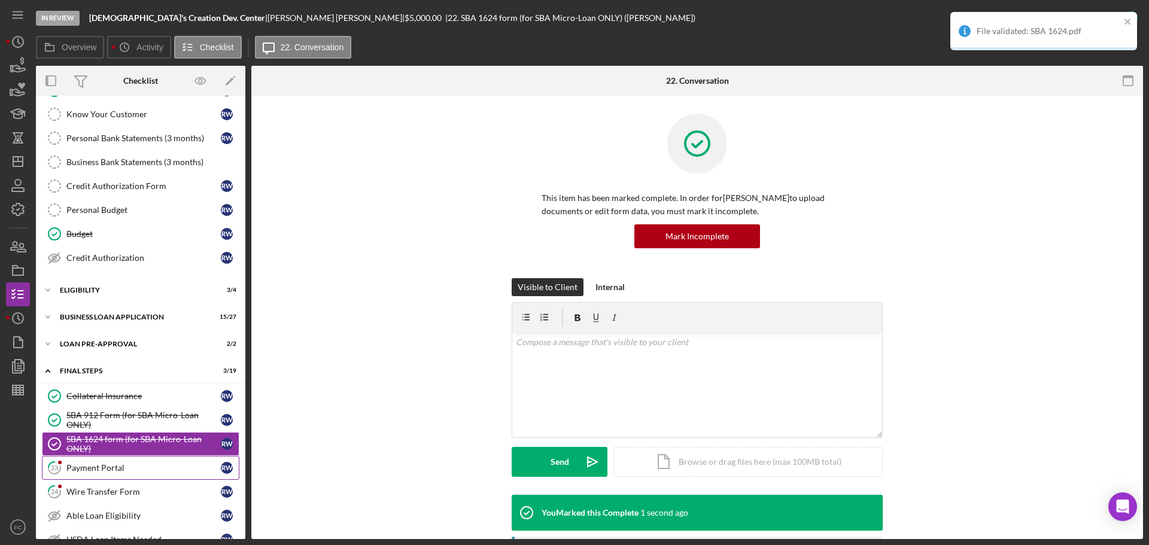
click at [83, 469] on div "Payment Portal" at bounding box center [143, 468] width 154 height 10
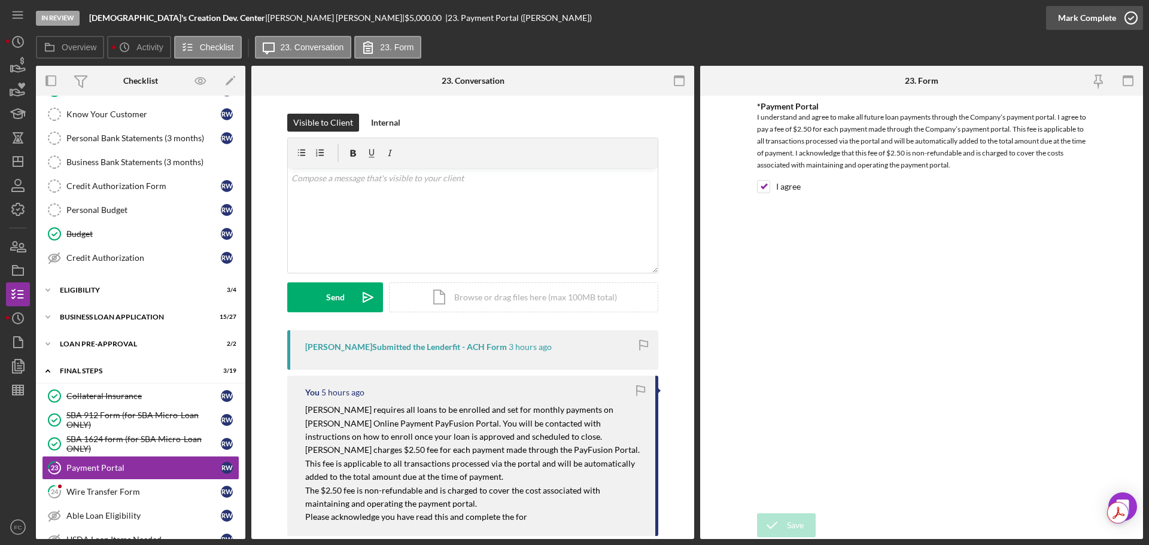
click at [1132, 14] on icon "button" at bounding box center [1132, 18] width 30 height 30
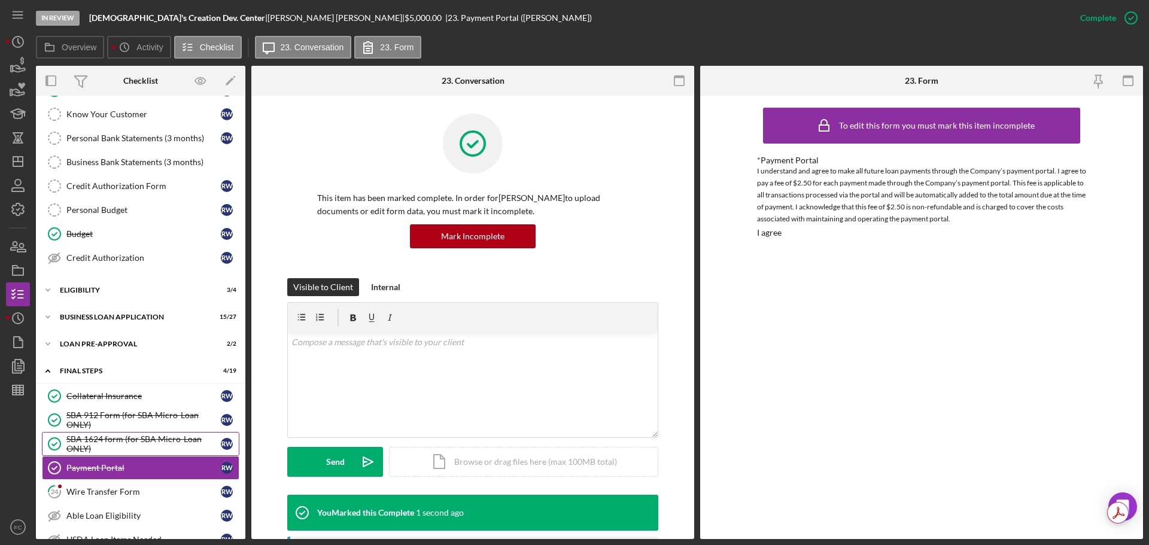
scroll to position [359, 0]
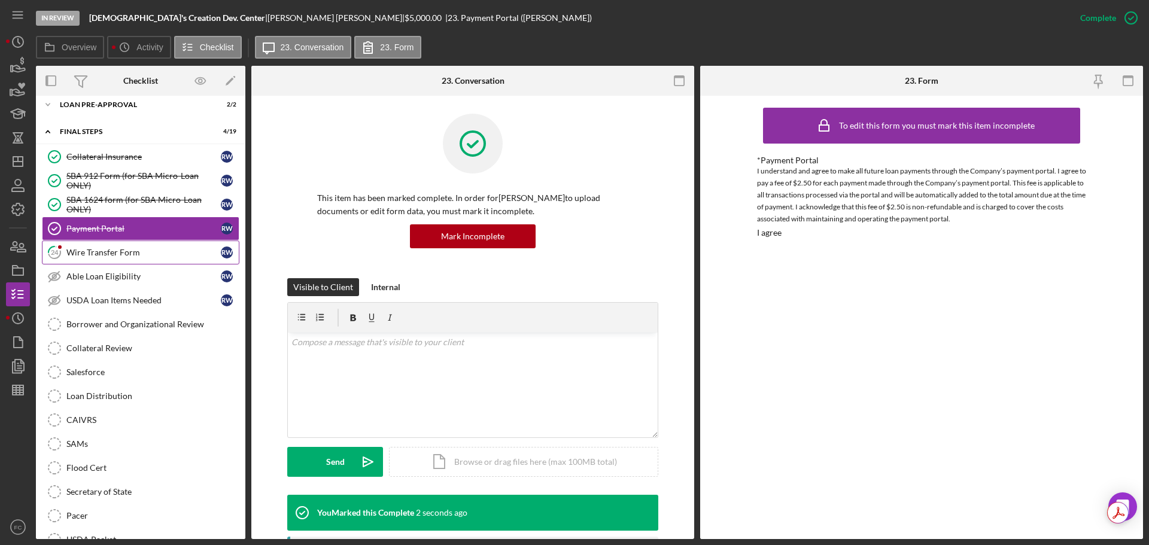
click at [107, 256] on div "Wire Transfer Form" at bounding box center [143, 253] width 154 height 10
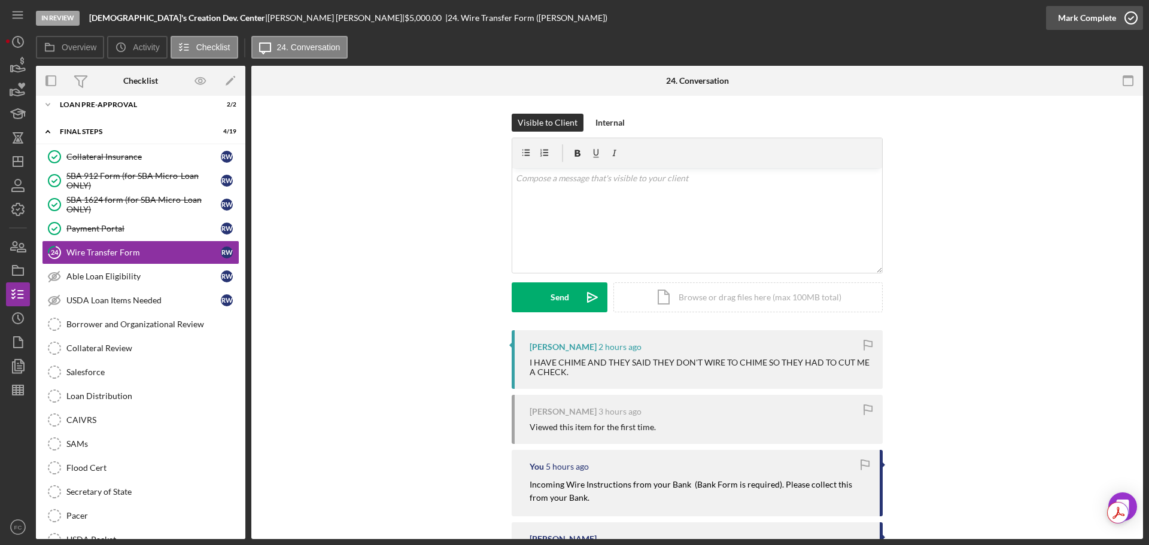
click at [1129, 8] on icon "button" at bounding box center [1132, 18] width 30 height 30
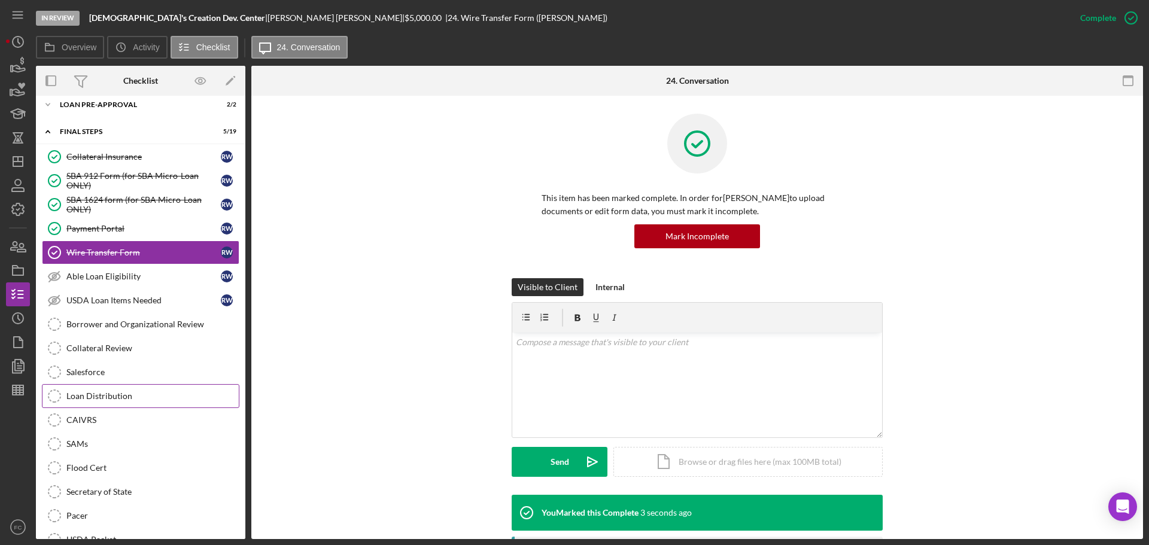
click at [111, 397] on div "Loan Distribution" at bounding box center [152, 397] width 172 height 10
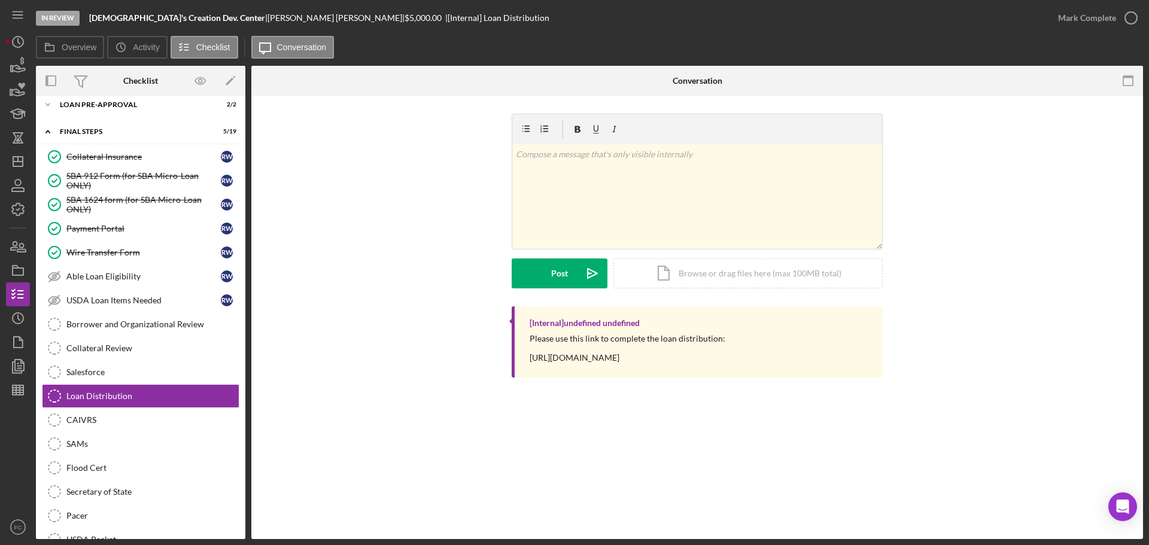
drag, startPoint x: 526, startPoint y: 359, endPoint x: 767, endPoint y: 365, distance: 240.7
click at [769, 365] on div "[Internal] undefined undefined Please use this link to complete the loan distri…" at bounding box center [697, 342] width 371 height 71
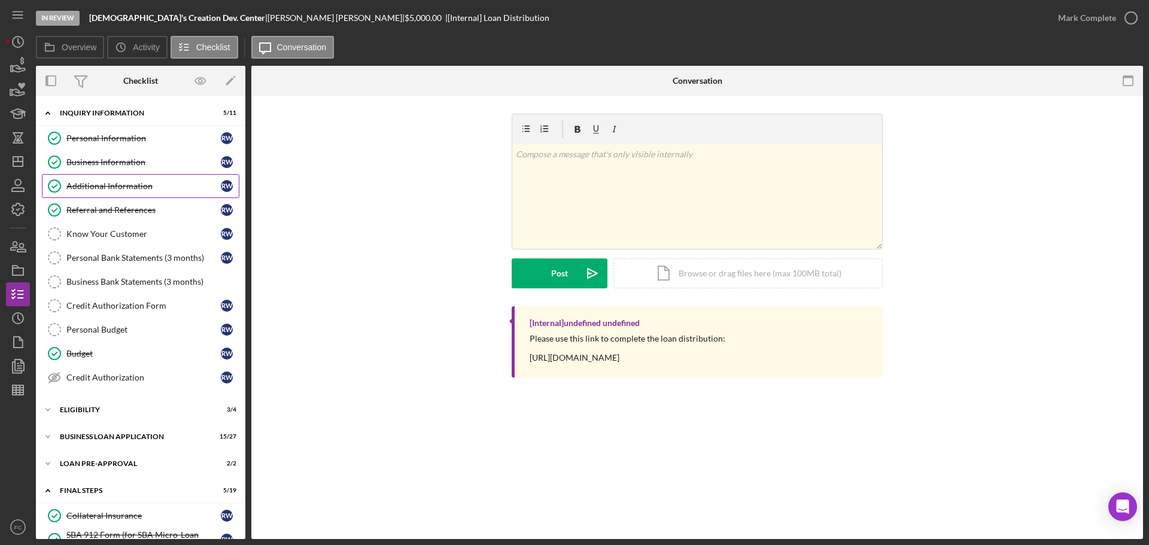
drag, startPoint x: 98, startPoint y: 160, endPoint x: 185, endPoint y: 175, distance: 88.7
click at [98, 160] on div "Business Information" at bounding box center [143, 162] width 154 height 10
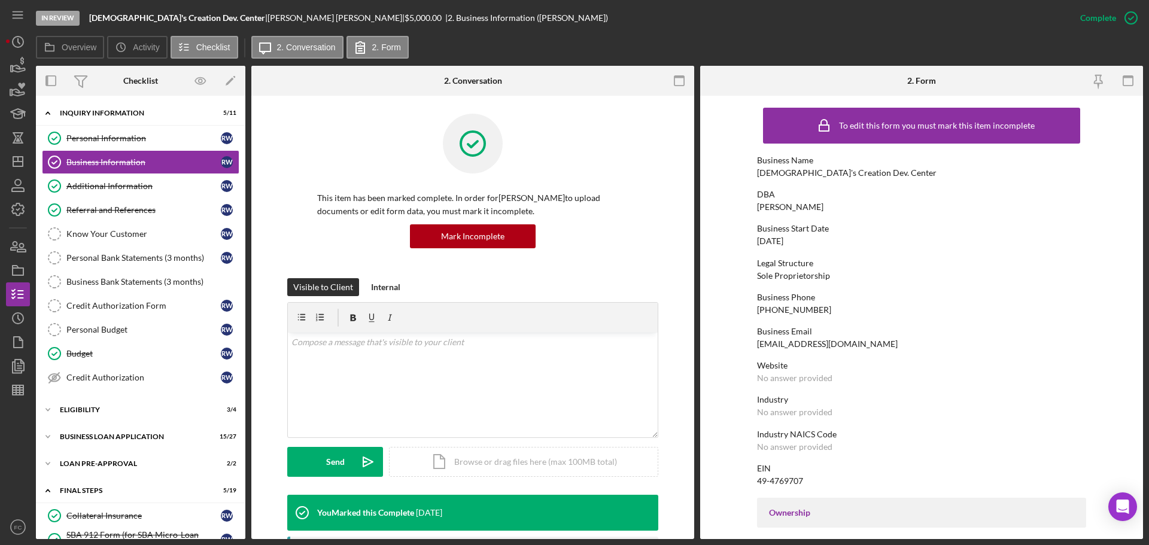
scroll to position [60, 0]
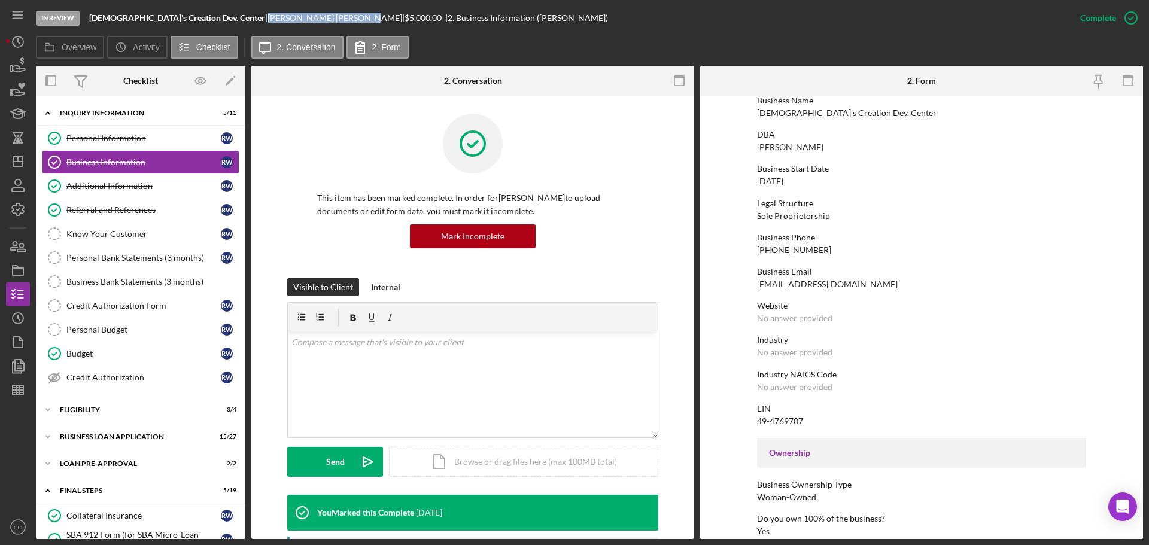
drag, startPoint x: 204, startPoint y: 16, endPoint x: 268, endPoint y: 19, distance: 63.6
click at [268, 19] on div "Regina Whittaker |" at bounding box center [336, 18] width 137 height 10
copy div "Regina Whittaker"
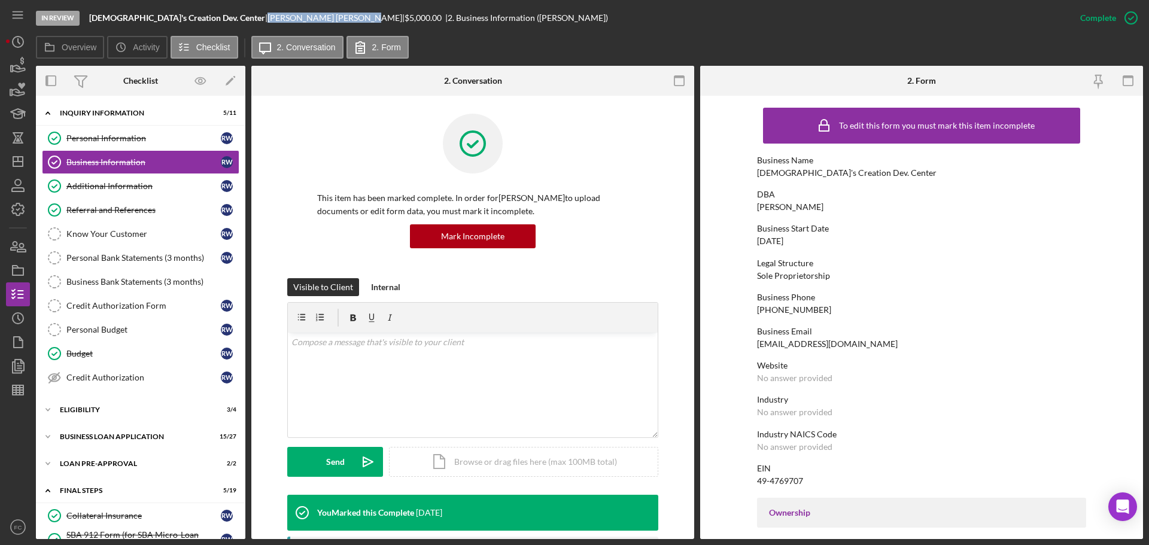
drag, startPoint x: 757, startPoint y: 208, endPoint x: 820, endPoint y: 204, distance: 62.4
click at [820, 204] on div "DBA Regina Whittaker" at bounding box center [921, 201] width 329 height 22
copy div "[PERSON_NAME]"
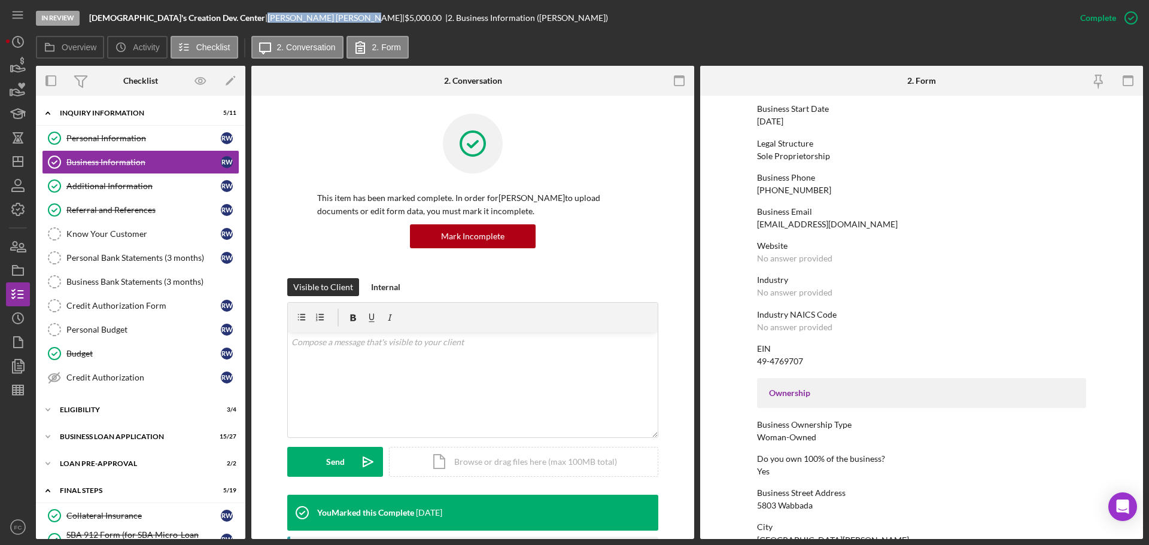
scroll to position [180, 0]
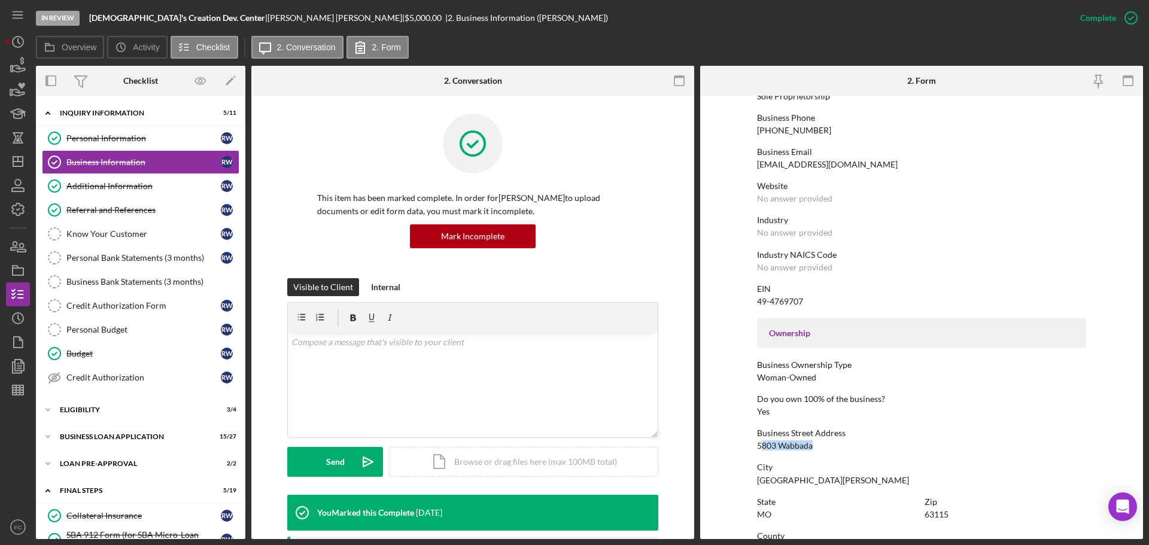
drag, startPoint x: 759, startPoint y: 444, endPoint x: 820, endPoint y: 451, distance: 62.1
click at [820, 451] on div "Business Street Address 5803 Wabbada" at bounding box center [921, 440] width 329 height 22
click at [852, 453] on div "To edit this form you must mark this item incomplete Business Name GOD's Creati…" at bounding box center [921, 436] width 329 height 1028
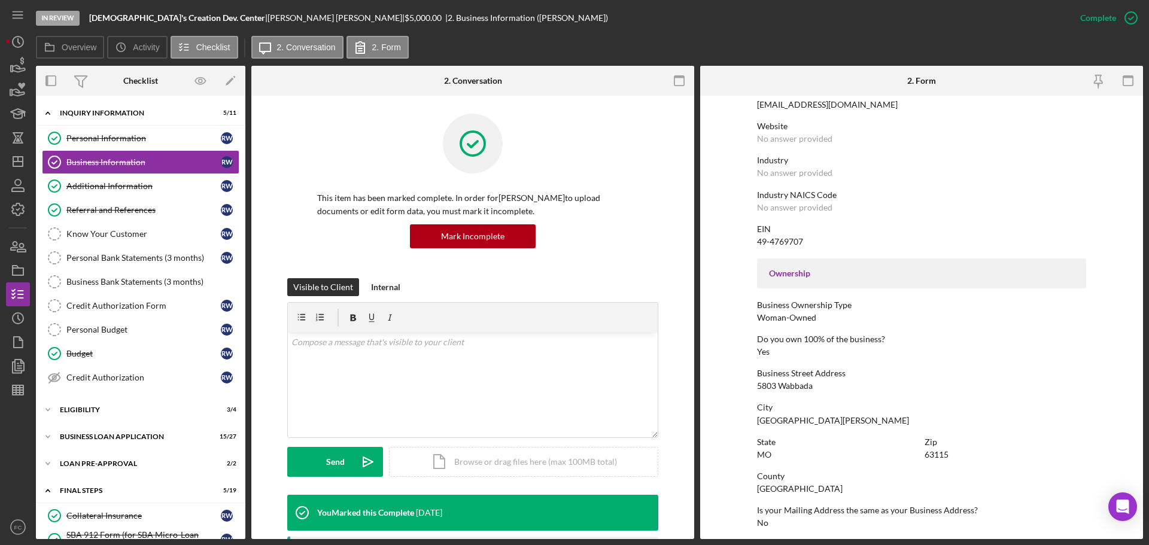
scroll to position [299, 0]
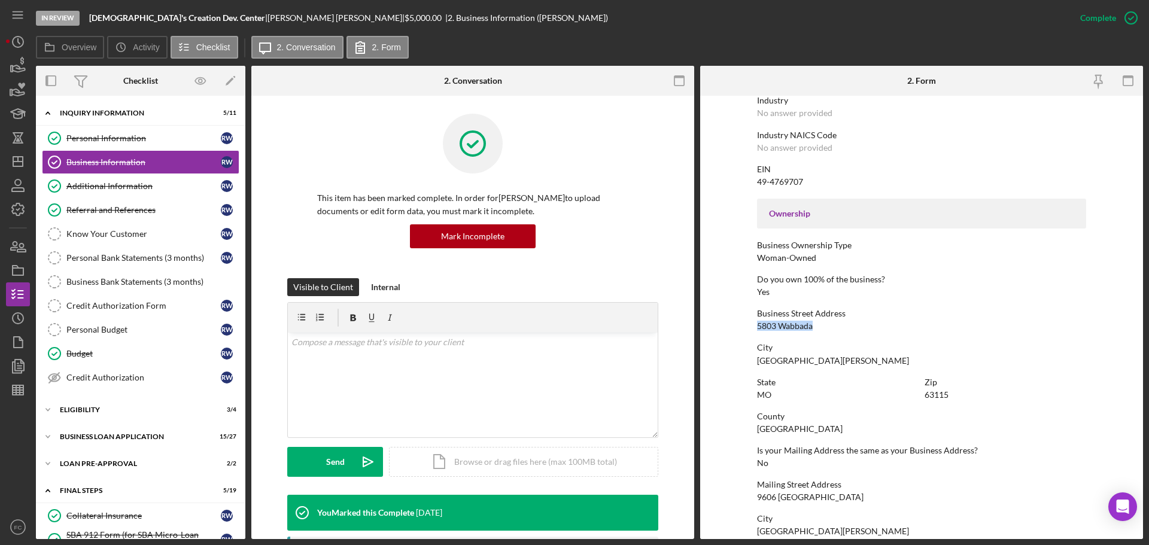
drag, startPoint x: 756, startPoint y: 324, endPoint x: 814, endPoint y: 326, distance: 58.1
click at [814, 326] on div "Business Street Address 5803 Wabbada" at bounding box center [921, 320] width 329 height 22
copy div "5803 Wabbada"
click at [16, 254] on icon "button" at bounding box center [18, 247] width 30 height 30
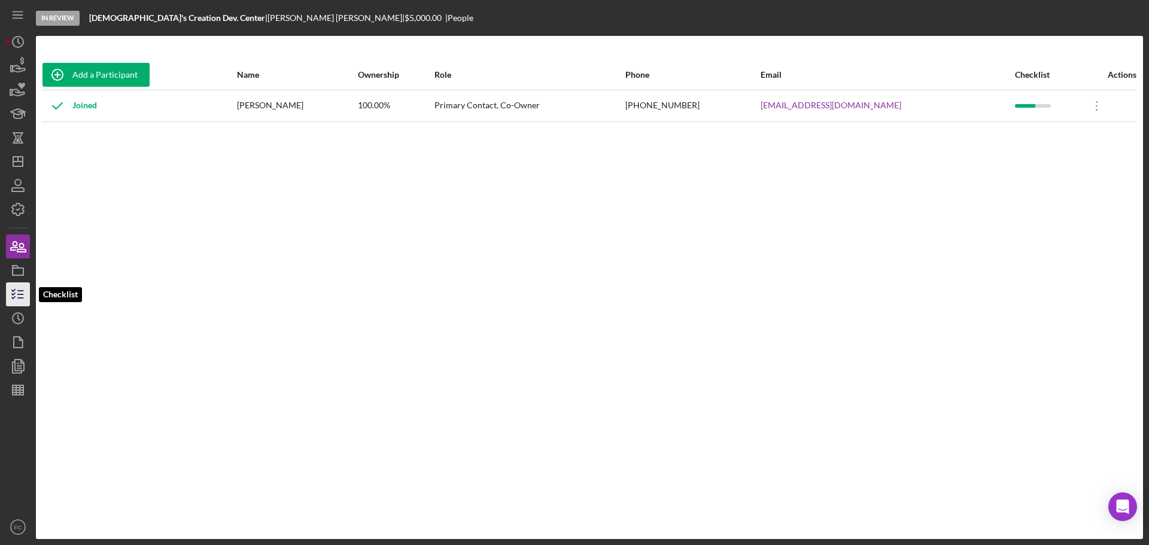
click at [14, 292] on icon "button" at bounding box center [18, 295] width 30 height 30
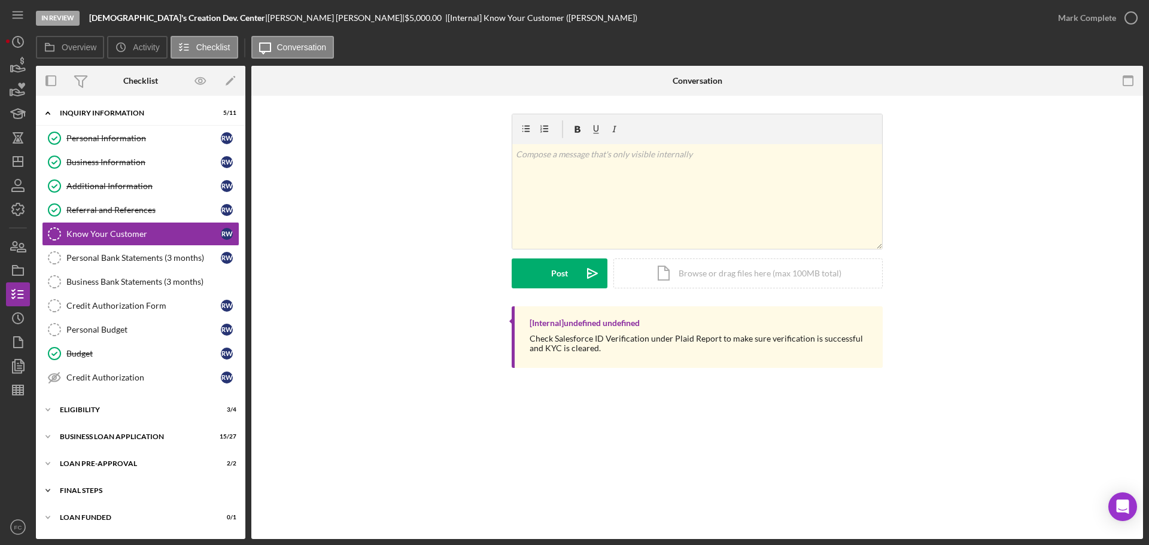
click at [104, 481] on div "Icon/Expander FINAL STEPS 5 / 19" at bounding box center [141, 491] width 210 height 24
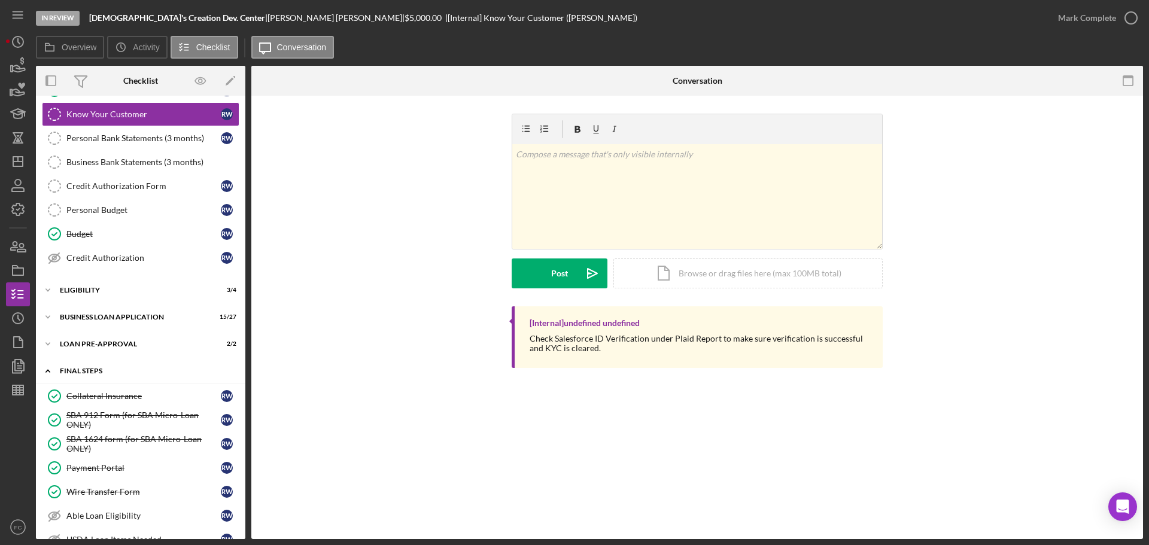
scroll to position [299, 0]
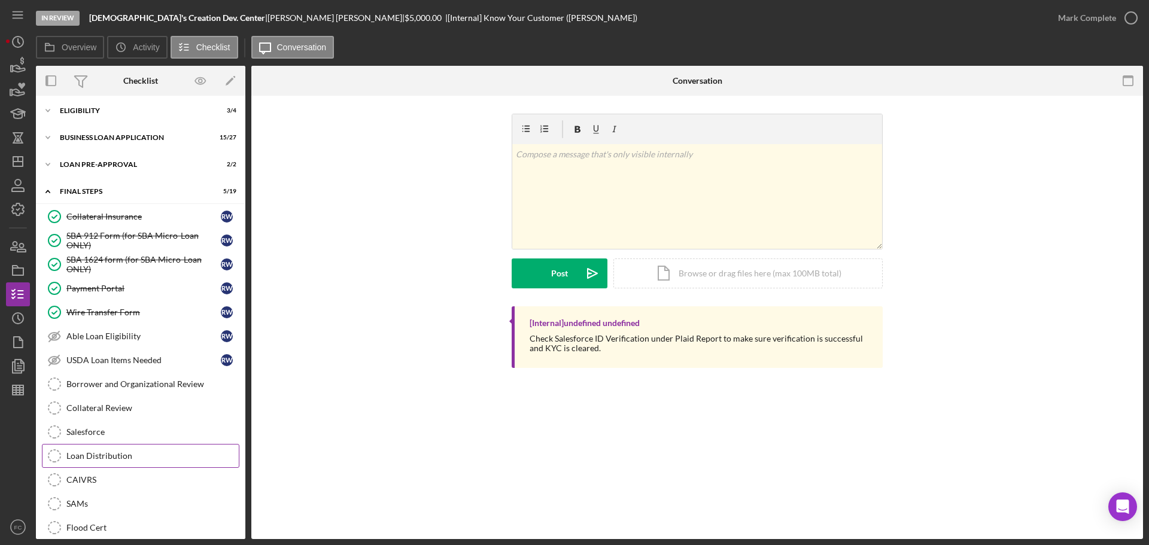
click at [110, 458] on div "Loan Distribution" at bounding box center [152, 456] width 172 height 10
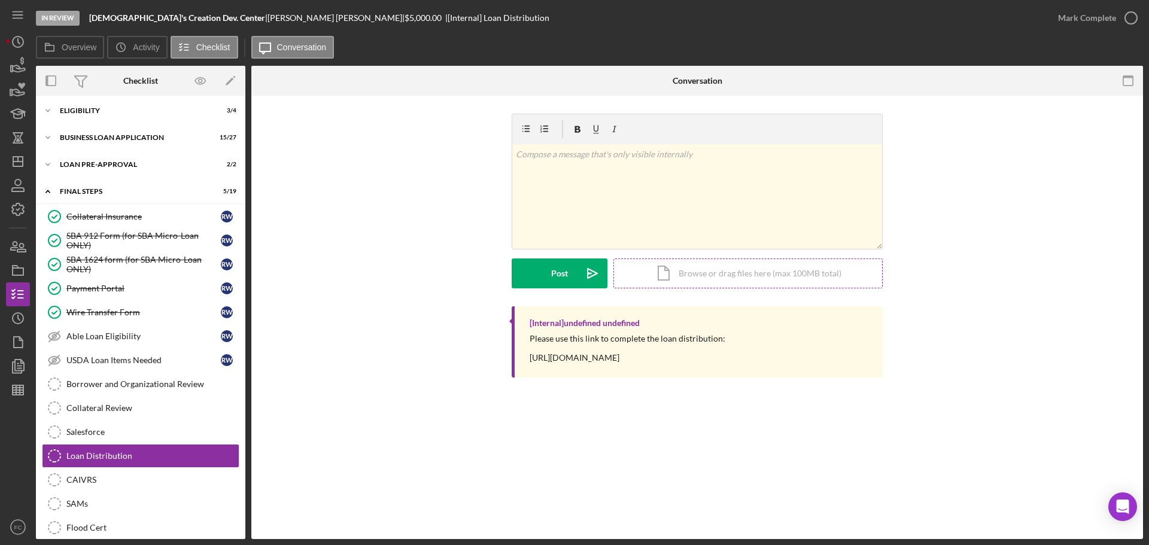
click at [671, 275] on div "Icon/Document Browse or drag files here (max 100MB total) Tap to choose files o…" at bounding box center [748, 274] width 269 height 30
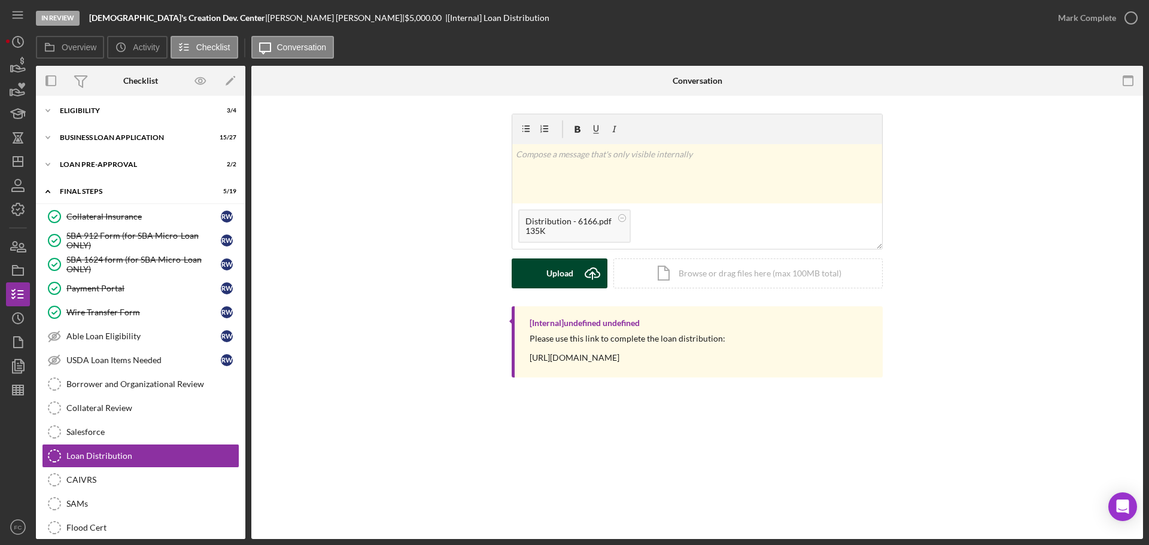
click at [571, 278] on div "Upload" at bounding box center [560, 274] width 27 height 30
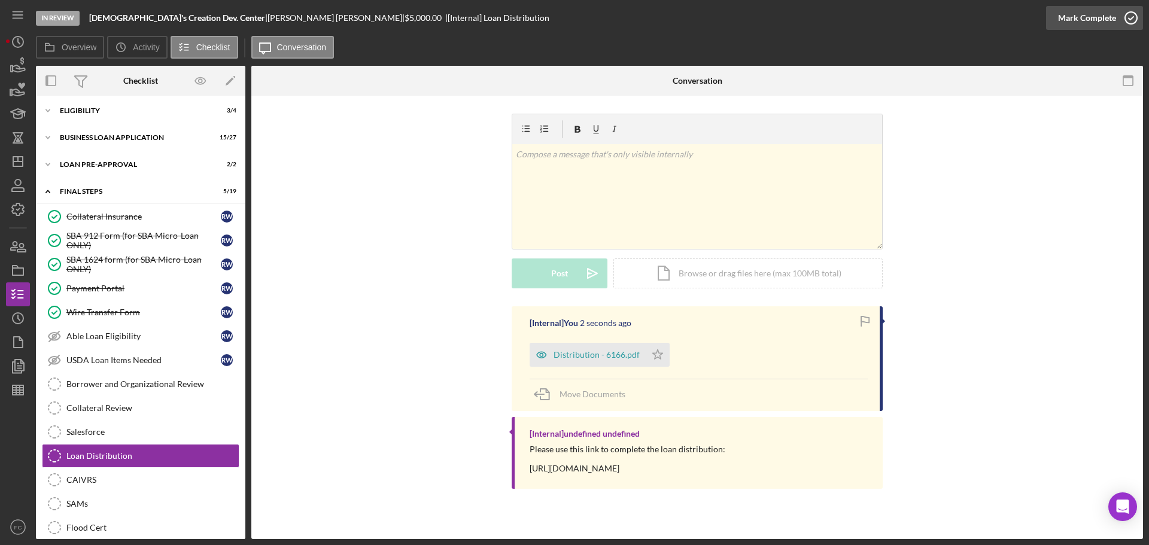
click at [1129, 17] on icon "button" at bounding box center [1132, 18] width 30 height 30
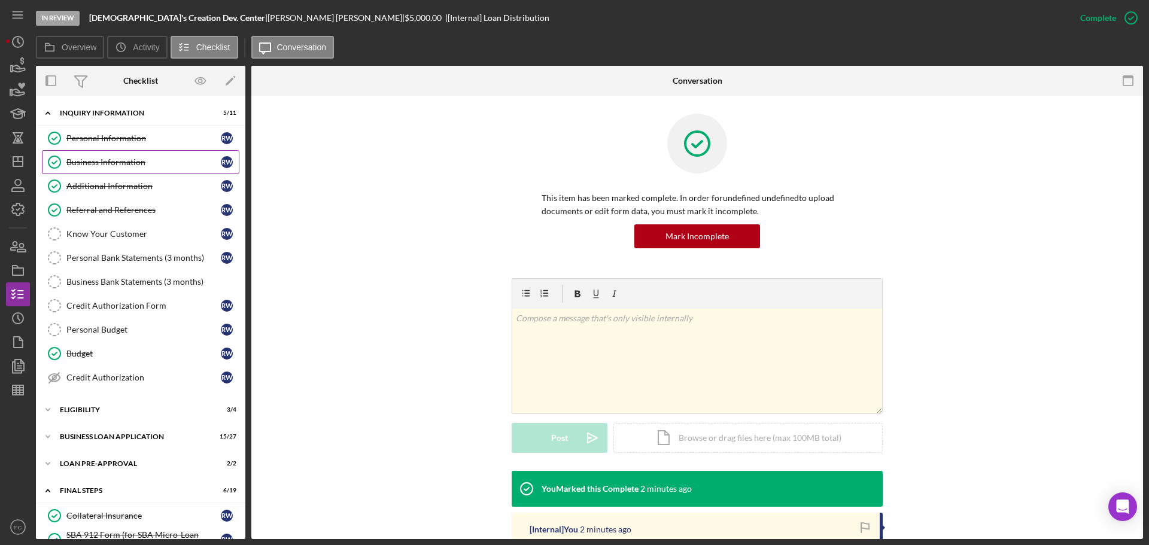
click at [116, 162] on div "Business Information" at bounding box center [143, 162] width 154 height 10
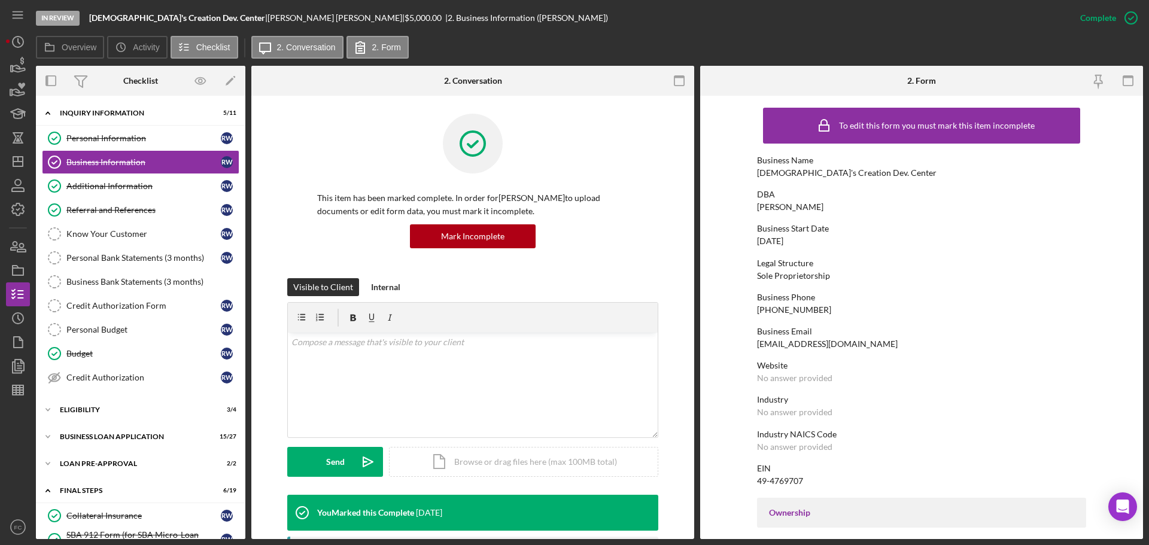
drag, startPoint x: 755, startPoint y: 239, endPoint x: 805, endPoint y: 241, distance: 50.3
click at [805, 241] on form "To edit this form you must mark this item incomplete Business Name GOD's Creati…" at bounding box center [921, 318] width 443 height 444
copy div "06/01/2024"
drag, startPoint x: 104, startPoint y: 208, endPoint x: 693, endPoint y: 204, distance: 588.5
click at [104, 208] on div "Referral and References" at bounding box center [143, 210] width 154 height 10
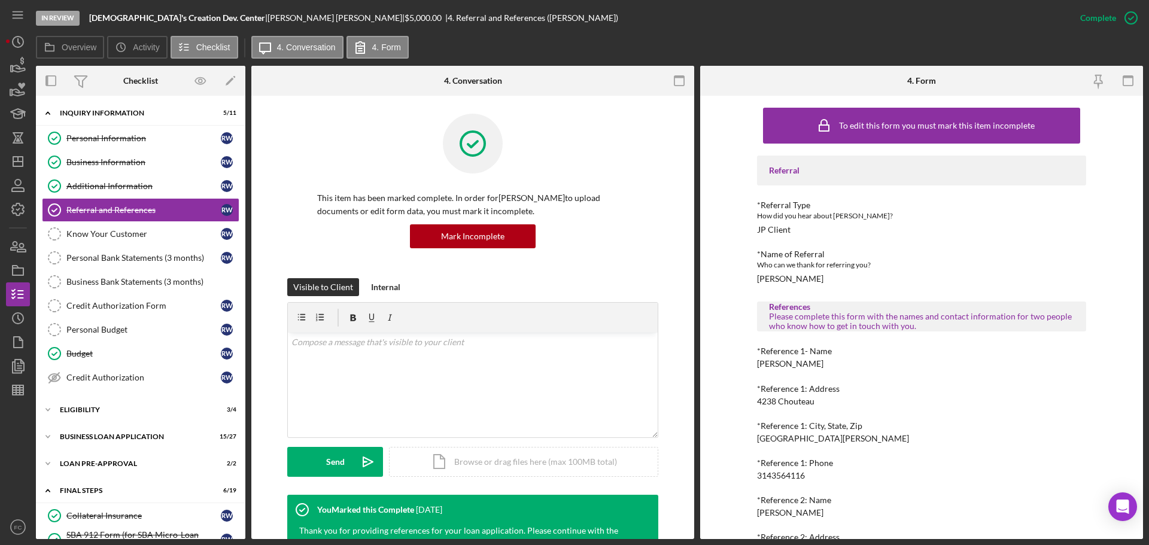
drag, startPoint x: 754, startPoint y: 362, endPoint x: 817, endPoint y: 362, distance: 62.3
click at [817, 362] on div "To edit this form you must mark this item incomplete Referral *Referral Type Ho…" at bounding box center [921, 318] width 443 height 444
copy div "Bridget Norise"
drag, startPoint x: 753, startPoint y: 475, endPoint x: 806, endPoint y: 477, distance: 52.7
click at [806, 477] on div "To edit this form you must mark this item incomplete Referral *Referral Type Ho…" at bounding box center [921, 318] width 443 height 444
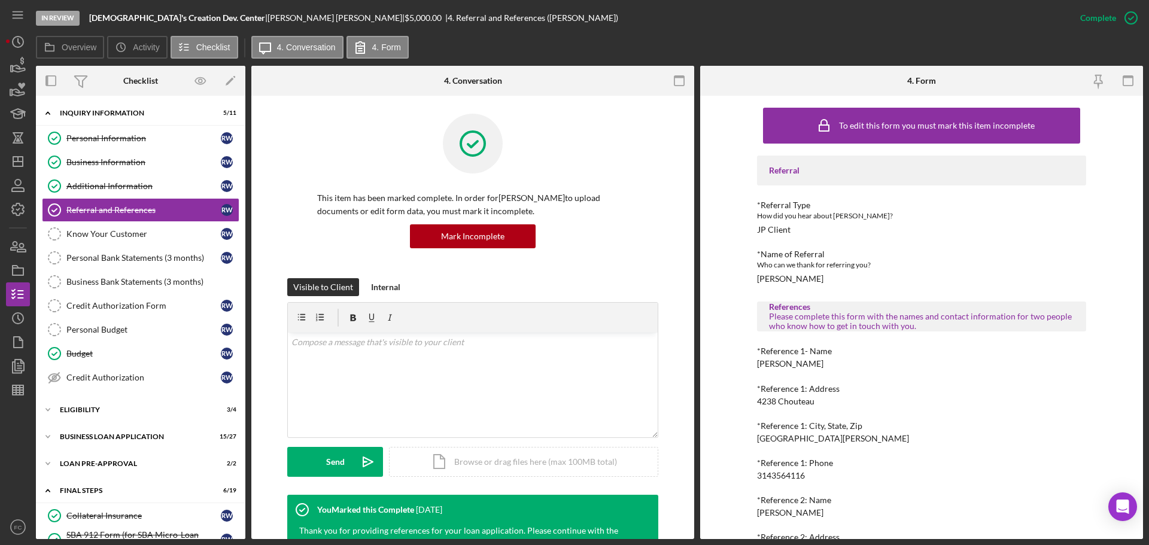
drag, startPoint x: 799, startPoint y: 477, endPoint x: 826, endPoint y: 342, distance: 136.8
click at [826, 338] on div "Referral *Referral Type How did you hear about Justine PETERSEN? JP Client *Nam…" at bounding box center [921, 393] width 329 height 474
drag, startPoint x: 758, startPoint y: 475, endPoint x: 805, endPoint y: 477, distance: 47.3
click at [805, 477] on div "*Reference 1: Phone 3143564116" at bounding box center [921, 470] width 329 height 22
copy div "3143564116"
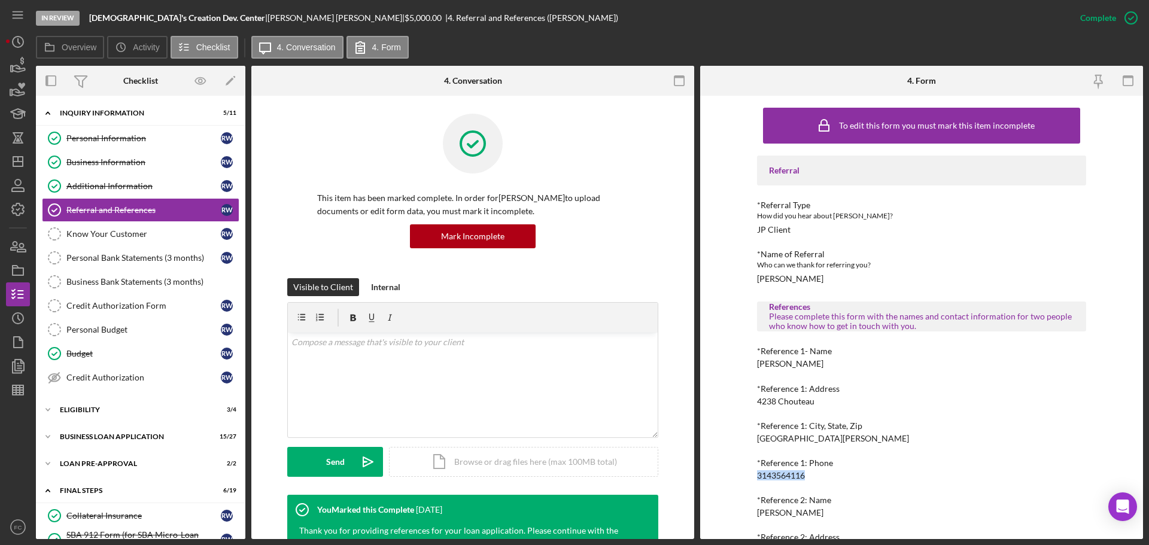
scroll to position [108, 0]
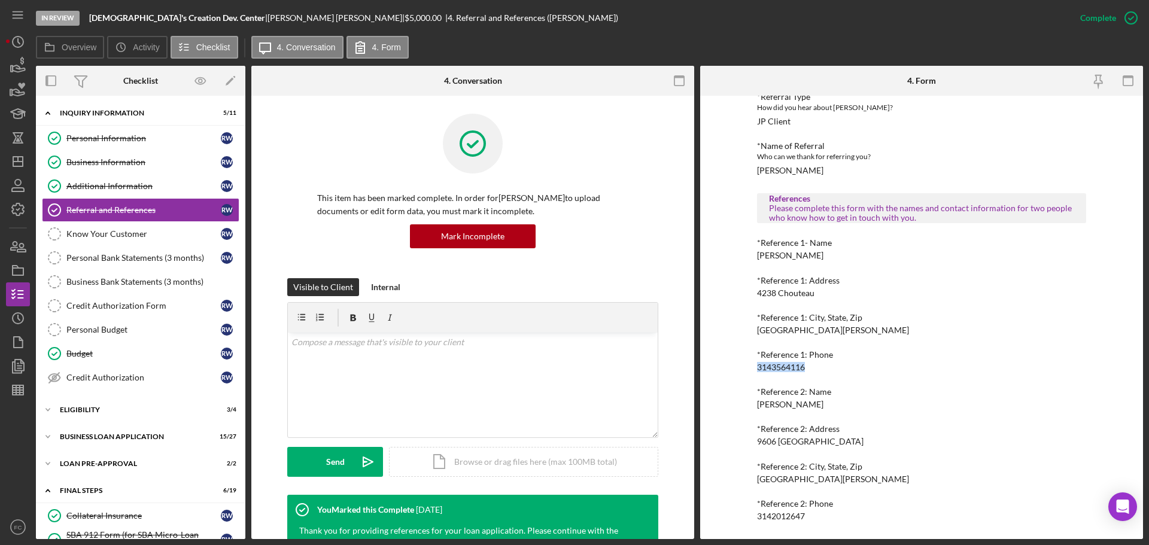
drag, startPoint x: 756, startPoint y: 404, endPoint x: 820, endPoint y: 404, distance: 64.7
click at [820, 404] on div "Shahirr Whittaker" at bounding box center [790, 405] width 66 height 10
copy div "Shahirr Whittaker"
drag, startPoint x: 755, startPoint y: 513, endPoint x: 805, endPoint y: 514, distance: 50.3
click at [805, 514] on div "To edit this form you must mark this item incomplete Referral *Referral Type Ho…" at bounding box center [921, 318] width 443 height 444
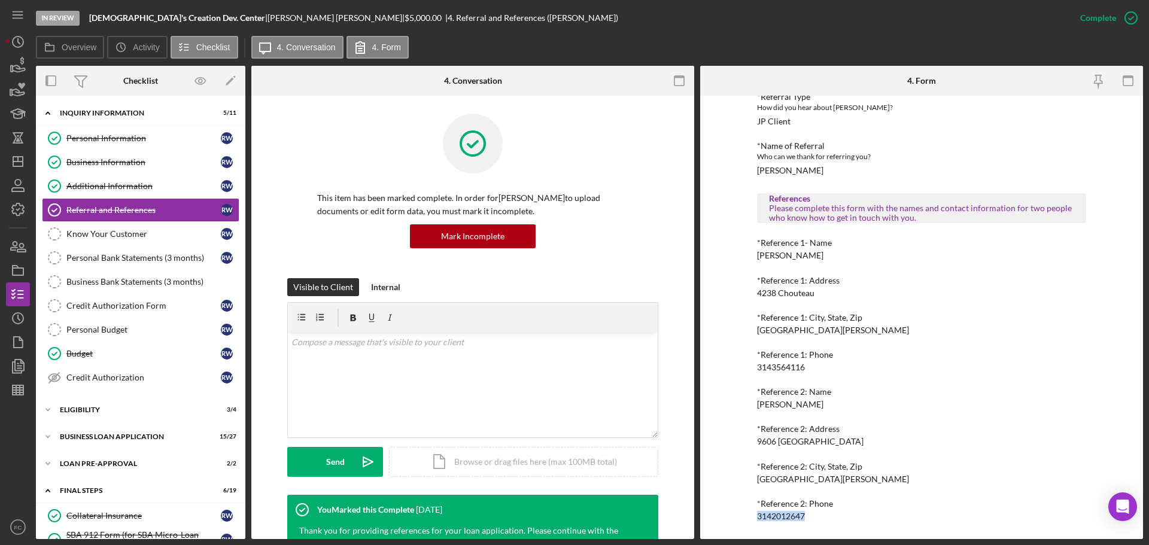
copy div "3142012647"
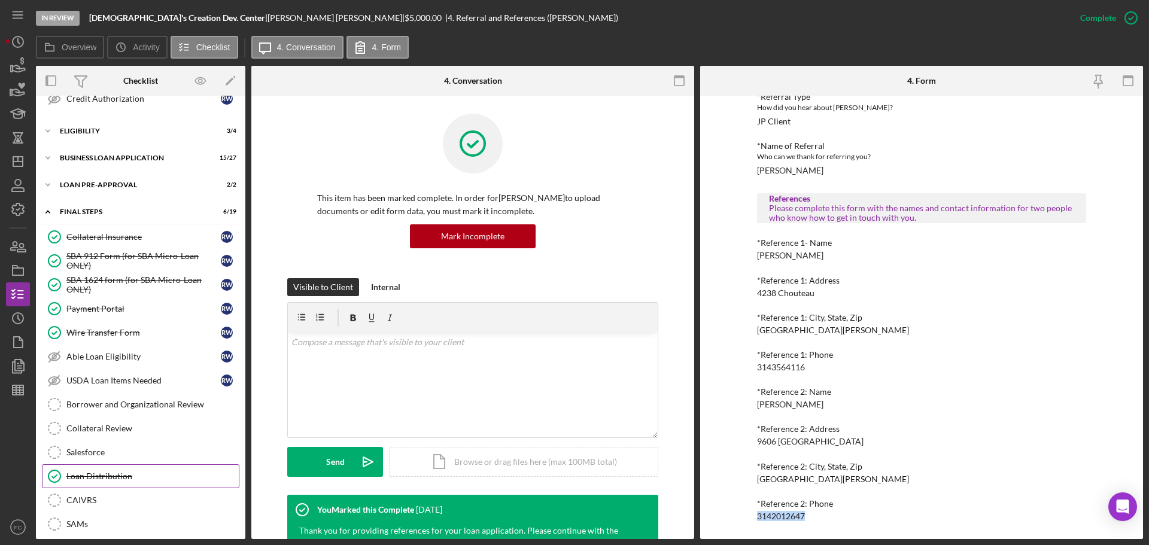
scroll to position [219, 0]
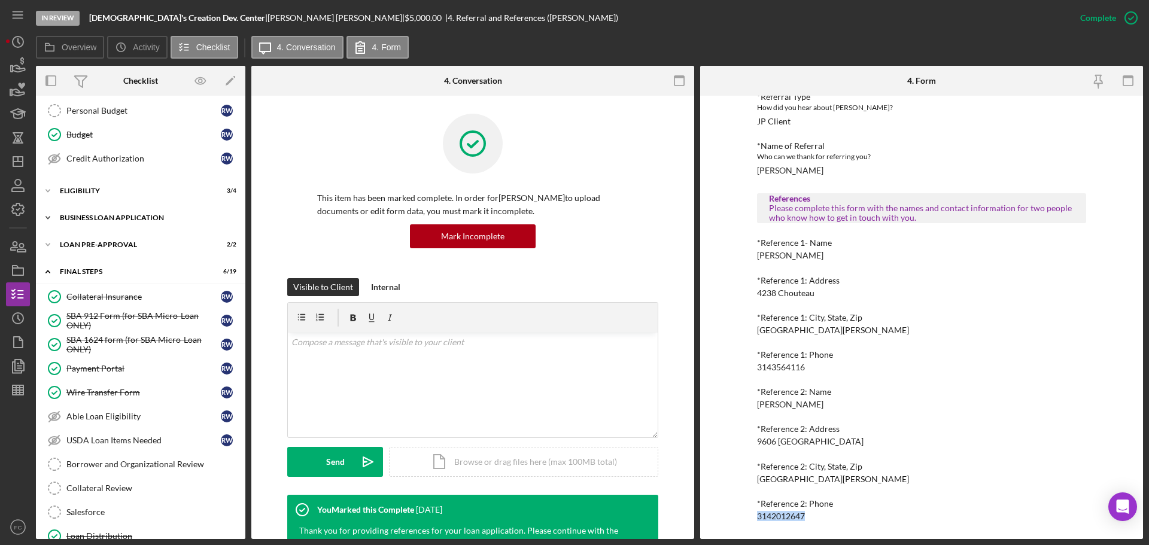
click at [124, 220] on div "BUSINESS LOAN APPLICATION" at bounding box center [145, 217] width 171 height 7
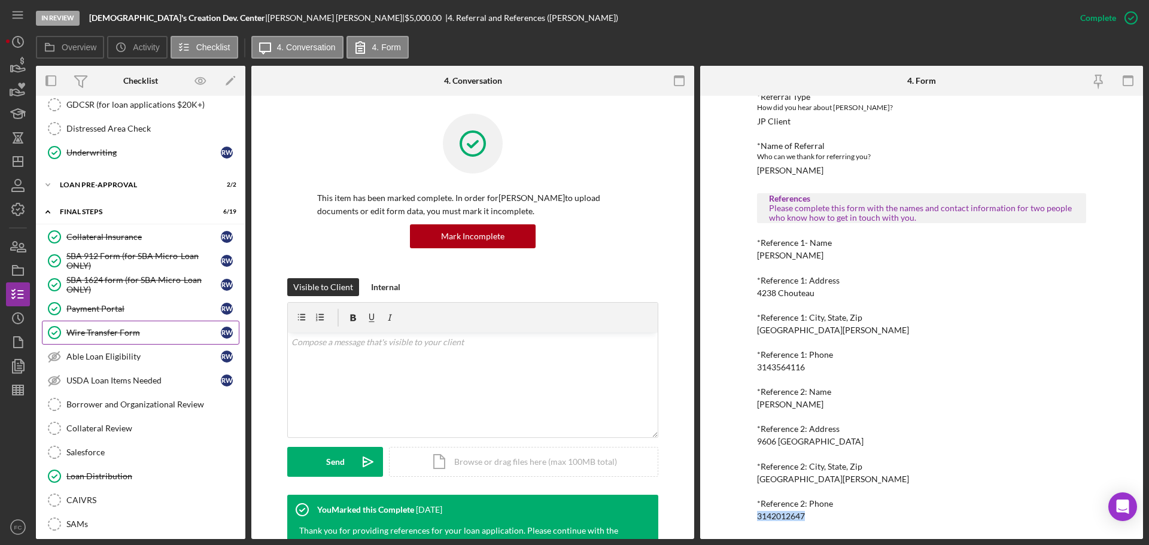
scroll to position [812, 0]
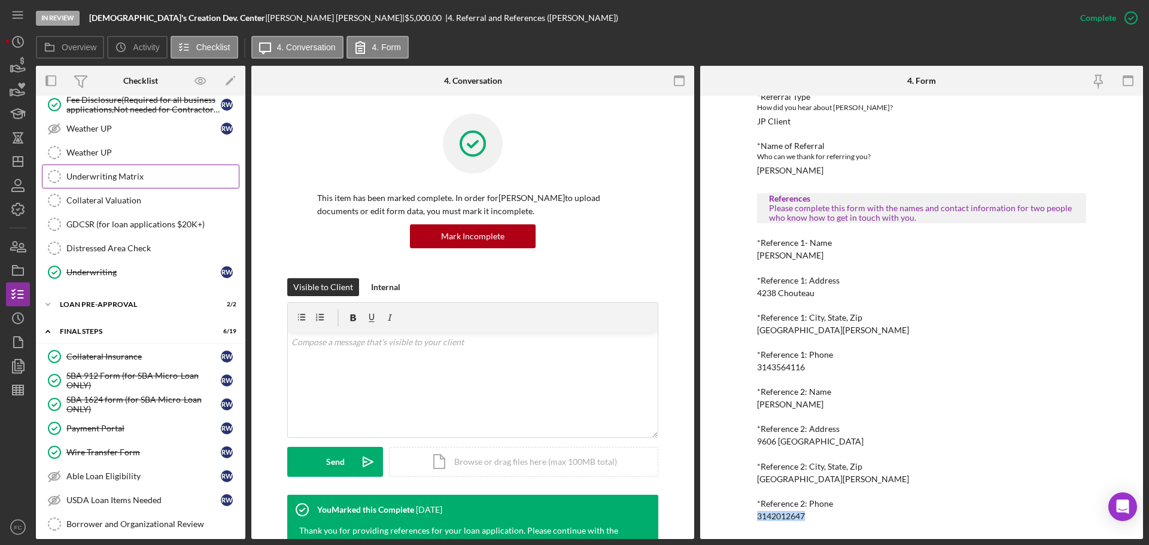
click at [86, 171] on link "Underwriting Matrix Underwriting Matrix" at bounding box center [141, 177] width 198 height 24
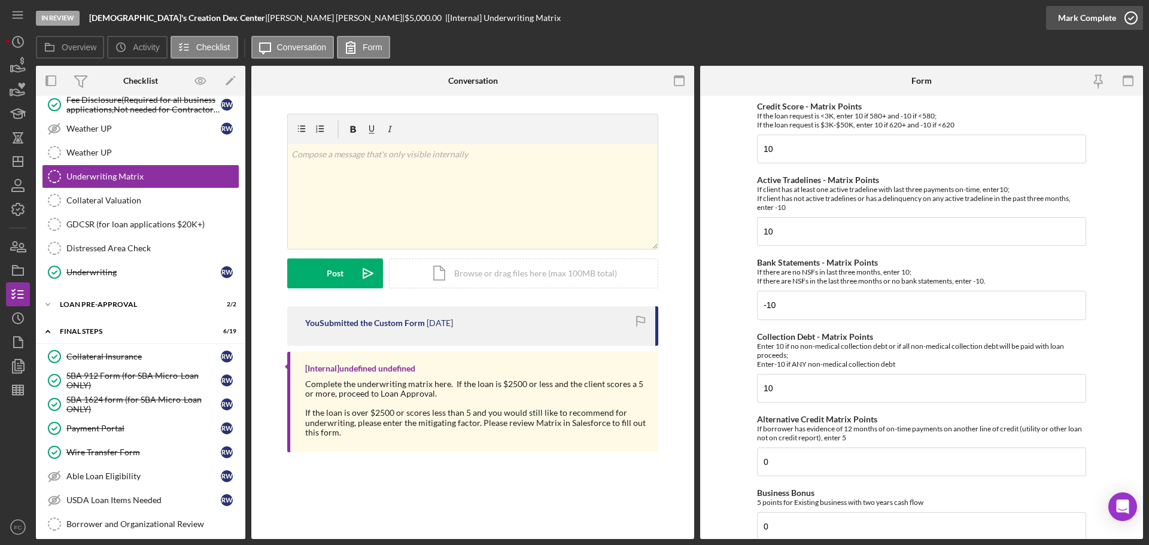
click at [1126, 17] on icon "button" at bounding box center [1132, 18] width 30 height 30
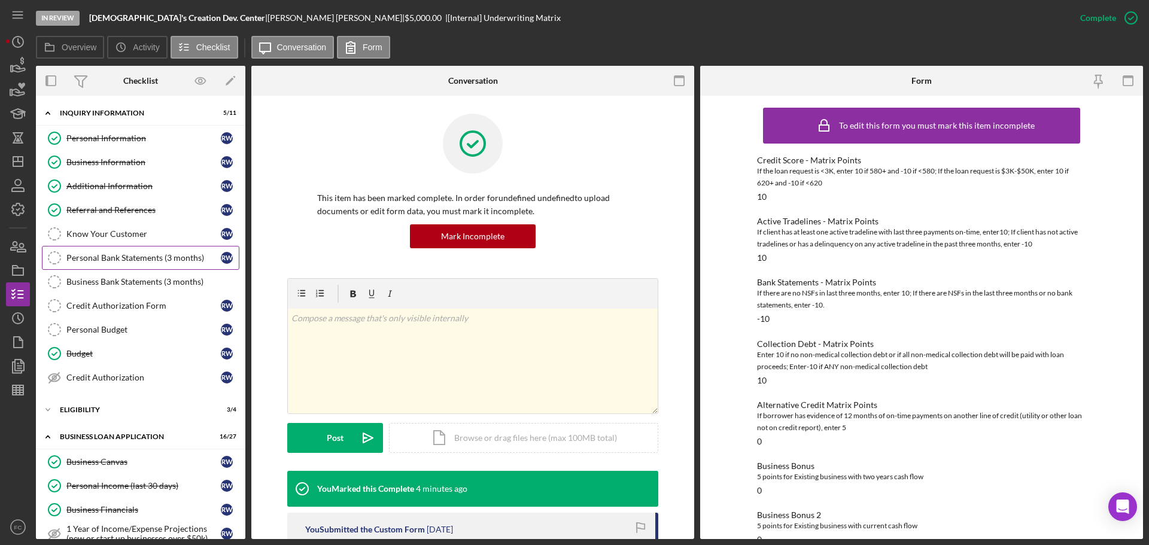
click at [95, 252] on link "Personal Bank Statements (3 months) Personal Bank Statements (3 months) R W" at bounding box center [141, 258] width 198 height 24
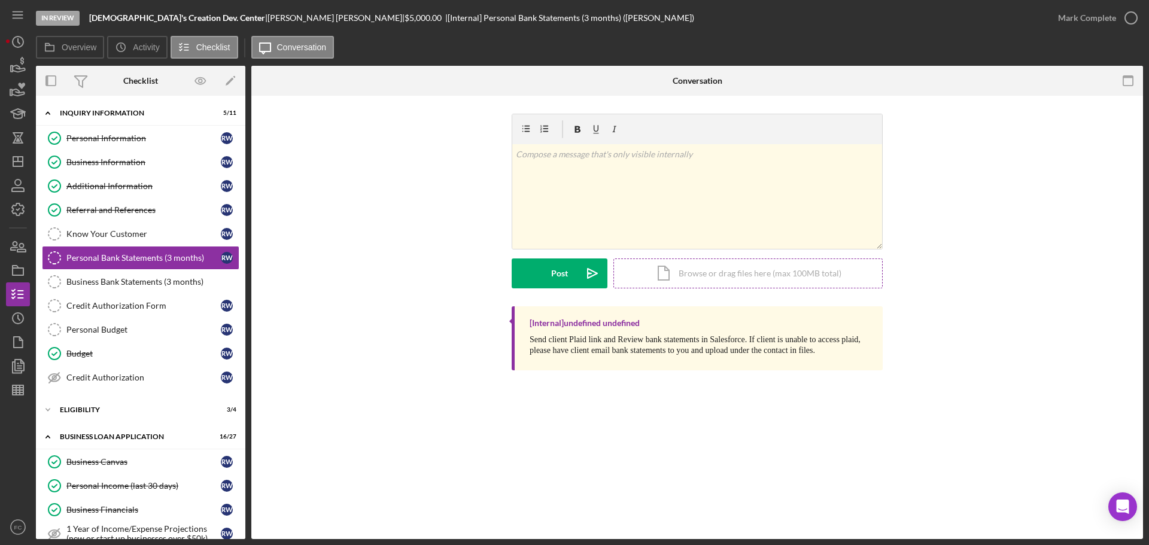
click at [671, 269] on div "Icon/Document Browse or drag files here (max 100MB total) Tap to choose files o…" at bounding box center [748, 274] width 269 height 30
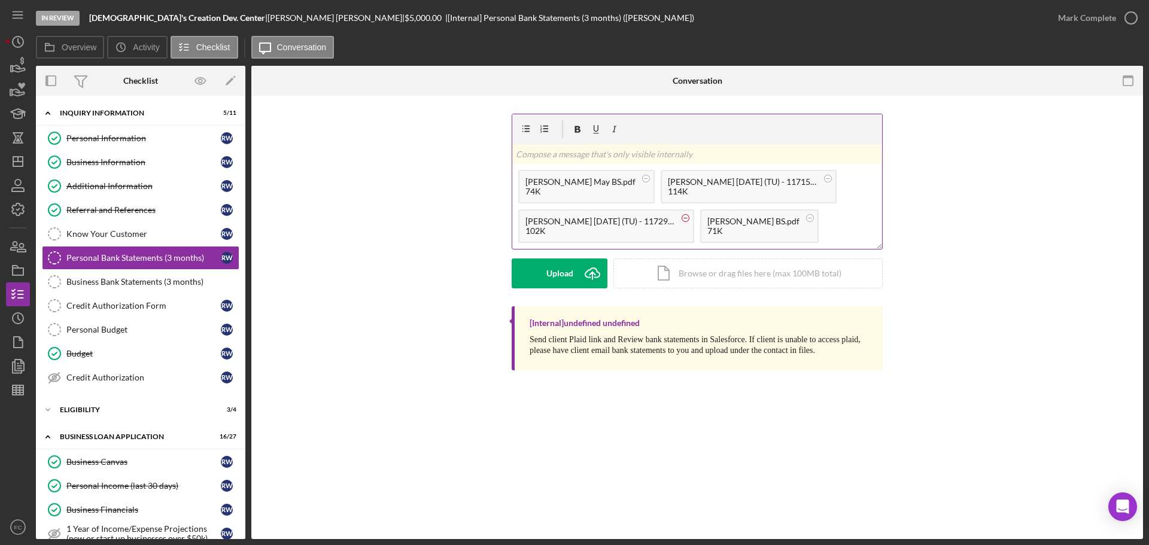
click at [650, 182] on circle at bounding box center [646, 178] width 7 height 7
click at [650, 179] on circle at bounding box center [646, 178] width 7 height 7
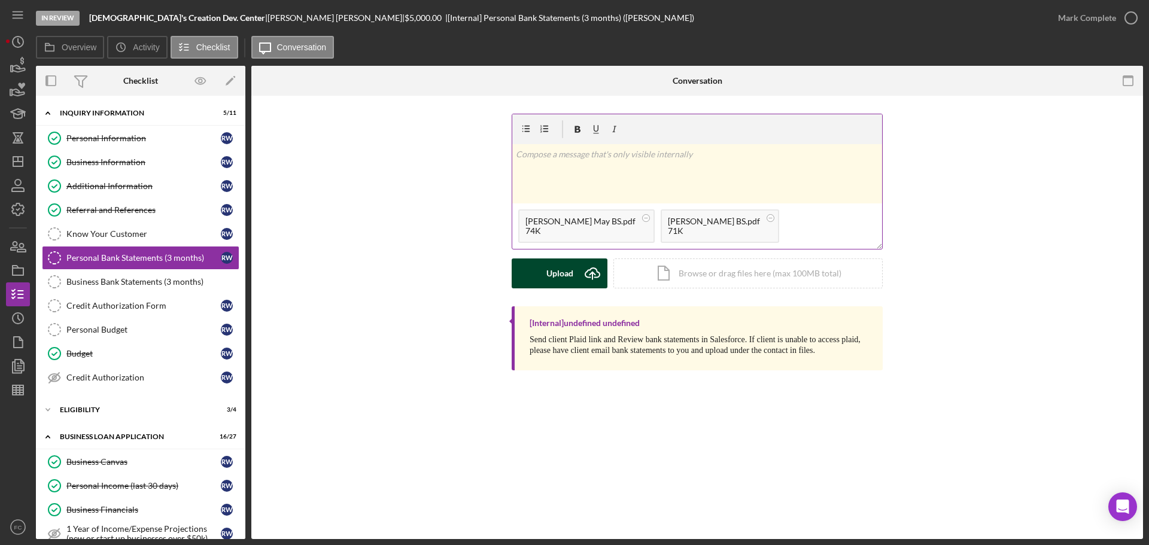
click at [568, 273] on div "Upload" at bounding box center [560, 274] width 27 height 30
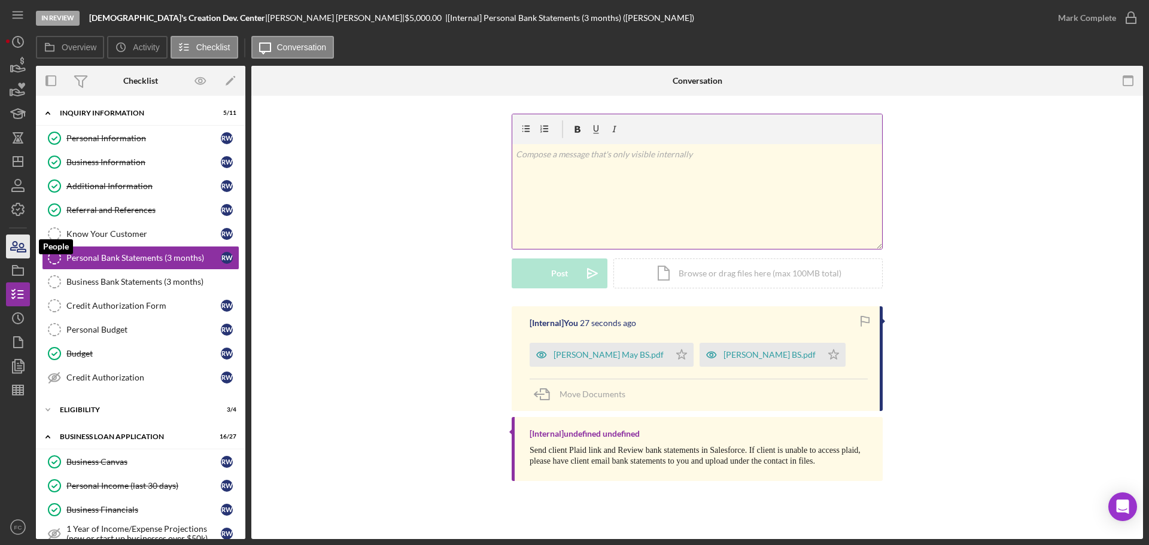
click at [23, 249] on icon "button" at bounding box center [21, 248] width 8 height 8
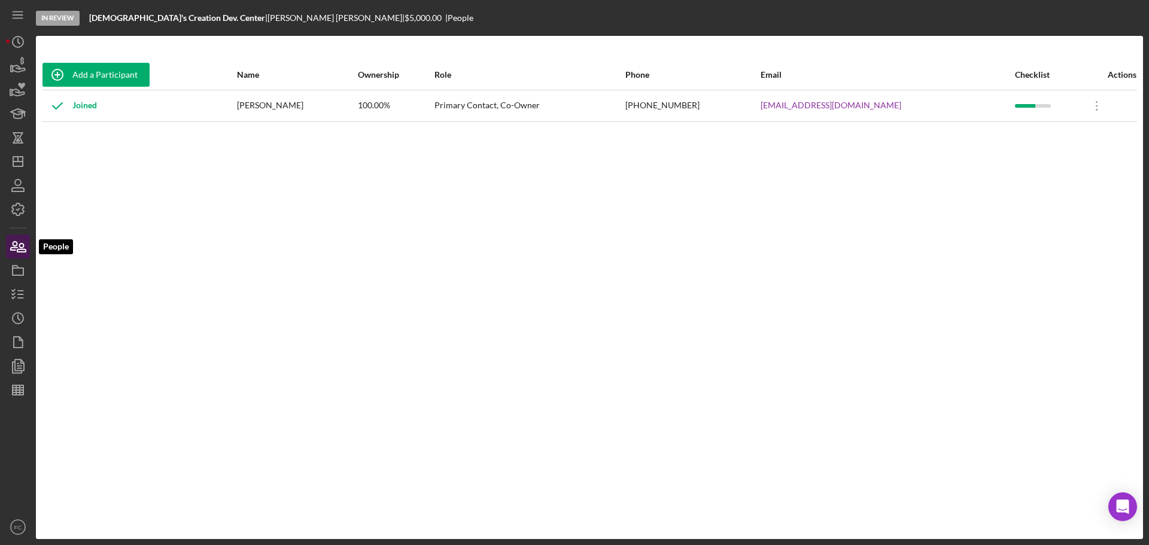
click at [18, 251] on icon "button" at bounding box center [21, 248] width 8 height 8
click at [17, 244] on icon "button" at bounding box center [14, 246] width 7 height 8
click at [14, 247] on icon "button" at bounding box center [14, 246] width 7 height 8
click at [25, 289] on icon "button" at bounding box center [18, 295] width 30 height 30
